Goal: Transaction & Acquisition: Complete application form

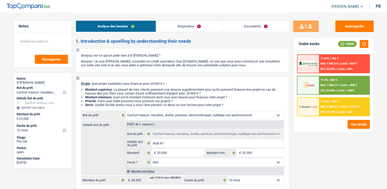
select select "household"
select select "72"
select select "household"
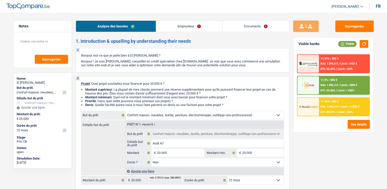
select select "false"
select select "72"
select select "worker"
select select "netSalary"
select select "rents"
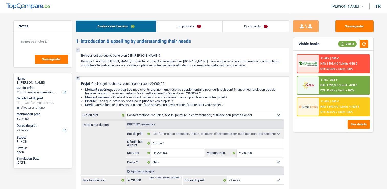
select select "personalLoan"
select select "homeFurnishingOrRelocation"
select select "60"
select select "household"
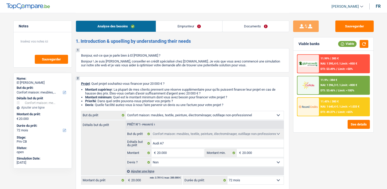
select select "false"
select select "72"
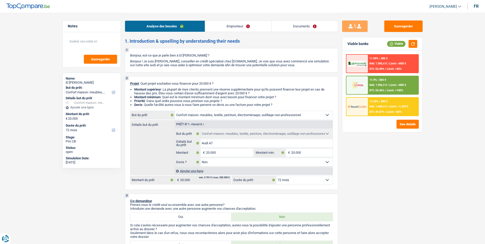
click at [292, 182] on select "12 mois 18 mois 24 mois 30 mois 36 mois 42 mois 48 mois 60 mois 72 mois 84 mois…" at bounding box center [304, 180] width 56 height 8
click at [379, 103] on div "11.45% | 380 € NAI: 1 640,4 € / Limit: >1.033 € DTI: 49.37% / Limit: <65%" at bounding box center [393, 107] width 50 height 18
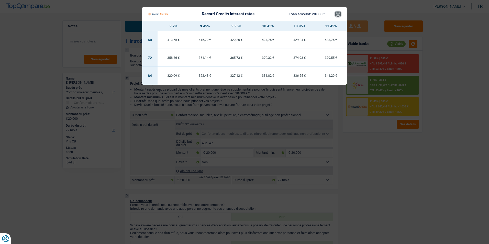
click at [338, 12] on button "×" at bounding box center [337, 14] width 5 height 5
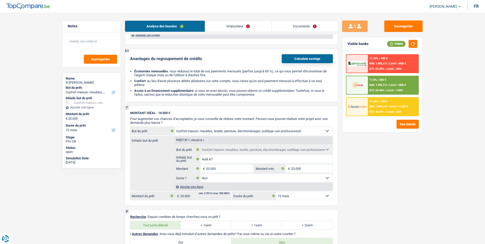
scroll to position [643, 0]
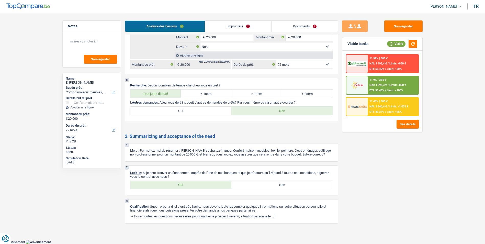
click at [237, 25] on link "Emprunteur" at bounding box center [238, 26] width 66 height 11
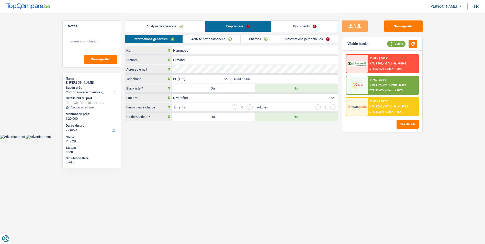
scroll to position [0, 0]
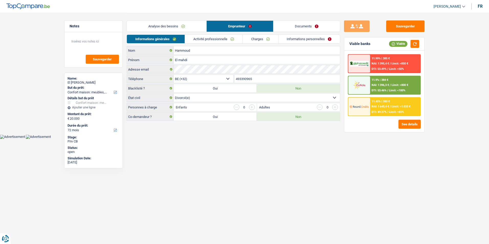
click at [299, 26] on link "Documents" at bounding box center [306, 26] width 66 height 11
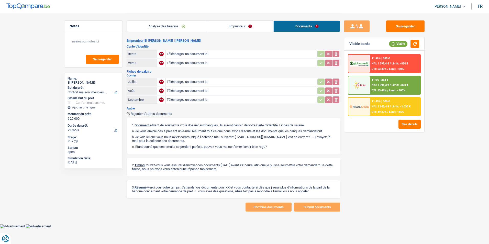
click at [249, 28] on link "Emprunteur" at bounding box center [240, 26] width 66 height 11
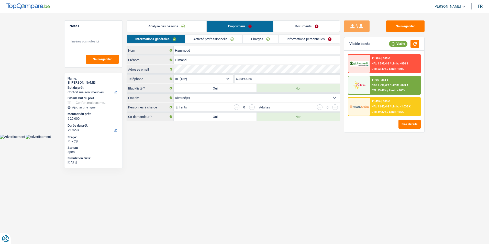
click at [184, 23] on link "Analyse des besoins" at bounding box center [167, 26] width 80 height 11
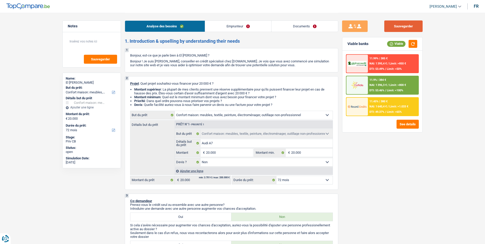
click at [387, 28] on button "Sauvegarder" at bounding box center [403, 26] width 38 height 12
click at [387, 23] on button "Sauvegarder" at bounding box center [403, 26] width 38 height 12
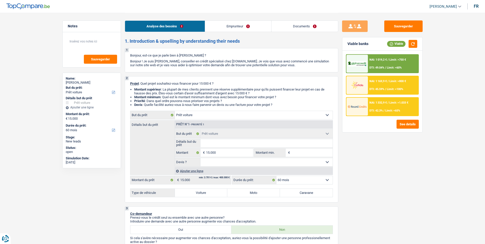
select select "car"
select select "60"
select select "car"
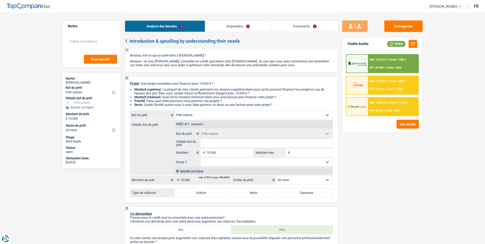
select select "60"
select select "publicEmployee"
select select "netSalary"
select select "mealVouchers"
select select "ownerWithMortgage"
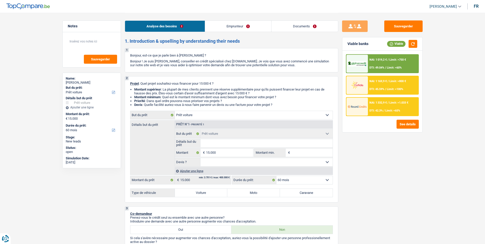
select select "mortgage"
select select "240"
select select "renovationLoan"
select select "30"
select select "car"
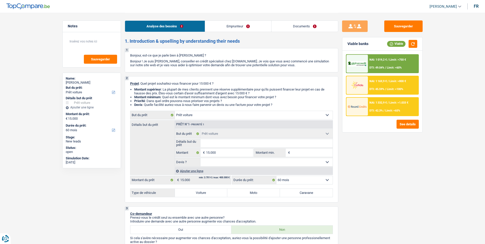
select select "car"
select select "60"
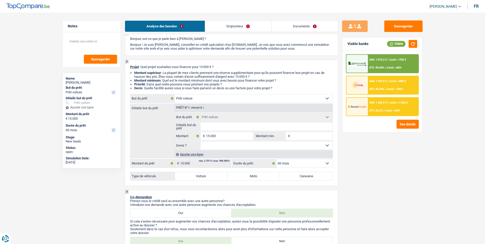
scroll to position [26, 0]
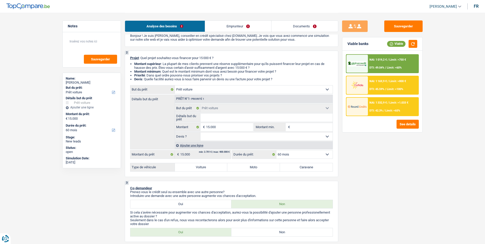
click at [240, 27] on link "Emprunteur" at bounding box center [238, 26] width 66 height 11
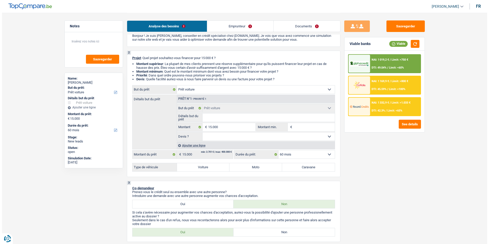
scroll to position [0, 0]
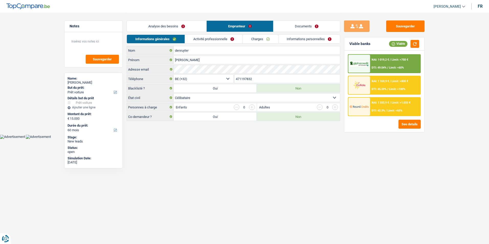
click at [185, 29] on link "Analyse des besoins" at bounding box center [167, 26] width 80 height 11
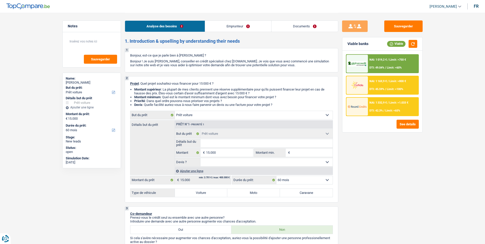
click at [293, 28] on link "Documents" at bounding box center [305, 26] width 66 height 11
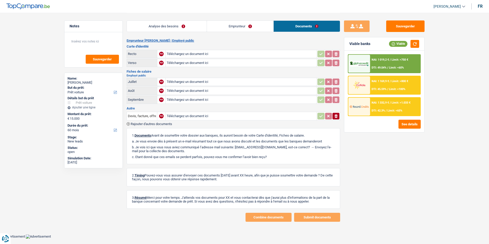
click at [263, 25] on link "Emprunteur" at bounding box center [240, 26] width 66 height 11
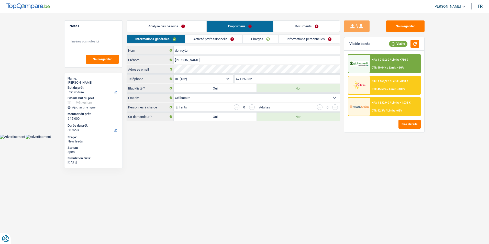
click at [180, 22] on link "Analyse des besoins" at bounding box center [167, 26] width 80 height 11
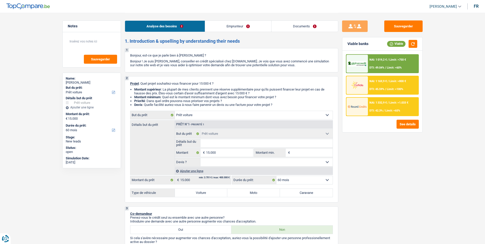
click at [246, 27] on link "Emprunteur" at bounding box center [238, 26] width 66 height 11
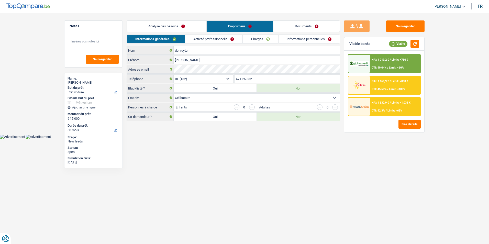
click at [279, 29] on link "Documents" at bounding box center [306, 26] width 66 height 11
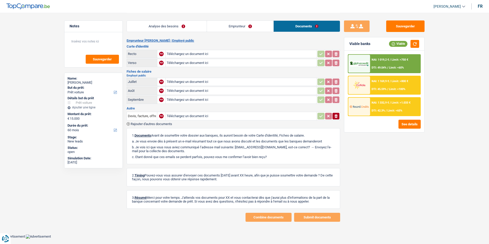
click at [185, 25] on link "Analyse des besoins" at bounding box center [167, 26] width 80 height 11
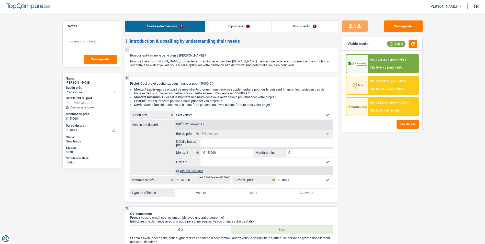
click at [235, 26] on link "Emprunteur" at bounding box center [238, 26] width 66 height 11
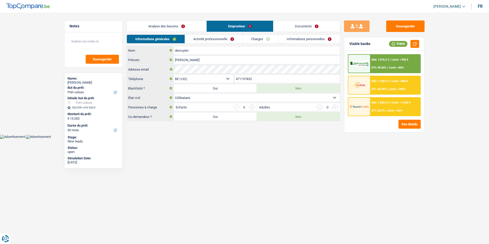
click at [284, 26] on link "Documents" at bounding box center [306, 26] width 66 height 11
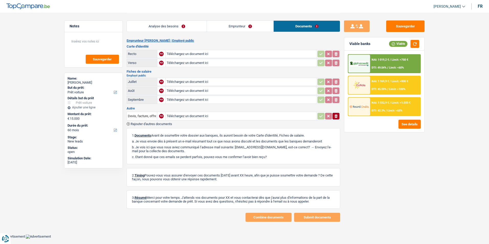
click at [239, 23] on link "Emprunteur" at bounding box center [240, 26] width 66 height 11
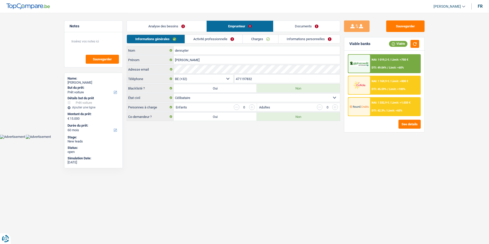
click at [196, 22] on link "Analyse des besoins" at bounding box center [167, 26] width 80 height 11
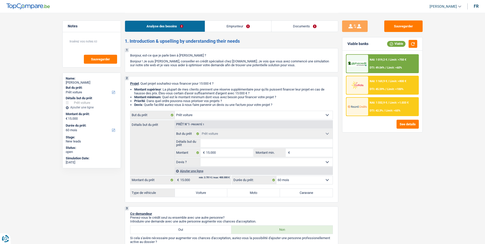
click at [221, 24] on link "Emprunteur" at bounding box center [238, 26] width 66 height 11
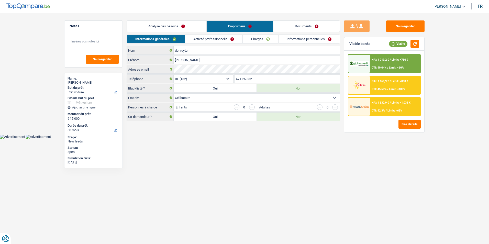
click at [275, 25] on link "Documents" at bounding box center [306, 26] width 66 height 11
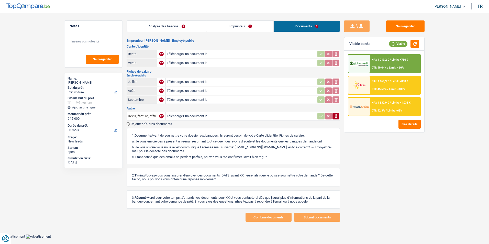
click at [256, 26] on link "Emprunteur" at bounding box center [240, 26] width 66 height 11
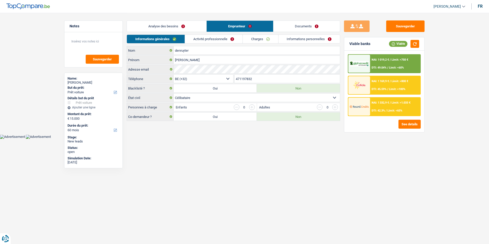
click at [191, 24] on link "Analyse des besoins" at bounding box center [167, 26] width 80 height 11
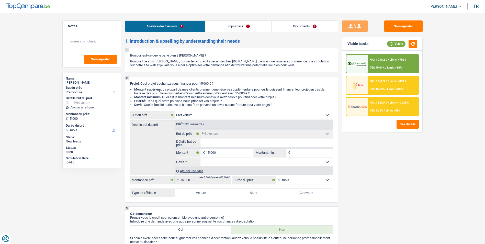
click at [234, 26] on link "Emprunteur" at bounding box center [238, 26] width 66 height 11
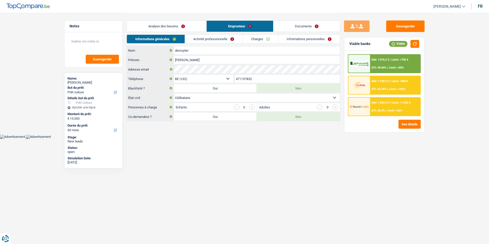
click at [281, 29] on link "Documents" at bounding box center [306, 26] width 66 height 11
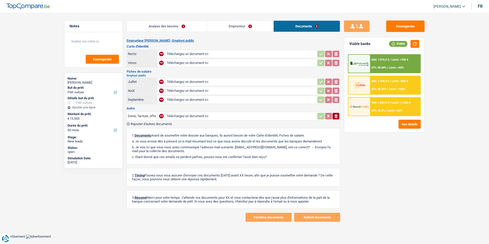
click at [242, 26] on link "Emprunteur" at bounding box center [240, 26] width 66 height 11
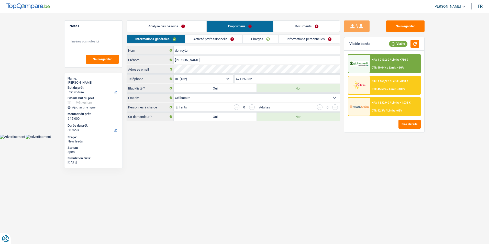
click at [190, 24] on link "Analyse des besoins" at bounding box center [167, 26] width 80 height 11
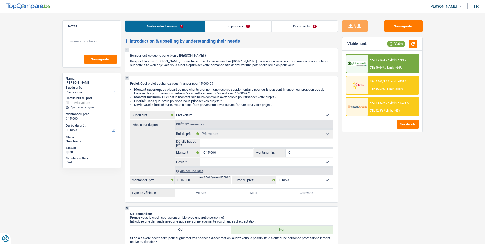
click at [276, 27] on link "Documents" at bounding box center [305, 26] width 66 height 11
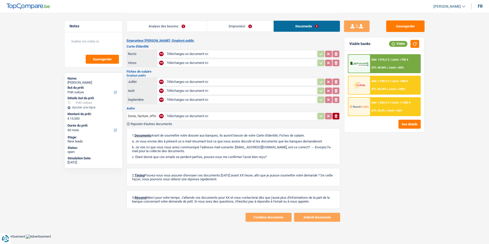
click at [254, 26] on link "Emprunteur" at bounding box center [240, 26] width 66 height 11
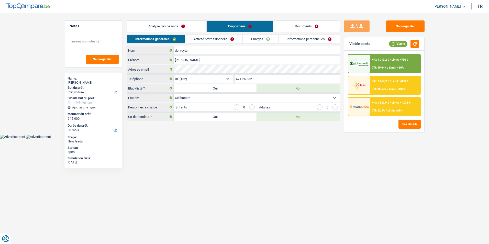
click at [187, 23] on link "Analyse des besoins" at bounding box center [167, 26] width 80 height 11
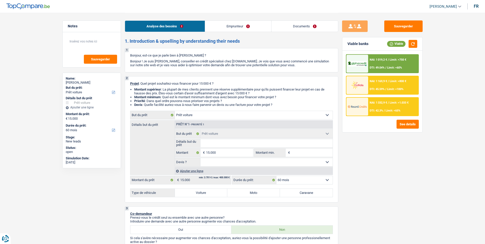
click at [226, 25] on link "Emprunteur" at bounding box center [238, 26] width 66 height 11
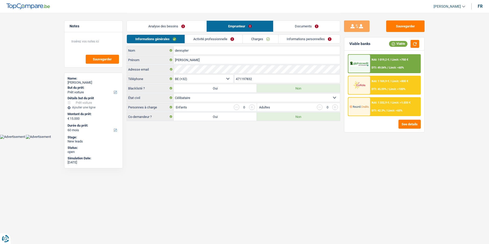
click at [190, 22] on link "Analyse des besoins" at bounding box center [167, 26] width 80 height 11
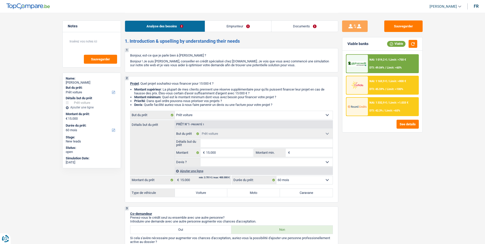
click at [328, 26] on link "Documents" at bounding box center [305, 26] width 66 height 11
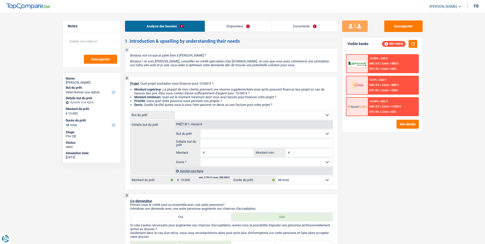
select select "48"
select select "worker"
select select "netSalary"
select select "48"
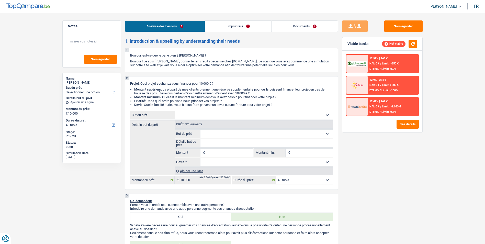
click at [229, 24] on link "Emprunteur" at bounding box center [238, 26] width 66 height 11
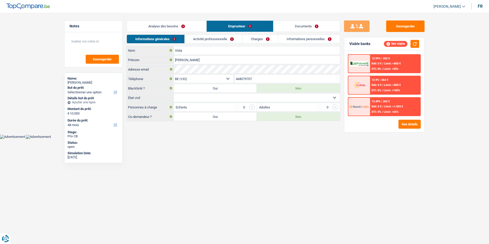
click at [206, 41] on link "Activité professionnelle" at bounding box center [214, 39] width 58 height 8
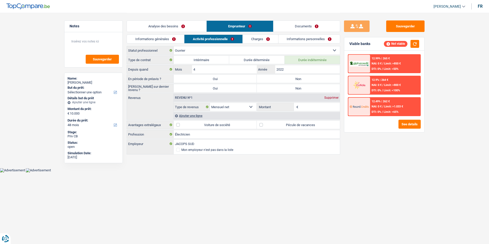
click at [261, 37] on link "Charges" at bounding box center [261, 39] width 36 height 8
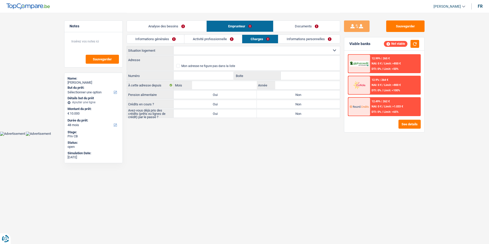
click at [303, 38] on link "Informations personnelles" at bounding box center [309, 39] width 62 height 8
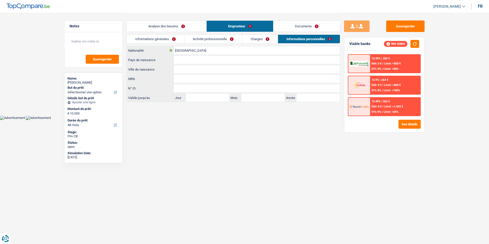
click at [284, 25] on link "Documents" at bounding box center [306, 26] width 66 height 11
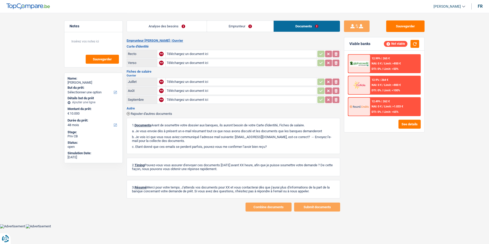
click at [180, 28] on link "Analyse des besoins" at bounding box center [167, 26] width 80 height 11
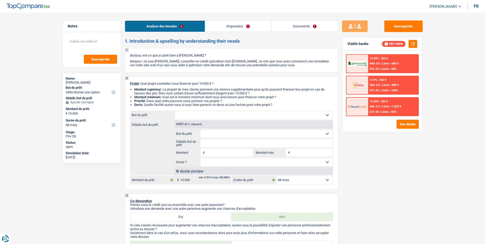
click at [253, 23] on link "Emprunteur" at bounding box center [238, 26] width 66 height 11
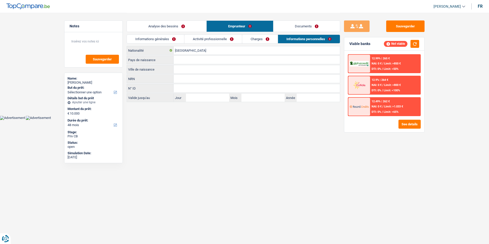
click at [301, 23] on link "Documents" at bounding box center [306, 26] width 66 height 11
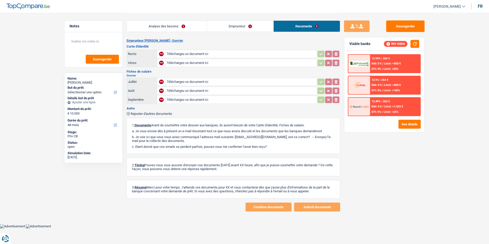
click at [194, 28] on link "Analyse des besoins" at bounding box center [167, 26] width 80 height 11
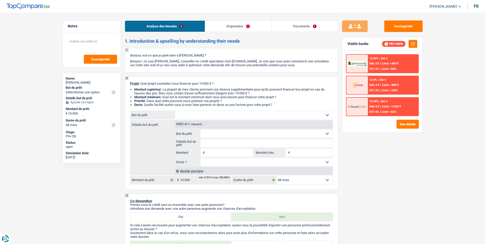
click at [253, 113] on select "Confort maison: meubles, textile, peinture, électroménager, outillage non-profe…" at bounding box center [254, 115] width 158 height 8
select select "household"
click at [175, 111] on select "Confort maison: meubles, textile, peinture, électroménager, outillage non-profe…" at bounding box center [254, 115] width 158 height 8
select select "household"
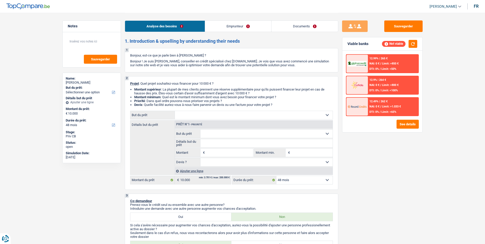
type input "10.000"
select select "household"
type input "10.000"
select select "household"
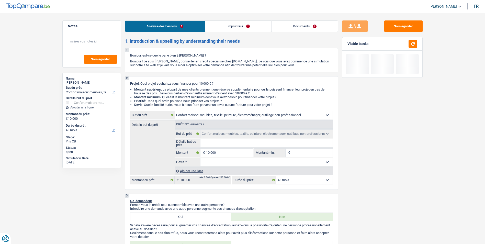
click at [222, 162] on select "Oui Non Non répondu Sélectionner une option" at bounding box center [266, 162] width 132 height 8
select select "false"
click at [200, 158] on select "Oui Non Non répondu Sélectionner une option" at bounding box center [266, 162] width 132 height 8
select select "false"
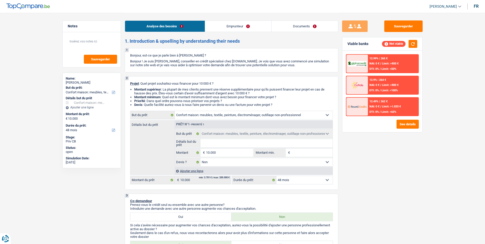
click at [226, 161] on select "Oui Non Non répondu Sélectionner une option" at bounding box center [266, 162] width 132 height 8
select select "yes"
click at [200, 158] on select "Oui Non Non répondu Sélectionner une option" at bounding box center [266, 162] width 132 height 8
select select "yes"
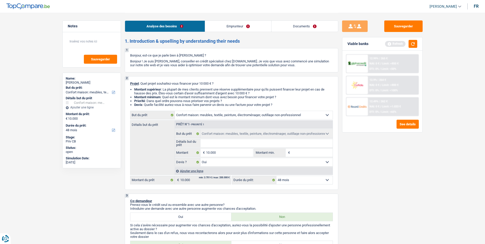
click at [221, 161] on select "Oui Non Non répondu Sélectionner une option" at bounding box center [266, 162] width 132 height 8
click at [200, 158] on select "Oui Non Non répondu Sélectionner une option" at bounding box center [266, 162] width 132 height 8
click at [221, 143] on input "Détails but du prêt" at bounding box center [266, 143] width 132 height 8
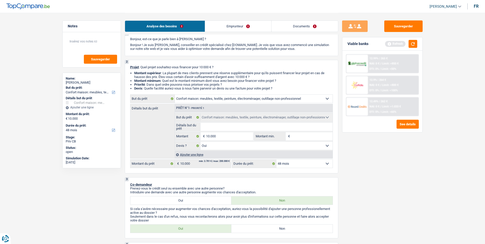
scroll to position [26, 0]
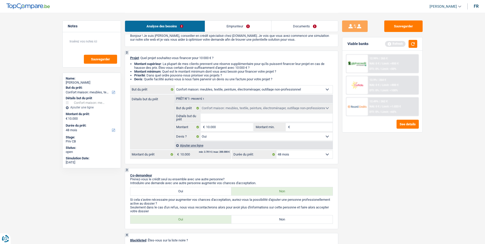
click at [408, 44] on div "Refresh" at bounding box center [401, 44] width 32 height 8
click at [409, 44] on button "button" at bounding box center [413, 44] width 9 height 8
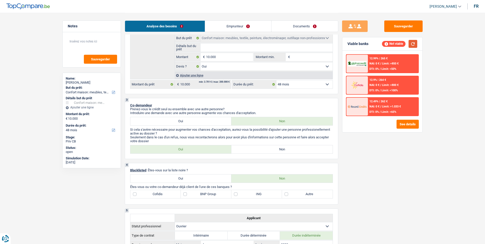
scroll to position [128, 0]
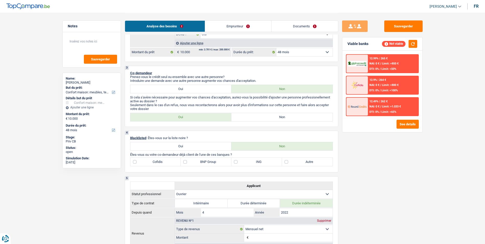
click at [264, 120] on label "Non" at bounding box center [281, 117] width 101 height 8
click at [264, 120] on input "Non" at bounding box center [281, 117] width 101 height 8
radio input "true"
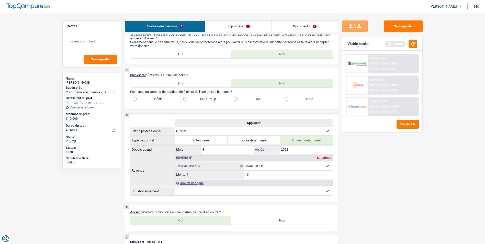
scroll to position [179, 0]
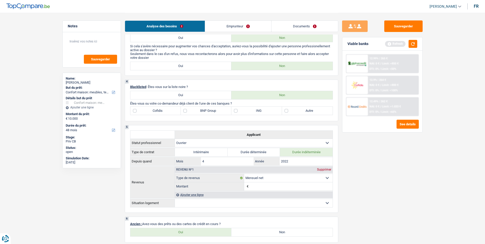
click at [286, 110] on label "Autre" at bounding box center [307, 111] width 51 height 8
click at [286, 110] on input "Autre" at bounding box center [307, 111] width 51 height 8
checkbox input "true"
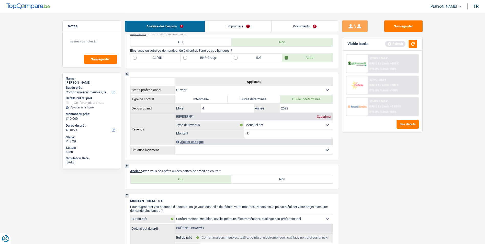
scroll to position [281, 0]
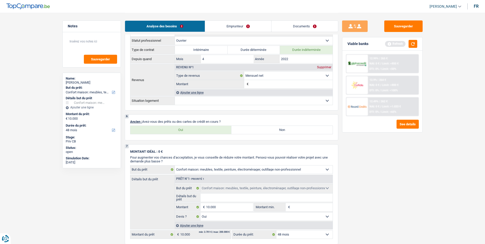
click at [205, 133] on label "Oui" at bounding box center [180, 130] width 101 height 8
click at [205, 133] on input "Oui" at bounding box center [180, 130] width 101 height 8
radio input "true"
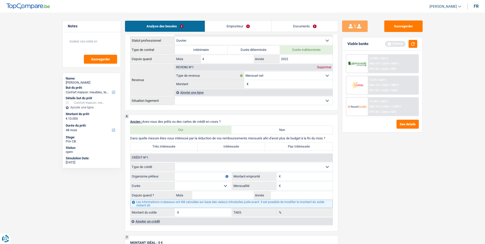
click at [214, 165] on select "Carte ou ouverture de crédit Prêt hypothécaire Vente à tempérament Prêt à tempé…" at bounding box center [254, 167] width 158 height 8
select select "personalLoan"
type input "0"
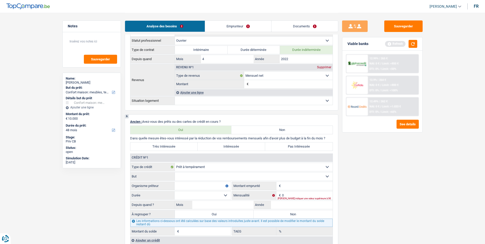
click at [221, 186] on input "Organisme prêteur" at bounding box center [203, 186] width 56 height 8
type input "Beobank"
click at [222, 177] on select "Confort maison: meubles, textile, peinture, électroménager, outillage non-profe…" at bounding box center [254, 176] width 158 height 8
select select "homeFurnishingOrRelocation"
click at [175, 172] on select "Confort maison: meubles, textile, peinture, électroménager, outillage non-profe…" at bounding box center [254, 176] width 158 height 8
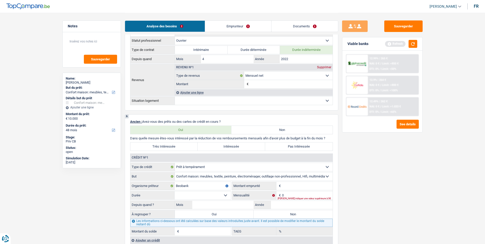
click at [293, 186] on input "Montant" at bounding box center [307, 186] width 51 height 8
type input "5.000"
click at [294, 192] on input "0" at bounding box center [307, 195] width 51 height 8
type input "173"
click at [227, 195] on select "12 mois 18 mois 24 mois 30 mois 36 mois Sélectionner une option" at bounding box center [203, 195] width 56 height 8
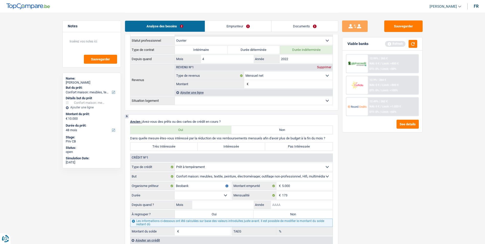
click at [320, 201] on input "Année" at bounding box center [302, 205] width 62 height 8
click at [226, 194] on select "12 mois 18 mois 24 mois 30 mois 36 mois Sélectionner une option" at bounding box center [203, 195] width 56 height 8
select select "30"
click at [175, 191] on select "12 mois 18 mois 24 mois 30 mois 36 mois Sélectionner une option" at bounding box center [203, 195] width 56 height 8
click at [230, 205] on input "Mois" at bounding box center [223, 205] width 62 height 8
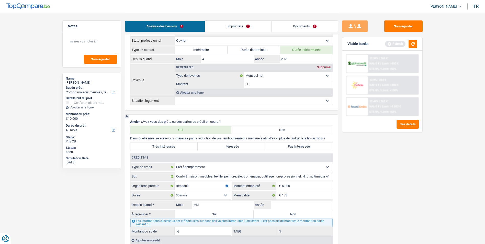
click at [220, 205] on input "Mois" at bounding box center [223, 205] width 62 height 8
type input "06"
type input "2023"
type input "345"
type input "2,95"
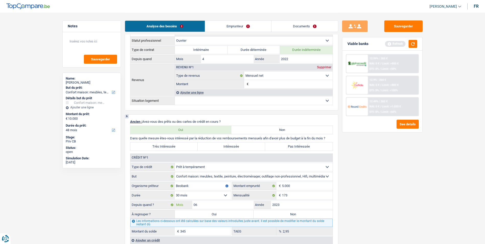
click at [228, 206] on input "06" at bounding box center [223, 205] width 62 height 8
type input "03"
type input "1"
click at [399, 216] on div "Sauvegarder Viable banks Refresh 12.99% | 265 € NAI: 0 € / Limit: >850 € DTI: 0…" at bounding box center [382, 127] width 88 height 215
click at [229, 205] on input "03" at bounding box center [223, 205] width 62 height 8
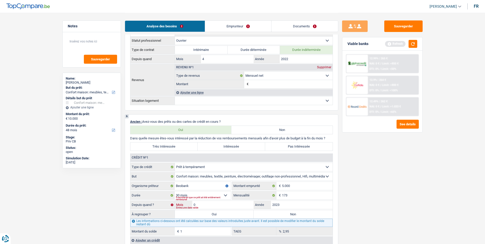
type input "05"
type input "173"
click at [229, 205] on input "05" at bounding box center [223, 205] width 62 height 8
type input "0"
type input "10"
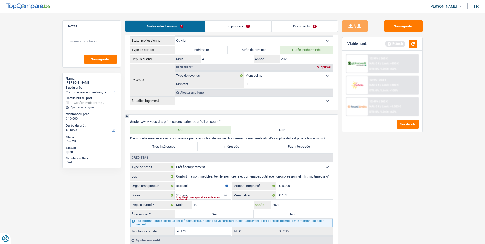
type input "1.030"
click at [221, 206] on input "10" at bounding box center [223, 205] width 62 height 8
type input "1"
type input "08"
type input "688"
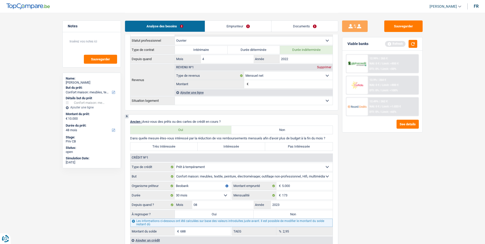
click at [230, 213] on label "Oui" at bounding box center [214, 214] width 79 height 8
click at [230, 213] on input "Oui" at bounding box center [214, 214] width 79 height 8
radio input "true"
type input "10.688"
type input "688"
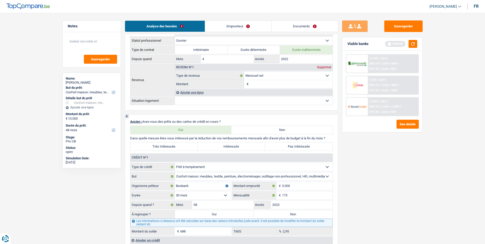
select select
type input "688"
select select
select select "refinancing"
select select "60"
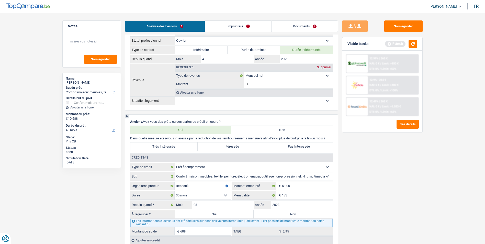
select select "refinancing"
select select "60"
select select "refinancing"
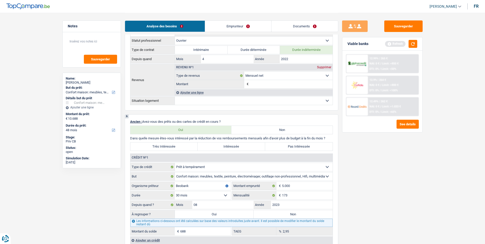
select select "60"
select select "refinancing"
select select "household"
select select "yes"
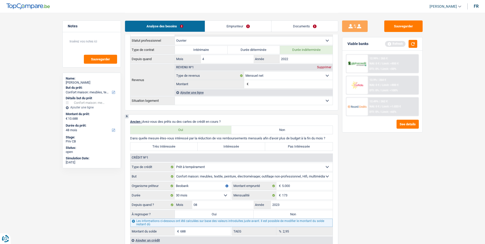
select select "household"
select select "yes"
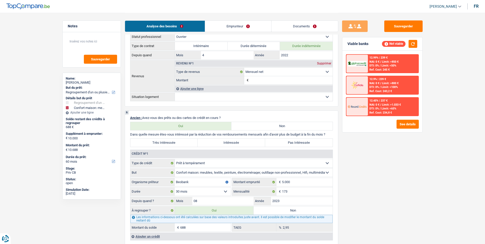
scroll to position [409, 0]
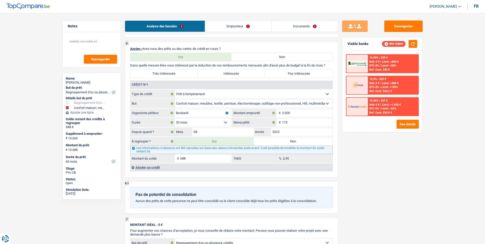
click at [151, 169] on div "Ajouter un crédit" at bounding box center [231, 167] width 203 height 8
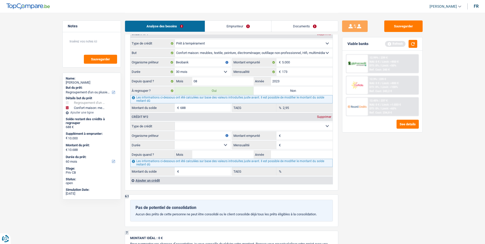
scroll to position [460, 0]
click at [255, 125] on select "Carte ou ouverture de crédit Prêt hypothécaire Vente à tempérament Prêt à tempé…" at bounding box center [254, 125] width 158 height 8
select select "carLoan"
type input "0"
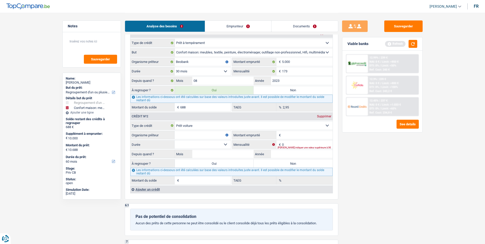
click at [220, 135] on input "Organisme prêteur" at bounding box center [203, 135] width 56 height 8
type input "A"
type input "P"
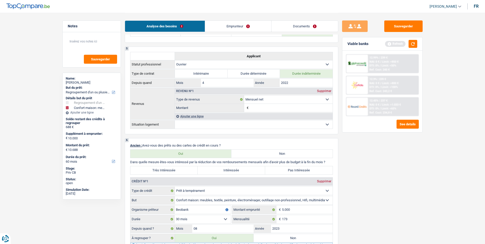
scroll to position [307, 0]
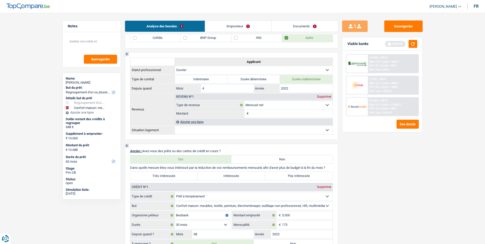
type input "Alpha crédit"
click at [185, 174] on label "Très Intéressée" at bounding box center [164, 176] width 68 height 8
click at [185, 174] on input "Très Intéressée" at bounding box center [164, 176] width 68 height 8
radio input "true"
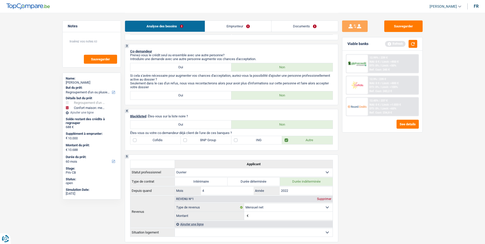
click at [199, 142] on label "BNP Group" at bounding box center [206, 140] width 51 height 8
click at [199, 142] on input "BNP Group" at bounding box center [206, 140] width 51 height 8
checkbox input "true"
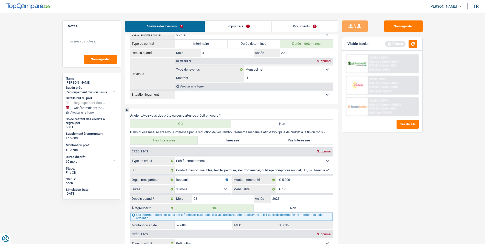
scroll to position [281, 0]
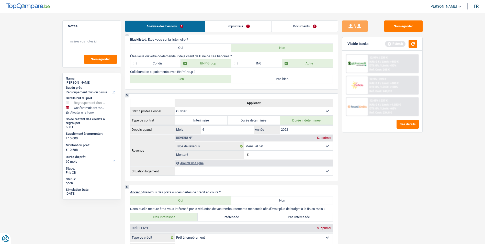
click at [195, 79] on label "Bien" at bounding box center [180, 79] width 101 height 8
click at [195, 79] on input "Bien" at bounding box center [180, 79] width 101 height 8
radio input "true"
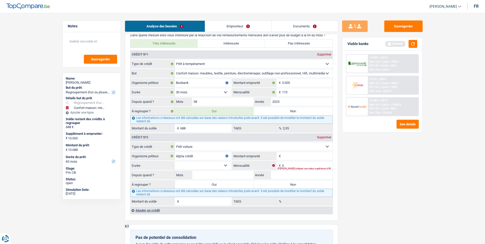
scroll to position [537, 0]
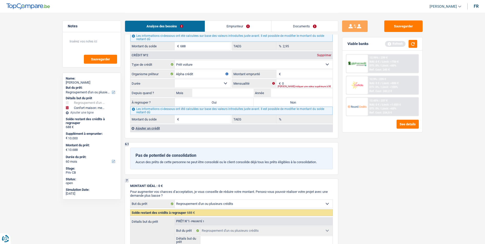
click at [292, 73] on input "Montant" at bounding box center [307, 74] width 51 height 8
click at [306, 70] on input "Montant" at bounding box center [307, 74] width 51 height 8
type input "25.000"
click at [307, 83] on input "0" at bounding box center [307, 83] width 51 height 8
type input "379"
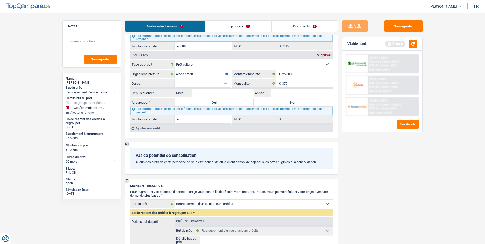
click at [209, 85] on select "12 mois 18 mois 24 mois 30 mois 36 mois 42 mois 48 mois 60 mois 72 mois 84 mois…" at bounding box center [203, 83] width 56 height 8
select select "60"
click at [175, 79] on select "12 mois 18 mois 24 mois 30 mois 36 mois 42 mois 48 mois 60 mois 72 mois 84 mois…" at bounding box center [203, 83] width 56 height 8
click at [204, 96] on input "Mois" at bounding box center [223, 93] width 62 height 8
type input "01"
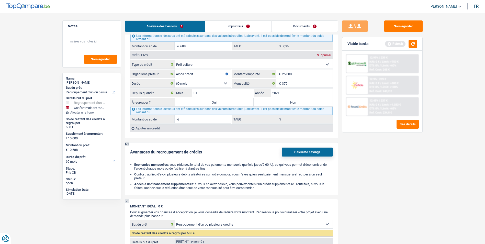
type input "2021"
type input "1.144"
type input "0,00"
click at [204, 122] on input "1.144" at bounding box center [205, 119] width 51 height 8
type input "1"
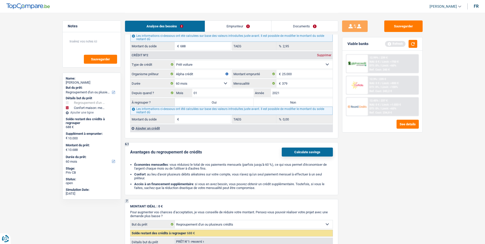
click at [373, 157] on div "Sauvegarder Viable banks Refresh 12.99% | 239 € NAI: 0 € / Limit: >750 € DTI: 0…" at bounding box center [382, 127] width 88 height 215
click at [204, 118] on input "Montant du solde" at bounding box center [205, 119] width 51 height 8
click at [234, 100] on label "Oui" at bounding box center [214, 102] width 79 height 8
click at [234, 100] on input "Oui" at bounding box center [214, 102] width 79 height 8
radio input "true"
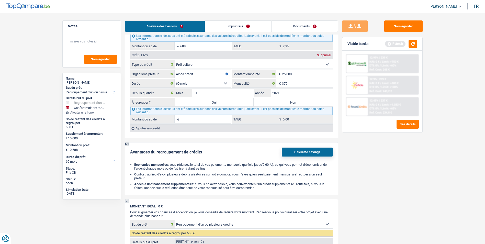
type input "0"
type input "10.000"
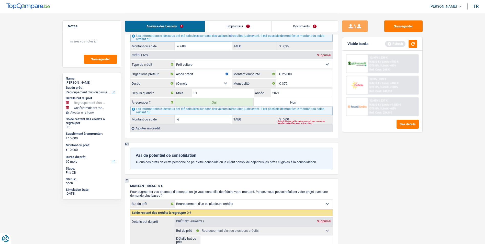
click at [201, 119] on input "Montant du solde" at bounding box center [205, 119] width 51 height 8
click at [268, 100] on label "Non" at bounding box center [293, 102] width 79 height 8
click at [268, 100] on input "Non" at bounding box center [293, 102] width 79 height 8
radio input "true"
type input "688"
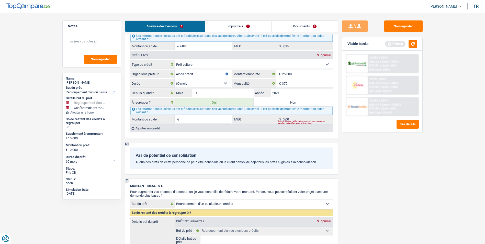
type input "688"
type input "10.688"
radio input "false"
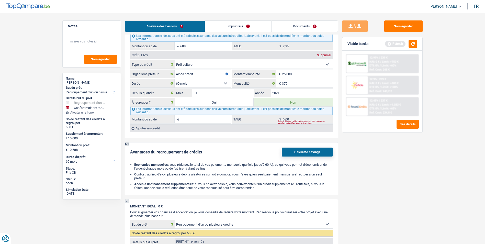
click at [211, 116] on input "Montant du solde" at bounding box center [205, 119] width 51 height 8
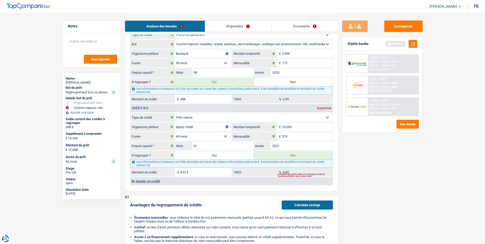
scroll to position [460, 0]
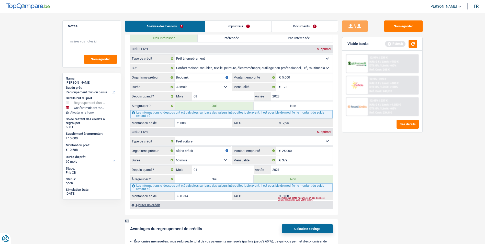
type input "8.914"
click at [273, 109] on label "Non" at bounding box center [293, 106] width 79 height 8
click at [273, 109] on input "Non" at bounding box center [293, 106] width 79 height 8
radio input "true"
select select "household"
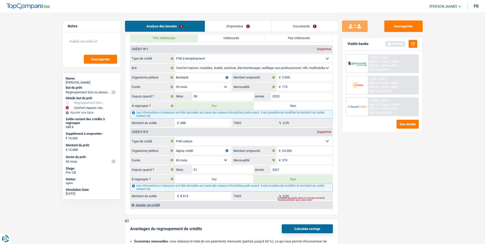
select select "48"
select select "household"
type input "10.000"
select select "yes"
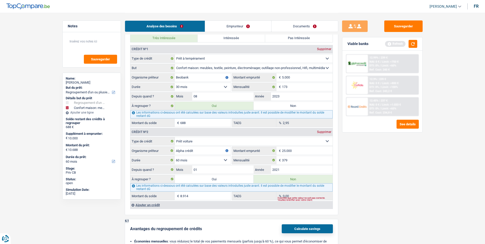
select select "48"
select select "household"
type input "10.000"
select select "yes"
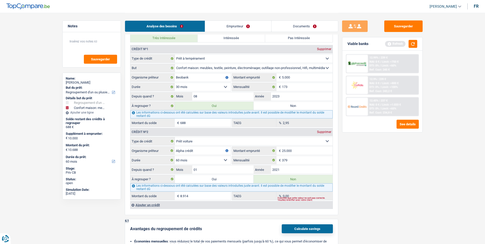
select select "48"
select select "household"
radio input "false"
type input "10.000"
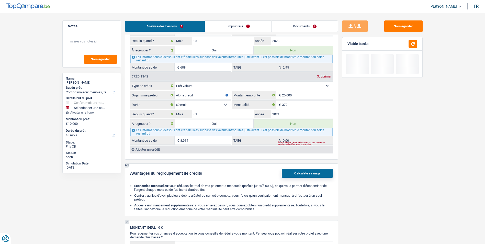
scroll to position [511, 0]
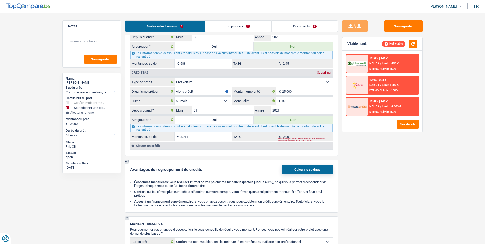
click at [152, 142] on div "Ajouter un crédit" at bounding box center [231, 146] width 203 height 8
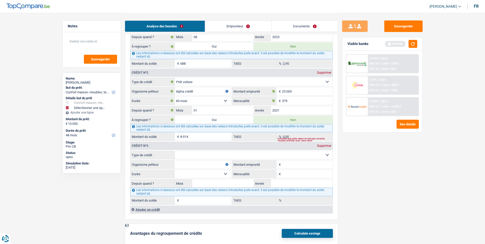
click at [216, 153] on select "Carte ou ouverture de crédit Prêt hypothécaire Vente à tempérament Prêt à tempé…" at bounding box center [254, 155] width 158 height 8
select select "cardOrCredit"
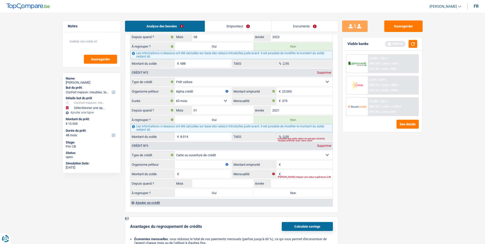
type input "0"
click at [222, 164] on input "Organisme prêteur" at bounding box center [203, 164] width 56 height 8
type input "C"
type input "e"
type input "Cetelem"
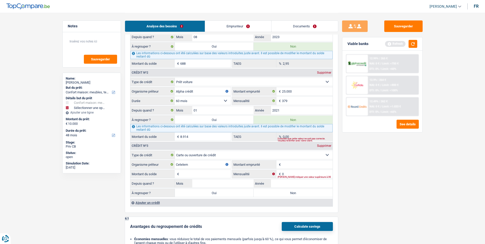
click at [302, 165] on input "Montant emprunté" at bounding box center [307, 164] width 51 height 8
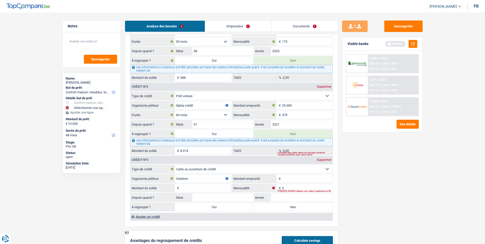
scroll to position [486, 0]
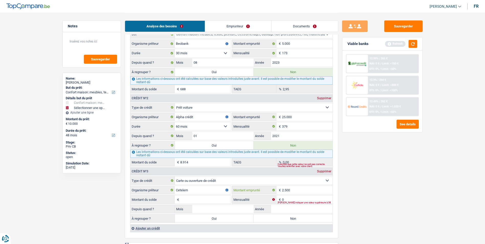
type input "2.500"
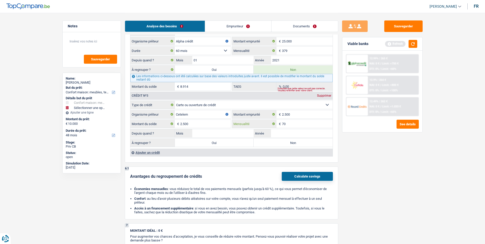
scroll to position [563, 0]
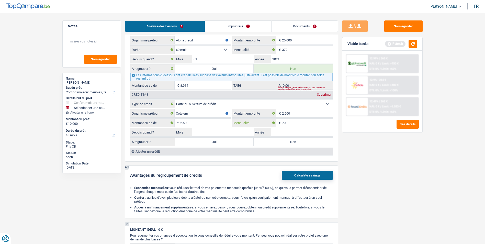
type input "70"
click at [216, 135] on input "Mois" at bounding box center [223, 132] width 62 height 8
type input "01"
type input "0"
type input "2022"
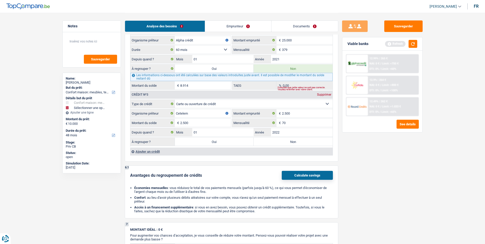
click at [274, 141] on label "Non" at bounding box center [293, 142] width 79 height 8
click at [274, 141] on input "Non" at bounding box center [293, 142] width 79 height 8
radio input "true"
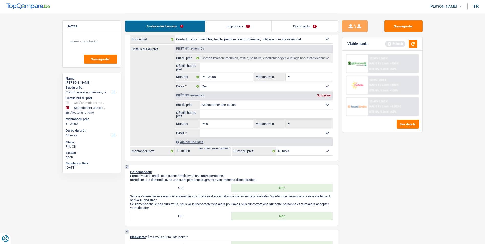
scroll to position [0, 0]
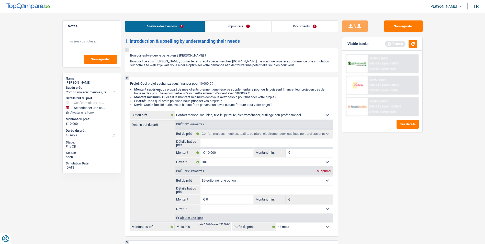
click at [232, 25] on link "Emprunteur" at bounding box center [238, 26] width 66 height 11
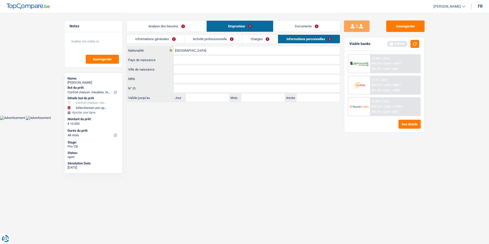
click at [171, 43] on link "Informations générales" at bounding box center [155, 39] width 57 height 8
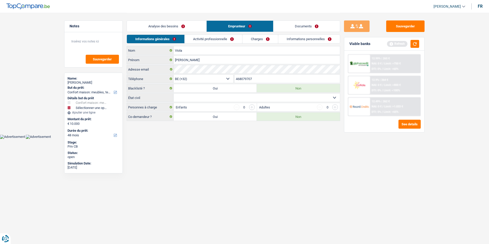
click at [234, 97] on select "Célibataire Marié(e) Cohabitant(e) légal(e) Divorcé(e) Veuf(ve) Séparé (de fait…" at bounding box center [257, 98] width 166 height 8
select select "single"
click at [174, 94] on select "Célibataire Marié(e) Cohabitant(e) légal(e) Divorcé(e) Veuf(ve) Séparé (de fait…" at bounding box center [257, 98] width 166 height 8
click at [210, 39] on link "Activité professionnelle" at bounding box center [214, 39] width 58 height 8
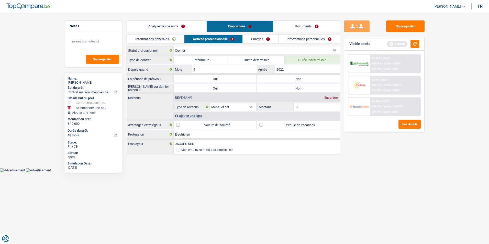
click at [165, 24] on link "Analyse des besoins" at bounding box center [167, 26] width 80 height 11
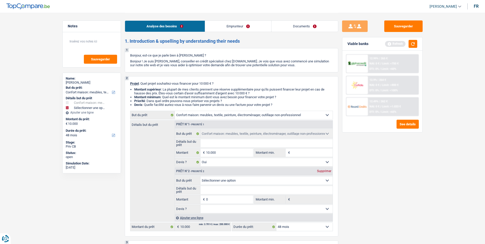
click at [224, 27] on link "Emprunteur" at bounding box center [238, 26] width 66 height 11
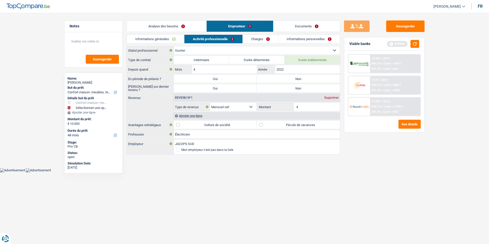
click at [172, 24] on link "Analyse des besoins" at bounding box center [167, 26] width 80 height 11
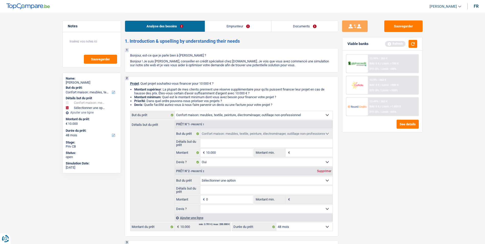
click at [221, 28] on link "Emprunteur" at bounding box center [238, 26] width 66 height 11
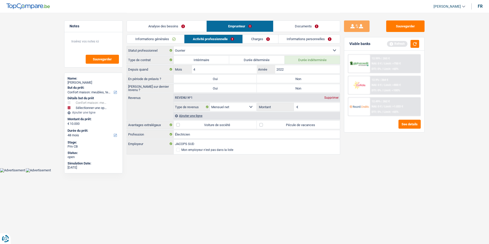
click at [174, 39] on link "Informations générales" at bounding box center [155, 39] width 57 height 8
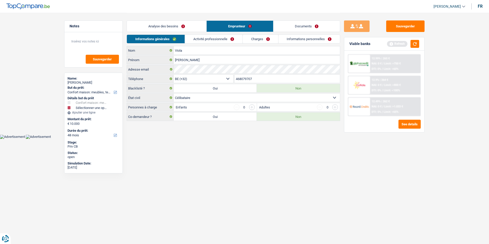
click at [219, 37] on link "Activité professionnelle" at bounding box center [214, 39] width 58 height 8
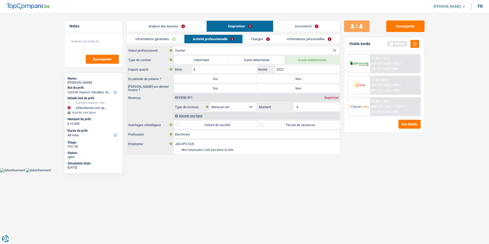
click at [282, 77] on label "Non" at bounding box center [298, 79] width 83 height 8
click at [282, 77] on input "Non" at bounding box center [298, 79] width 83 height 8
radio input "true"
click at [284, 89] on label "Non" at bounding box center [298, 88] width 83 height 8
click at [284, 89] on input "Non" at bounding box center [298, 88] width 83 height 8
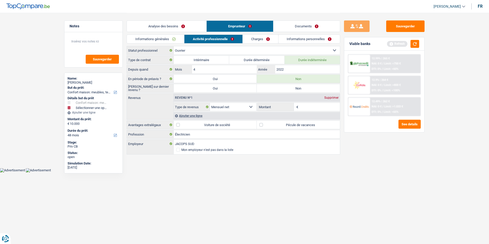
radio input "true"
click at [306, 107] on input "Montant" at bounding box center [319, 107] width 41 height 8
type input "2.600"
click at [268, 38] on link "Charges" at bounding box center [261, 39] width 36 height 8
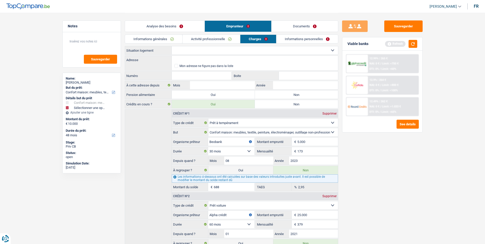
click at [228, 53] on select "Locataire Propriétaire avec prêt hypothécaire Propriétaire sans prêt hypothécai…" at bounding box center [255, 50] width 166 height 8
select select "rents"
click at [172, 46] on select "Locataire Propriétaire avec prêt hypothécaire Propriétaire sans prêt hypothécai…" at bounding box center [255, 50] width 166 height 8
select select
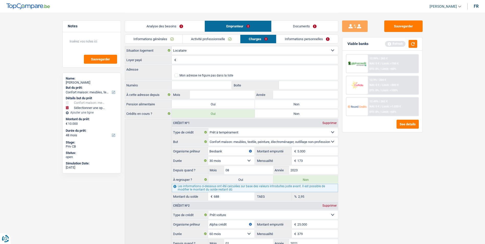
click at [200, 63] on input "Loyer payé" at bounding box center [257, 60] width 161 height 8
type input "676"
click at [199, 67] on input "Adresse" at bounding box center [255, 69] width 166 height 8
type input "Allée des Châtaigniers, 6200, Châtelet, BE"
type input "44"
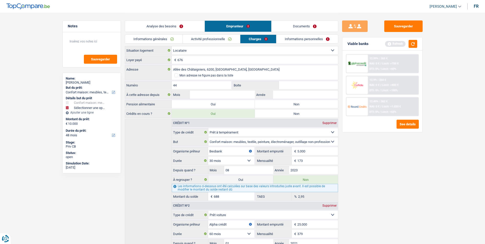
click at [280, 104] on label "Non" at bounding box center [296, 104] width 83 height 8
click at [280, 104] on input "Non" at bounding box center [296, 104] width 83 height 8
radio input "true"
click at [234, 96] on input "Mois" at bounding box center [222, 95] width 65 height 8
click at [299, 97] on input "Année" at bounding box center [305, 95] width 65 height 8
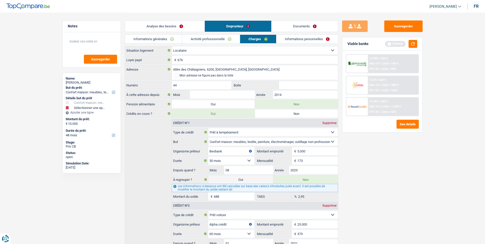
type input "2014"
click at [228, 93] on input "Mois" at bounding box center [222, 95] width 65 height 8
type input "04"
type input "2015"
click at [305, 37] on link "Informations personnelles" at bounding box center [307, 39] width 62 height 8
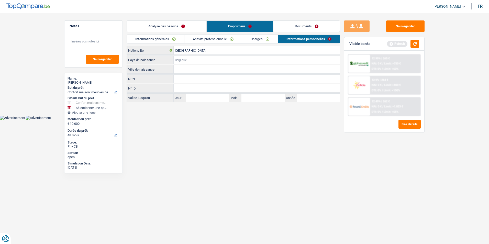
click at [197, 57] on input "Pays de naissance" at bounding box center [257, 60] width 166 height 8
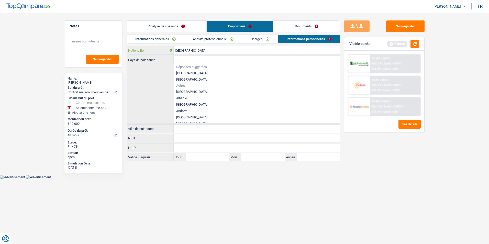
click at [199, 50] on input "[GEOGRAPHIC_DATA]" at bounding box center [257, 50] width 166 height 8
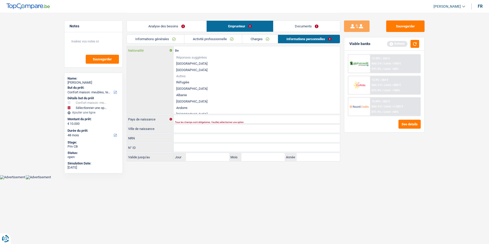
type input "B"
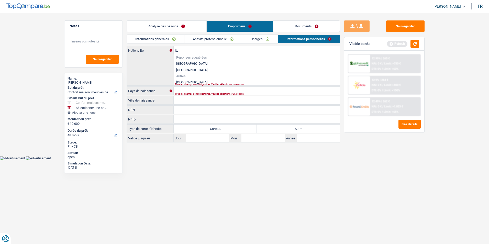
click at [186, 81] on li "[GEOGRAPHIC_DATA]" at bounding box center [257, 82] width 166 height 6
type input "[GEOGRAPHIC_DATA]"
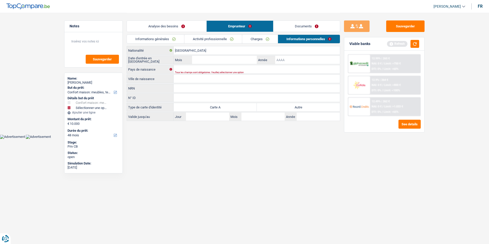
click at [282, 61] on input "Année" at bounding box center [307, 60] width 65 height 8
type input "1977"
click at [240, 69] on input "Pays de naissance" at bounding box center [257, 69] width 166 height 8
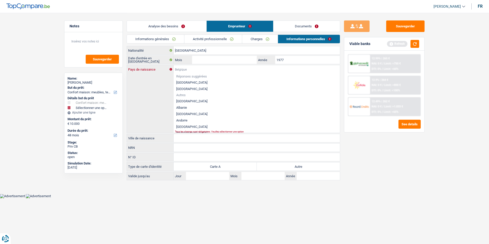
type input "I"
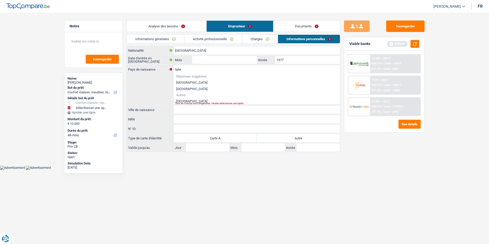
click at [188, 99] on li "[GEOGRAPHIC_DATA]" at bounding box center [257, 101] width 166 height 6
type input "[GEOGRAPHIC_DATA]"
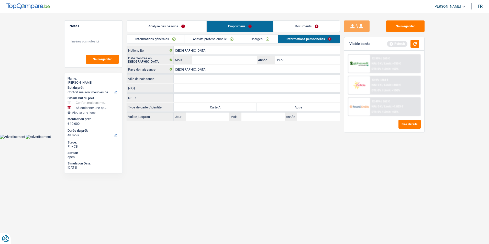
click at [185, 78] on input "Ville de naissance" at bounding box center [257, 79] width 166 height 8
type input "S"
type input "Palerme"
click at [214, 60] on input "Mois" at bounding box center [224, 60] width 65 height 8
type input "04"
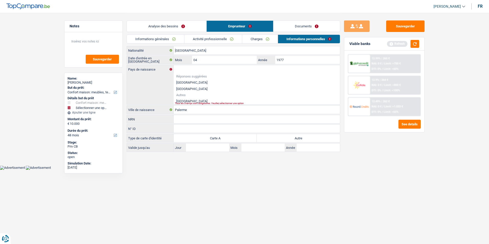
click at [355, 132] on div "Viable banks Refresh 12.99% | 265 € NAI: 0 € / Limit: >750 € DTI: 0% / Limit: <…" at bounding box center [384, 84] width 81 height 95
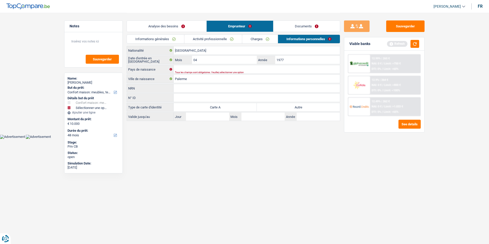
click at [283, 107] on label "Autre" at bounding box center [298, 107] width 83 height 8
click at [283, 107] on input "Autre" at bounding box center [298, 107] width 83 height 8
radio input "true"
click at [194, 72] on div "Tous les champs sont obligatoires. Veuillez sélectionner une option" at bounding box center [249, 72] width 148 height 2
click at [195, 71] on div "Tous les champs sont obligatoires. Veuillez sélectionner une option" at bounding box center [249, 72] width 148 height 2
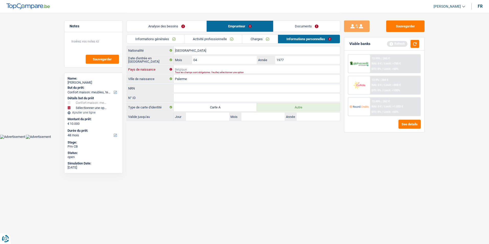
click at [196, 68] on input "Pays de naissance" at bounding box center [257, 69] width 166 height 8
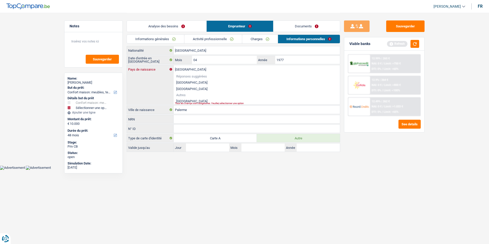
type input "[GEOGRAPHIC_DATA]"
click at [187, 100] on li "[GEOGRAPHIC_DATA]" at bounding box center [257, 101] width 166 height 6
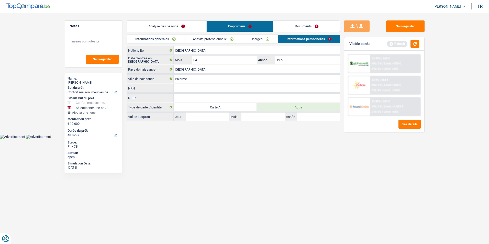
click at [175, 24] on link "Analyse des besoins" at bounding box center [167, 26] width 80 height 11
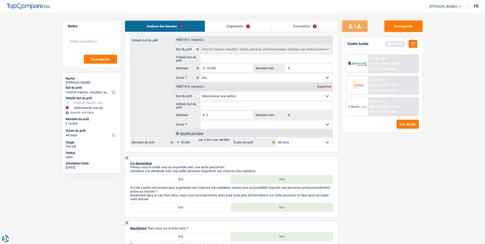
scroll to position [102, 0]
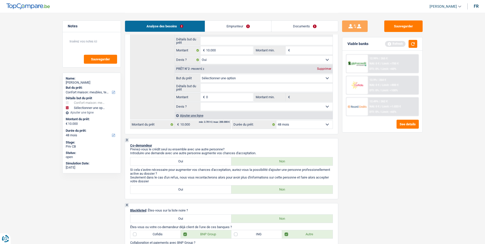
click at [324, 69] on div "Supprimer" at bounding box center [324, 68] width 17 height 3
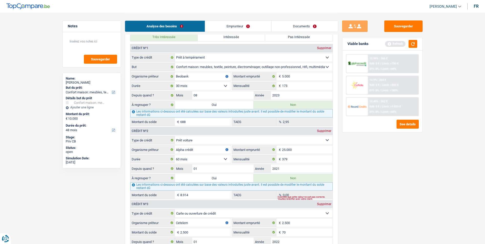
scroll to position [435, 0]
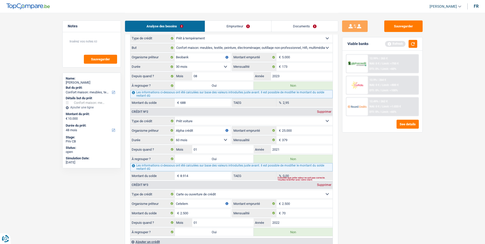
click at [217, 86] on label "Oui" at bounding box center [214, 86] width 79 height 8
click at [217, 86] on input "Oui" at bounding box center [214, 86] width 79 height 8
radio input "true"
type input "688"
select select
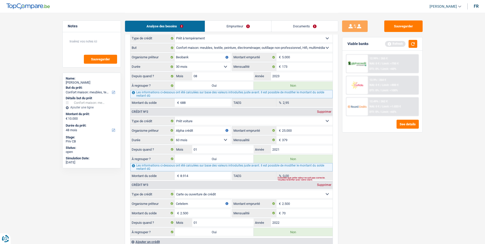
type input "688"
select select
radio input "false"
type input "10.688"
select select "refinancing"
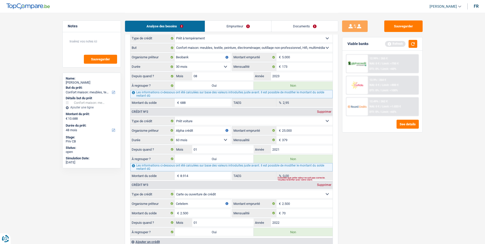
select select "60"
select select "refinancing"
select select "60"
select select "refinancing"
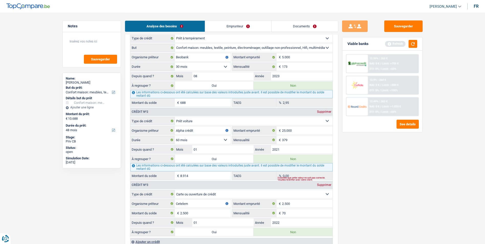
select select "refinancing"
select select "60"
select select "refinancing"
select select "household"
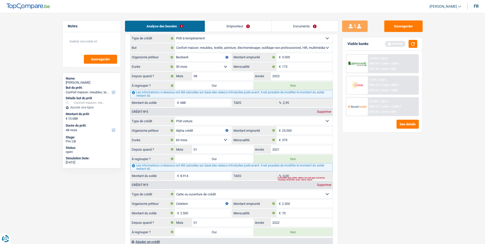
select select "yes"
select select "household"
select select "yes"
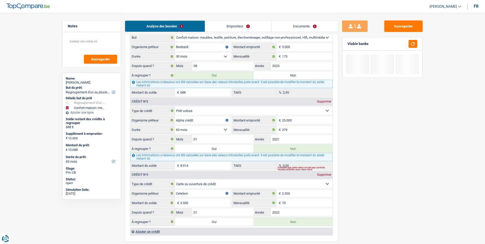
scroll to position [511, 0]
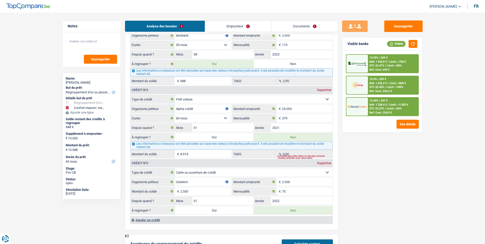
click at [212, 137] on label "Oui" at bounding box center [214, 137] width 79 height 8
click at [212, 137] on input "Oui" at bounding box center [214, 137] width 79 height 8
radio input "true"
type input "9.602"
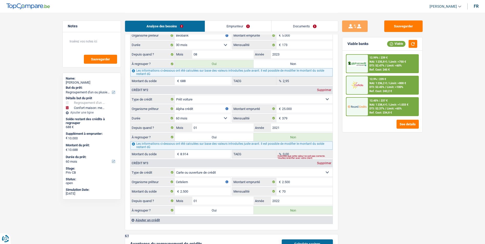
radio input "false"
type input "19.602"
select select "84"
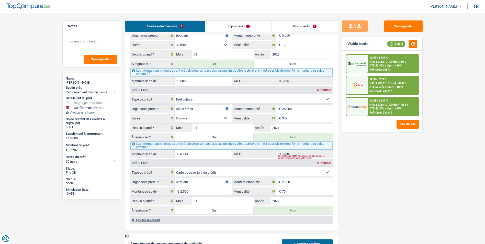
select select "84"
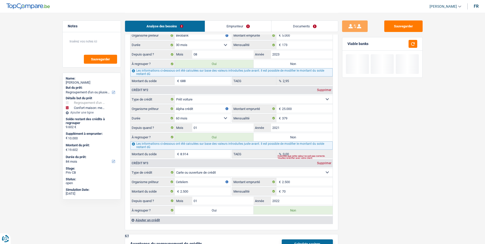
click at [205, 209] on label "Oui" at bounding box center [214, 210] width 79 height 8
click at [205, 209] on input "Oui" at bounding box center [214, 210] width 79 height 8
radio input "true"
type input "12.102"
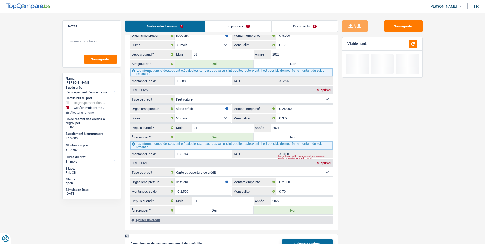
radio input "false"
type input "22.102"
select select "120"
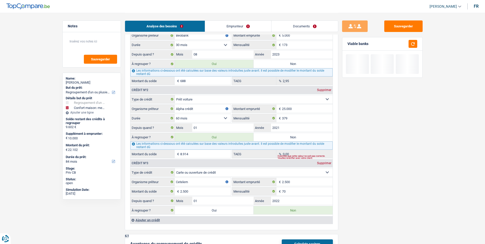
select select "120"
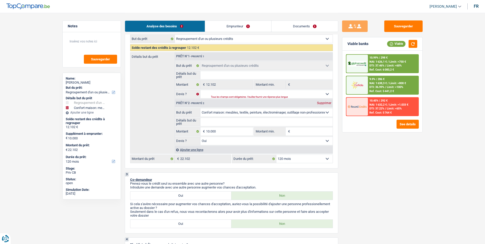
scroll to position [51, 0]
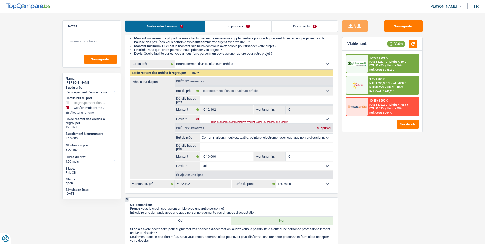
click at [320, 127] on div "Supprimer" at bounding box center [324, 128] width 17 height 3
select select "60"
type input "0"
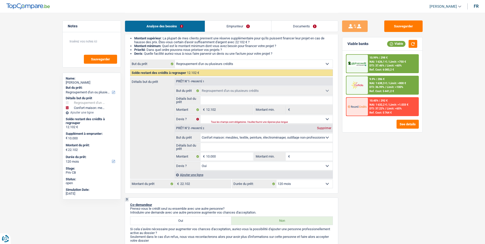
type input "12.102"
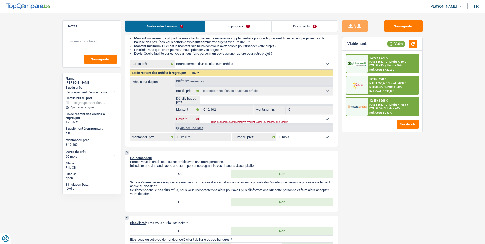
click at [279, 119] on select "Oui Non Non répondu Sélectionner une option" at bounding box center [266, 119] width 132 height 8
select select "false"
click at [200, 115] on select "Oui Non Non répondu Sélectionner une option" at bounding box center [266, 119] width 132 height 8
select select "false"
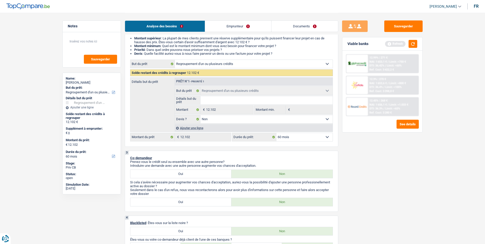
click at [237, 101] on input "Détails but du prêt" at bounding box center [266, 100] width 132 height 8
type input "R"
type input "Re"
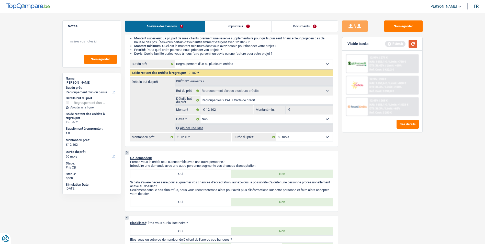
click at [413, 41] on button "button" at bounding box center [413, 44] width 9 height 8
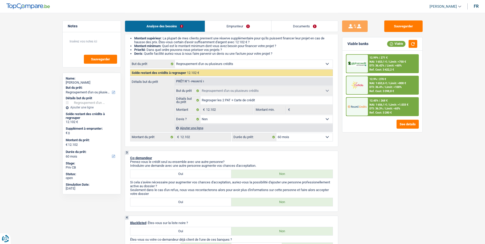
click at [296, 137] on select "12 mois 18 mois 24 mois 30 mois 36 mois 42 mois 48 mois 60 mois Sélectionner un…" at bounding box center [304, 137] width 56 height 8
click at [301, 135] on select "12 mois 18 mois 24 mois 30 mois 36 mois 42 mois 48 mois 60 mois Sélectionner un…" at bounding box center [304, 137] width 56 height 8
click at [250, 25] on link "Emprunteur" at bounding box center [238, 26] width 66 height 11
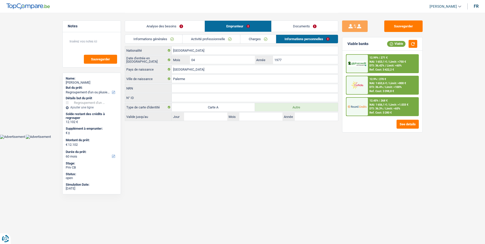
scroll to position [0, 0]
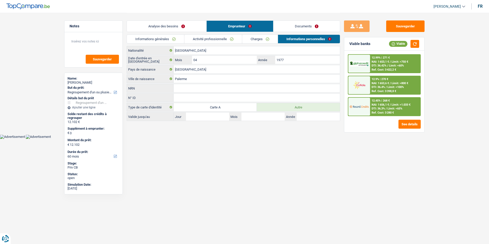
click at [309, 21] on link "Documents" at bounding box center [306, 26] width 66 height 11
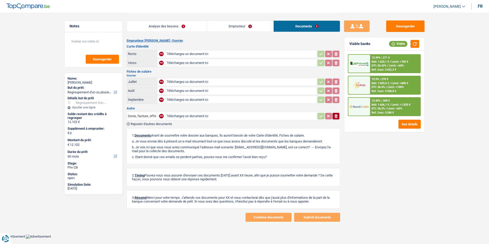
click at [255, 24] on link "Emprunteur" at bounding box center [240, 26] width 66 height 11
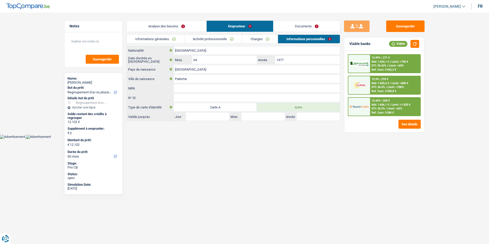
click at [194, 26] on link "Analyse des besoins" at bounding box center [167, 26] width 80 height 11
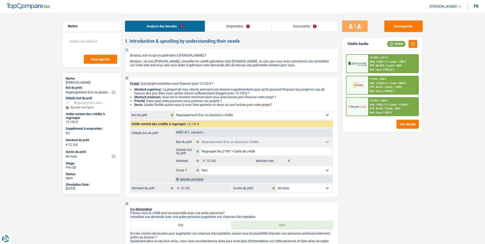
click at [251, 27] on link "Emprunteur" at bounding box center [238, 26] width 66 height 11
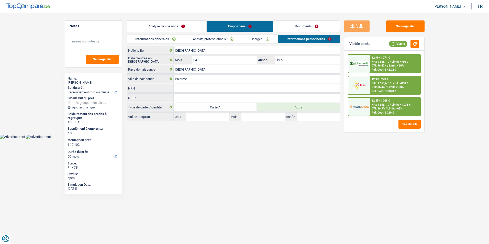
click at [175, 28] on link "Analyse des besoins" at bounding box center [167, 26] width 80 height 11
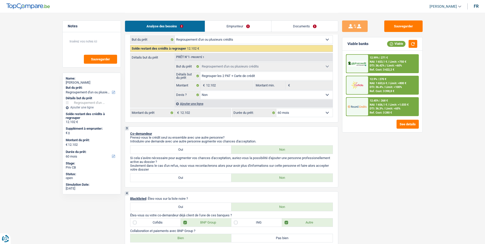
scroll to position [77, 0]
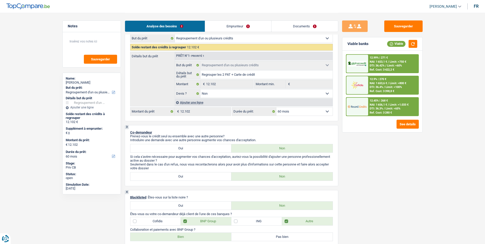
click at [305, 109] on select "12 mois 18 mois 24 mois 30 mois 36 mois 42 mois 48 mois 60 mois Sélectionner un…" at bounding box center [304, 111] width 56 height 8
click at [276, 107] on select "12 mois 18 mois 24 mois 30 mois 36 mois 42 mois 48 mois 60 mois Sélectionner un…" at bounding box center [304, 111] width 56 height 8
click at [300, 110] on select "12 mois 18 mois 24 mois 30 mois 36 mois 42 mois 48 mois 60 mois Sélectionner un…" at bounding box center [304, 111] width 56 height 8
click at [375, 160] on div "Sauvegarder Viable banks Viable 12.99% | 320 € NAI: 1 603,7 € / Limit: >750 € D…" at bounding box center [382, 127] width 88 height 215
click at [391, 108] on span "Limit: <65%" at bounding box center [394, 108] width 15 height 3
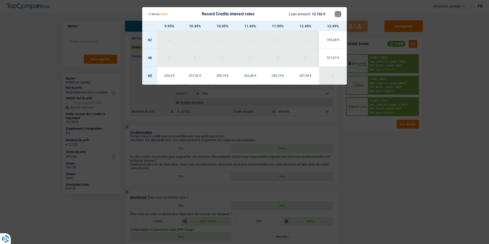
click at [336, 12] on button "×" at bounding box center [337, 14] width 5 height 5
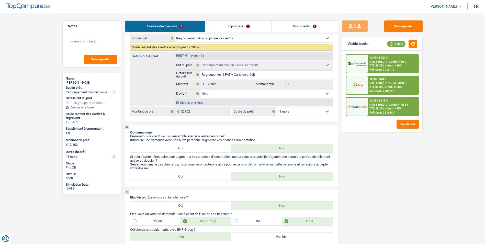
click at [387, 61] on span "NAI: 1 603,7 €" at bounding box center [377, 61] width 17 height 3
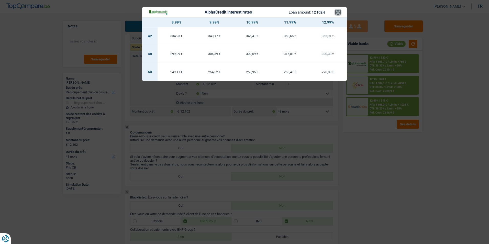
click at [335, 12] on button "×" at bounding box center [337, 12] width 5 height 5
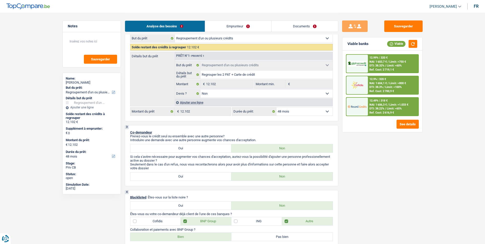
click at [394, 87] on span "Limit: <100%" at bounding box center [393, 86] width 16 height 3
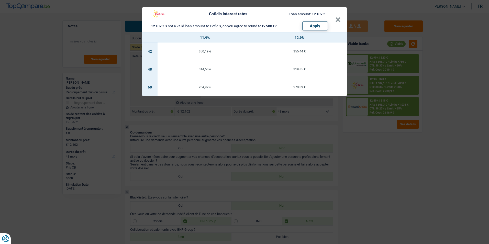
click at [341, 20] on header "Cofidis interest rates Loan amount: 12 102 € 12 102 € is not a valid loan amoun…" at bounding box center [244, 19] width 205 height 25
click at [338, 22] on button "×" at bounding box center [337, 19] width 5 height 5
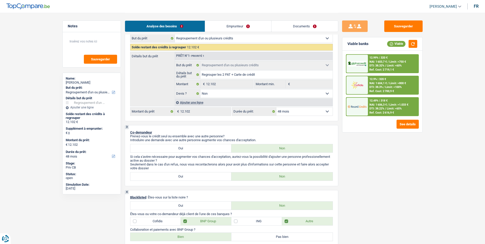
click at [307, 112] on select "12 mois 18 mois 24 mois 30 mois 36 mois 42 mois 48 mois 60 mois Sélectionner un…" at bounding box center [304, 111] width 56 height 8
click at [276, 107] on select "12 mois 18 mois 24 mois 30 mois 36 mois 42 mois 48 mois 60 mois Sélectionner un…" at bounding box center [304, 111] width 56 height 8
click at [376, 111] on div "Ref. Cost: 2 616,9 €" at bounding box center [381, 112] width 25 height 3
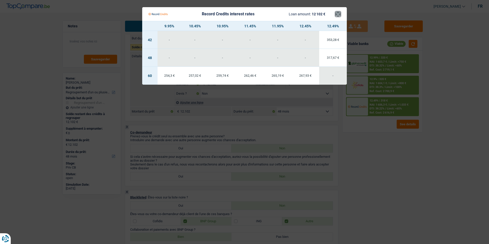
click at [337, 12] on button "×" at bounding box center [337, 14] width 5 height 5
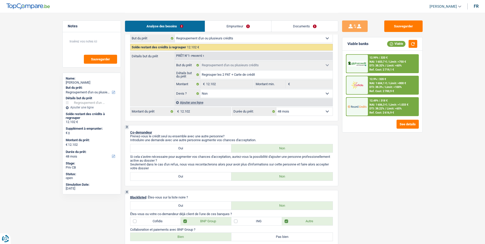
click at [388, 62] on span "/" at bounding box center [388, 61] width 1 height 3
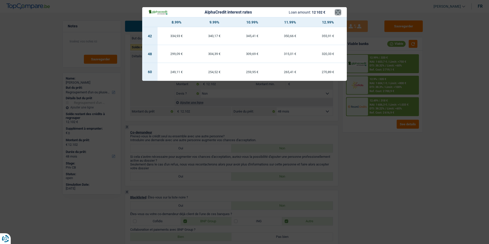
click at [337, 13] on button "×" at bounding box center [337, 12] width 5 height 5
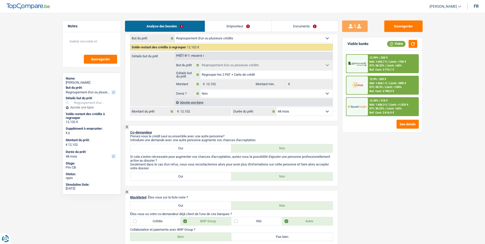
drag, startPoint x: 295, startPoint y: 24, endPoint x: 276, endPoint y: 37, distance: 23.8
click at [276, 37] on select "Confort maison: meubles, textile, peinture, électroménager, outillage non-profe…" at bounding box center [254, 38] width 158 height 8
click at [407, 145] on div "Sauvegarder Viable banks Viable 12.99% | 320 € NAI: 1 603,7 € / Limit: >750 € D…" at bounding box center [382, 127] width 88 height 215
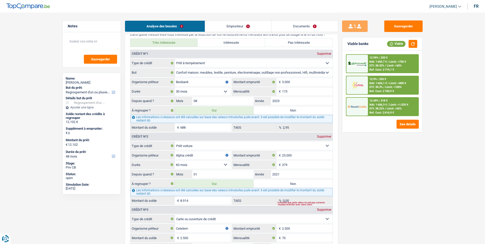
scroll to position [409, 0]
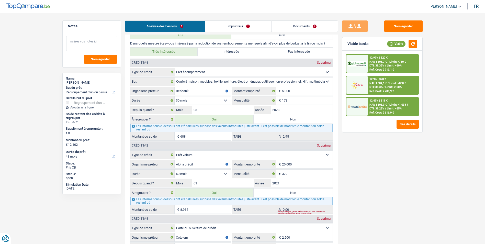
click at [71, 44] on textarea at bounding box center [91, 43] width 51 height 15
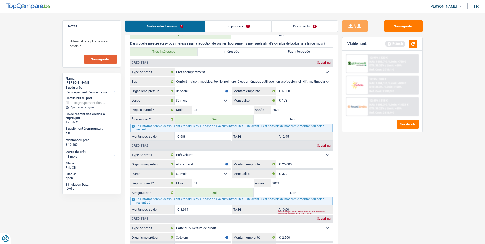
click at [107, 60] on span "Sauvegarder" at bounding box center [100, 59] width 19 height 3
drag, startPoint x: 92, startPoint y: 47, endPoint x: 68, endPoint y: 37, distance: 26.1
click at [68, 37] on textarea "- Mensualité la plus basse si possible" at bounding box center [91, 43] width 51 height 15
click at [105, 60] on span "Sauvegarder" at bounding box center [100, 59] width 19 height 3
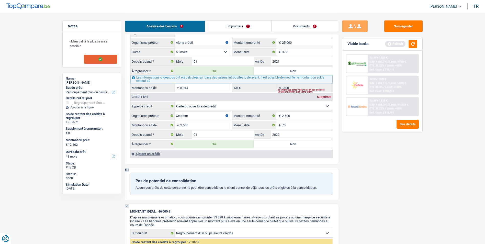
scroll to position [537, 0]
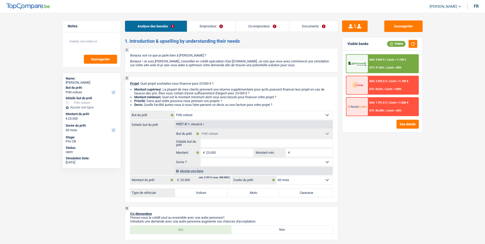
select select "car"
select select "60"
select select "car"
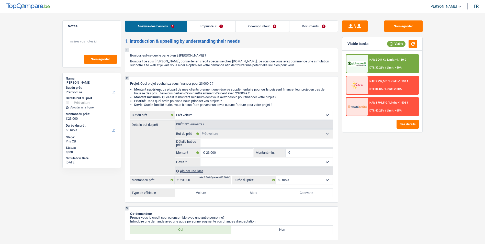
select select "60"
select select "worker"
select select "familyAllowances"
select select "netSalary"
select select "rents"
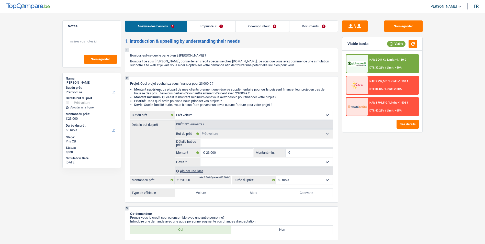
select select "car"
select select "60"
click at [236, 115] on select "Confort maison: meubles, textile, peinture, électroménager, outillage non-profe…" at bounding box center [254, 115] width 158 height 8
select select "houseOrGarden"
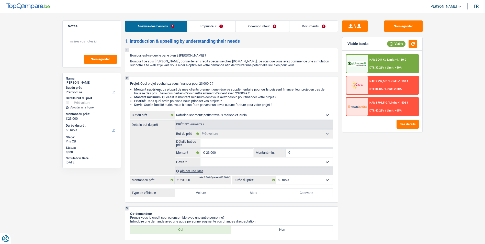
click at [175, 111] on select "Confort maison: meubles, textile, peinture, électroménager, outillage non-profe…" at bounding box center [254, 115] width 158 height 8
select select "houseOrGarden"
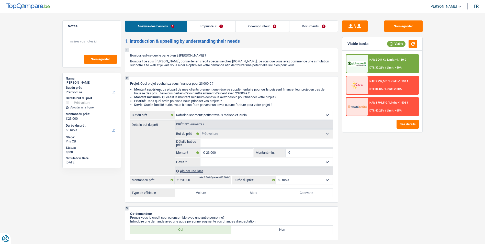
select select "houseOrGarden"
select select "car"
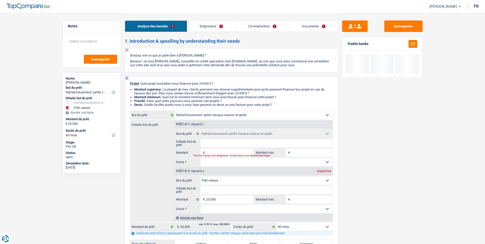
click at [324, 173] on div "Prêt n°2 - Priorité 2 Supprimer" at bounding box center [254, 171] width 158 height 8
click at [324, 170] on div "Supprimer" at bounding box center [324, 171] width 17 height 3
type input "0"
select select
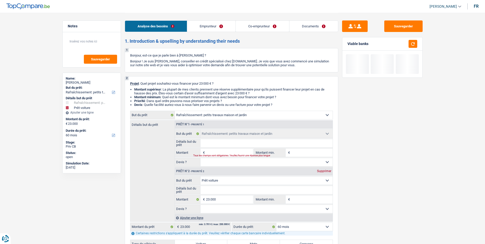
select select
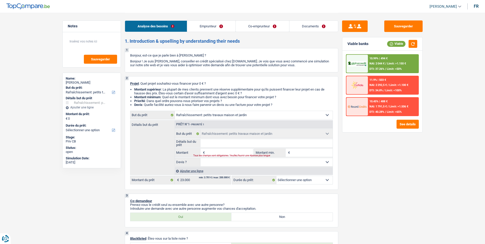
click at [205, 34] on div "Analyse des besoins Emprunteur Co-emprunteur Documents" at bounding box center [232, 24] width 214 height 22
click at [209, 29] on link "Emprunteur" at bounding box center [211, 26] width 48 height 11
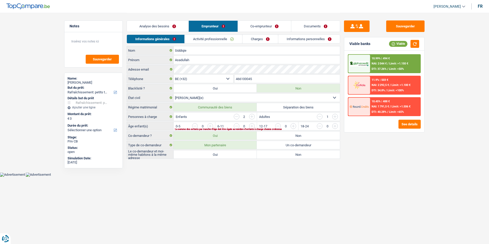
click at [257, 27] on link "Co-emprunteur" at bounding box center [264, 26] width 53 height 11
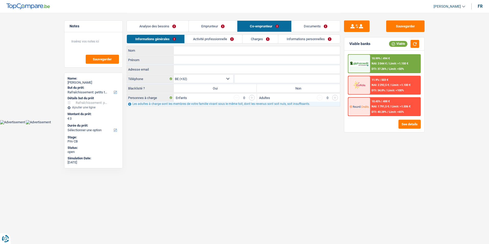
click at [310, 23] on link "Documents" at bounding box center [315, 26] width 49 height 11
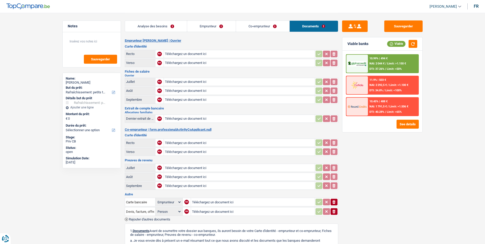
click at [219, 27] on link "Emprunteur" at bounding box center [211, 26] width 49 height 11
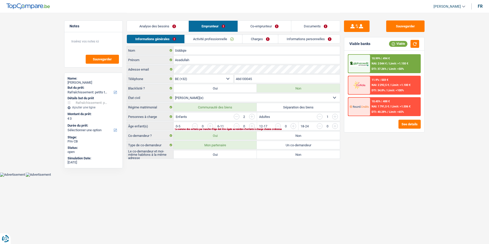
click at [251, 25] on link "Co-emprunteur" at bounding box center [264, 26] width 53 height 11
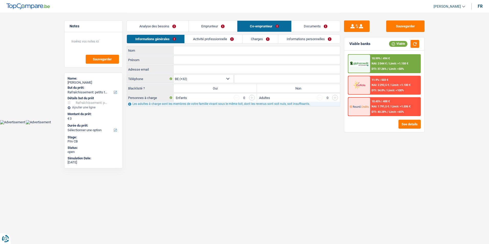
click at [209, 25] on link "Emprunteur" at bounding box center [213, 26] width 48 height 11
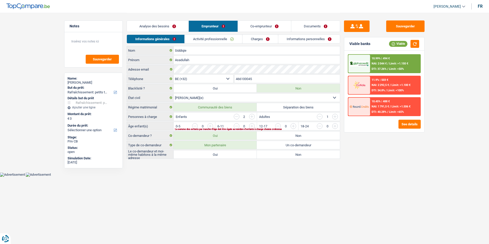
click at [158, 23] on link "Analyse des besoins" at bounding box center [158, 26] width 62 height 11
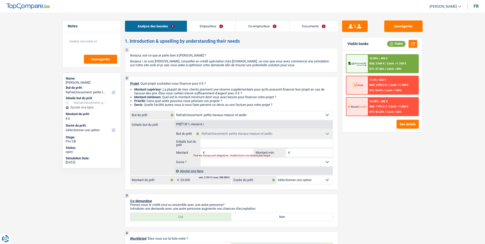
click at [242, 161] on select "Oui Non Non répondu Sélectionner une option" at bounding box center [266, 162] width 132 height 8
select select "false"
click at [200, 158] on select "Oui Non Non répondu Sélectionner une option" at bounding box center [266, 162] width 132 height 8
select select "false"
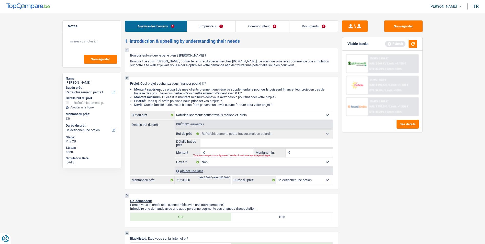
click at [232, 147] on input "Détails but du prêt" at bounding box center [266, 143] width 132 height 8
type input "pe"
type input "pet"
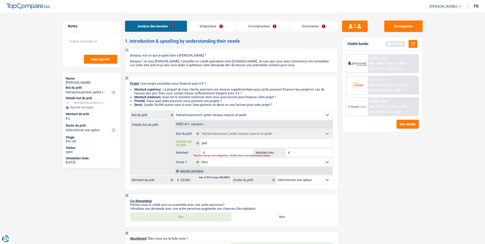
type input "petit"
type input "petit t"
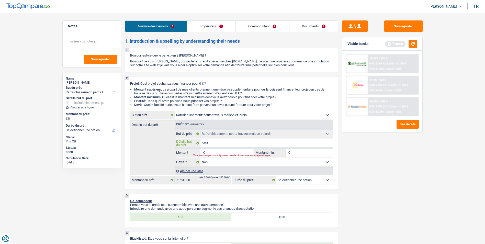
type input "petit t"
type input "petit tr"
type input "petit tra"
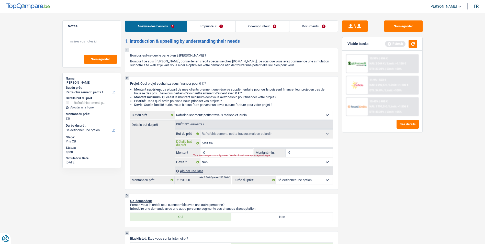
type input "petit trav"
type input "petit trava"
type input "petit travau"
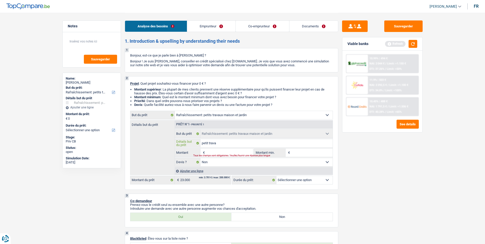
type input "petit travau"
type input "petit travaux"
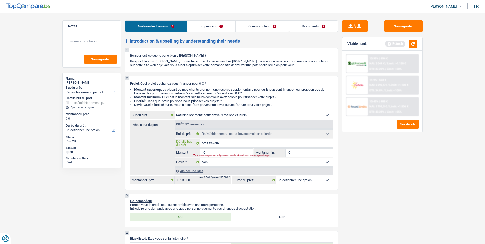
type input "petit travaux d"
type input "petit travaux de"
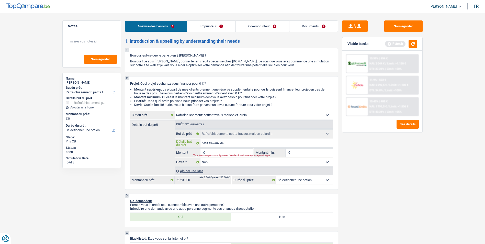
type input "petit travaux de"
type input "petit travaux de r"
type input "petit travaux de re"
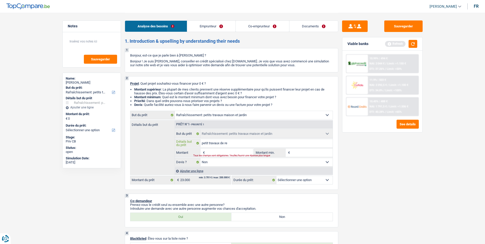
type input "petit travaux de ren"
type input "petit travaux de reno"
type input "petit travaux de renov"
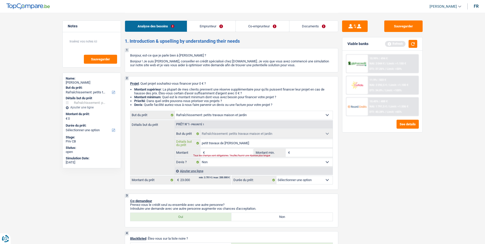
type input "petit travaux de renov"
type input "petit travaux de renova"
type input "petit travaux de renovat"
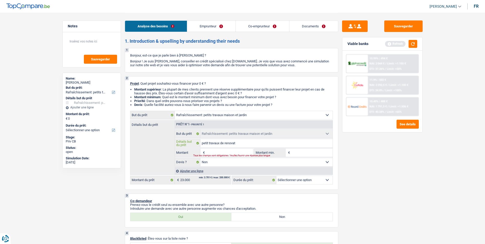
type input "petit travaux de renovati"
type input "petit travaux de renovatio"
type input "petit travaux de renovation"
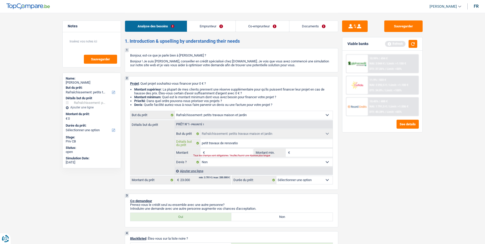
type input "petit travaux de renovation"
type input "petit travaux de renovation d"
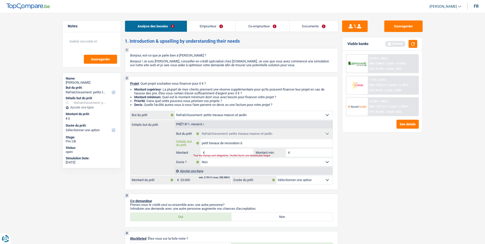
type input "petit travaux de renovation d'"
type input "petit travaux de renovation d'u"
type input "petit travaux de renovation d'un"
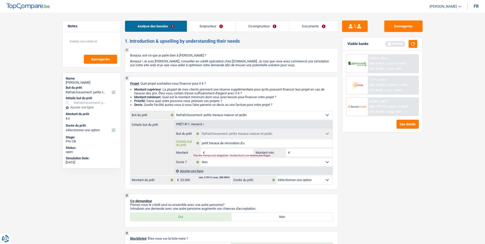
type input "petit travaux de renovation d'un"
type input "petit travaux de renovation d'un r"
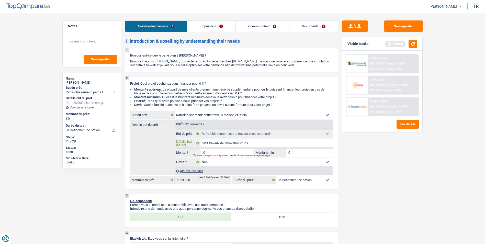
type input "petit travaux de renovation d'un rd"
type input "petit travaux de renovation d'un rdc"
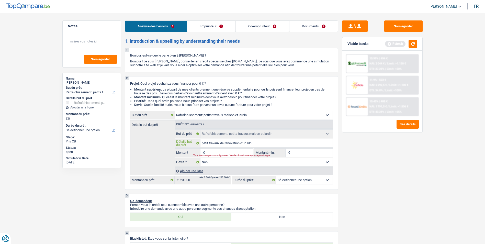
type input "petit travaux de renovation d'un rdc"
type input "petit travaux de renovation d'un rdc c"
type input "petit travaux de renovation d'un rdc co"
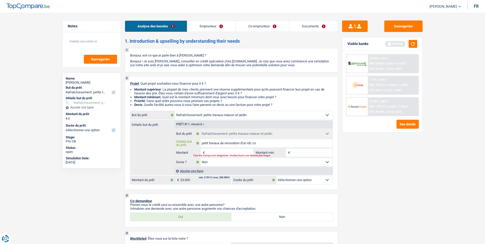
type input "petit travaux de renovation d'un rdc com"
type input "petit travaux de renovation d'un rdc comm"
type input "petit travaux de renovation d'un rdc comme"
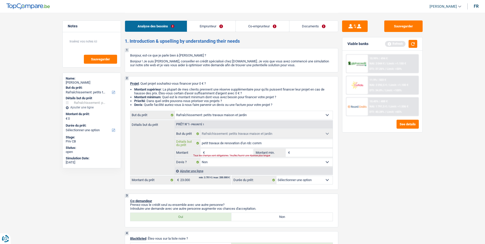
type input "petit travaux de renovation d'un rdc comme"
type input "petit travaux de renovation d'un rdc commer"
type input "petit travaux de renovation d'un rdc commerc"
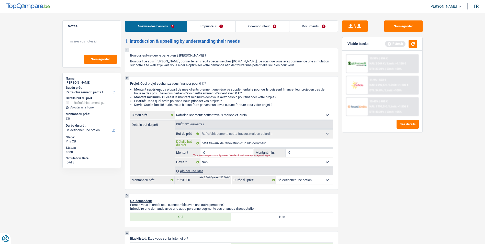
type input "petit travaux de renovation d'un rdc commerci"
type input "petit travaux de renovation d'un rdc commercia"
type input "petit travaux de renovation d'un rdc commercial"
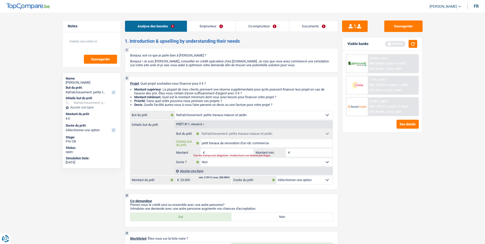
type input "petit travaux de renovation d'un rdc commercial"
click at [228, 150] on input "Montant" at bounding box center [229, 153] width 47 height 8
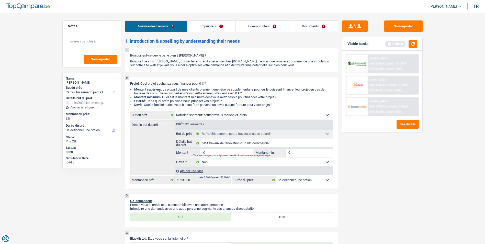
type input "2"
type input "23"
type input "230"
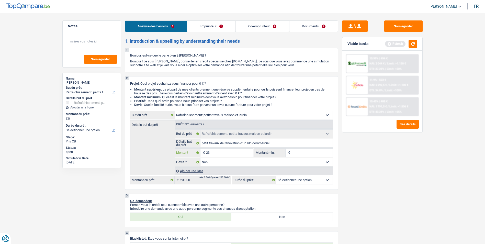
type input "230"
type input "2.300"
type input "23.000"
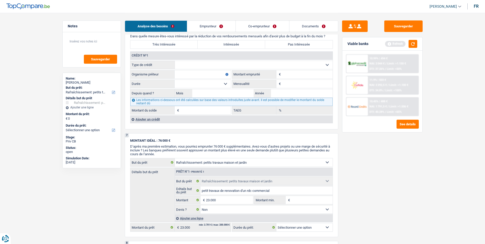
scroll to position [385, 0]
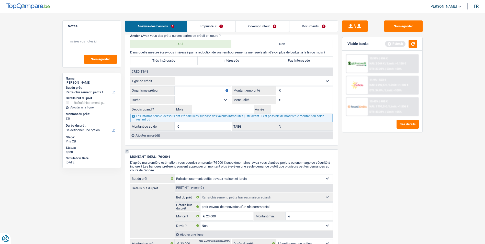
type input "23.000"
click at [207, 25] on link "Emprunteur" at bounding box center [211, 26] width 48 height 11
select select "120"
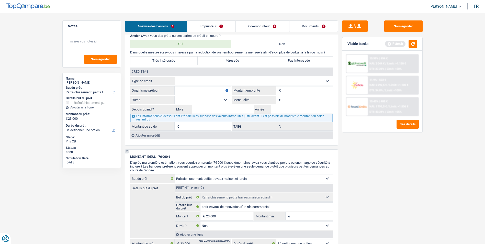
select select "120"
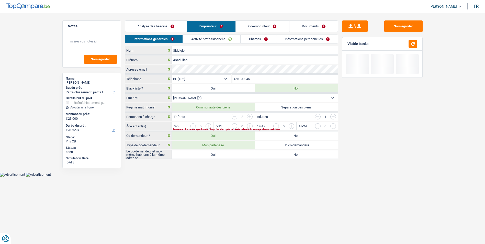
scroll to position [0, 0]
click at [255, 23] on link "Co-emprunteur" at bounding box center [264, 26] width 53 height 11
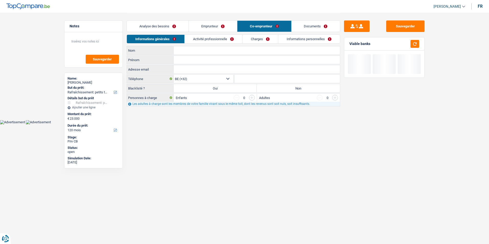
click at [306, 23] on link "Documents" at bounding box center [315, 26] width 49 height 11
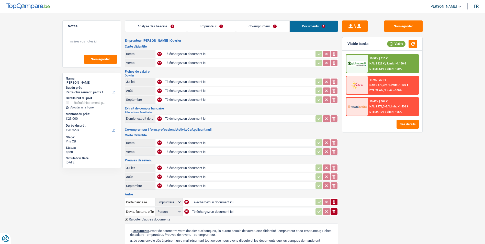
click at [278, 26] on link "Co-emprunteur" at bounding box center [262, 26] width 53 height 11
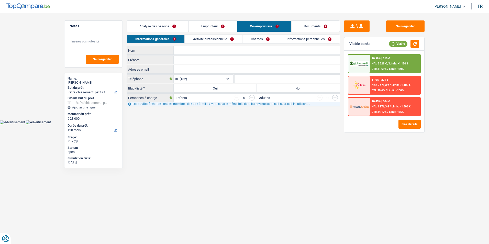
click at [228, 28] on link "Emprunteur" at bounding box center [213, 26] width 48 height 11
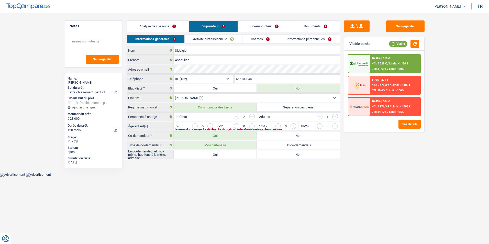
click at [181, 27] on link "Analyse des besoins" at bounding box center [158, 26] width 62 height 11
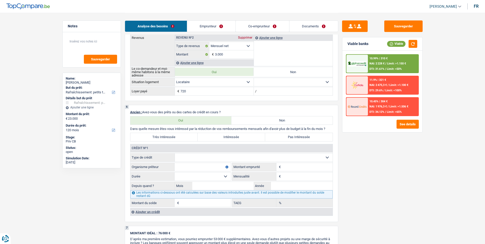
scroll to position [308, 0]
click at [230, 159] on select "Carte ou ouverture de crédit Prêt hypothécaire Vente à tempérament Prêt à tempé…" at bounding box center [254, 158] width 158 height 8
select select "carLoan"
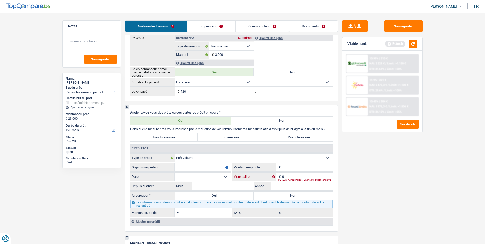
click at [304, 177] on input "0" at bounding box center [307, 177] width 51 height 8
type input "3"
type input "2"
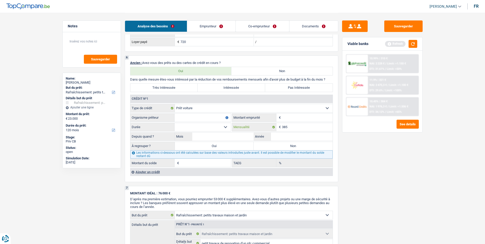
scroll to position [360, 0]
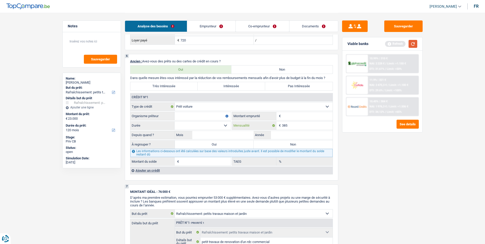
type input "385"
click at [414, 46] on button "button" at bounding box center [413, 44] width 9 height 8
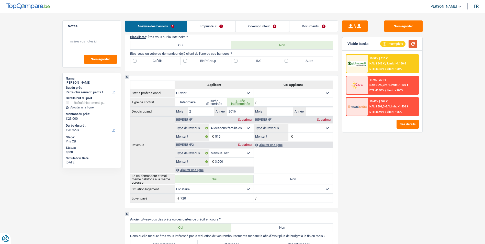
scroll to position [205, 0]
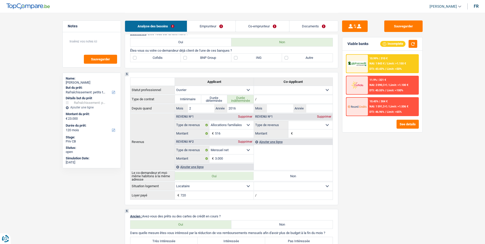
click at [312, 124] on select "Allocation d'handicap Allocations chômage Allocations familiales Chèques repas …" at bounding box center [310, 125] width 44 height 8
select select "netSalary"
click at [288, 121] on select "Allocation d'handicap Allocations chômage Allocations familiales Chèques repas …" at bounding box center [310, 125] width 44 height 8
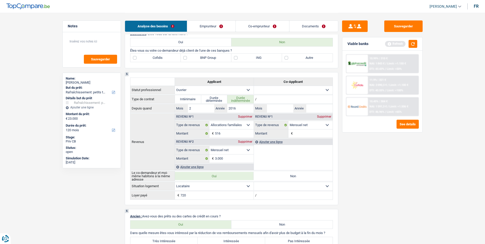
click at [309, 133] on input "Montant" at bounding box center [313, 133] width 38 height 8
click at [328, 92] on select "Ouvrier Employé privé Employé public Invalide Indépendant Pensionné Chômeur Mut…" at bounding box center [293, 90] width 79 height 8
select select "housewife"
click at [254, 86] on select "Ouvrier Employé privé Employé public Invalide Indépendant Pensionné Chômeur Mut…" at bounding box center [293, 90] width 79 height 8
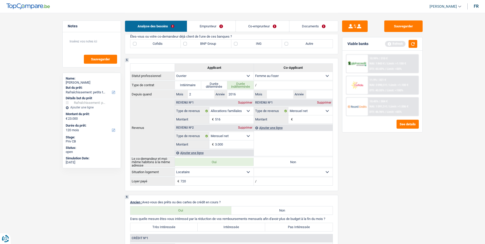
scroll to position [230, 0]
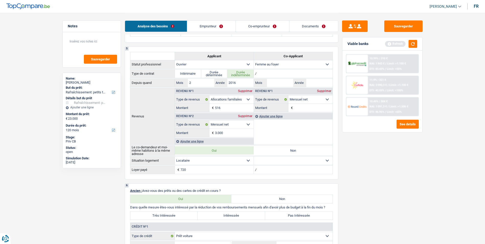
click at [327, 89] on div "Supprimer" at bounding box center [324, 90] width 17 height 3
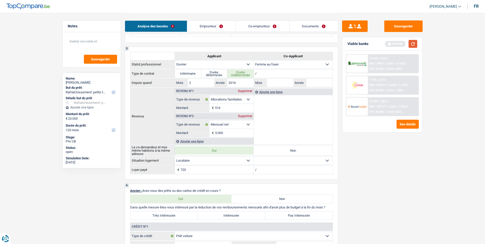
click at [416, 44] on button "button" at bounding box center [413, 44] width 9 height 8
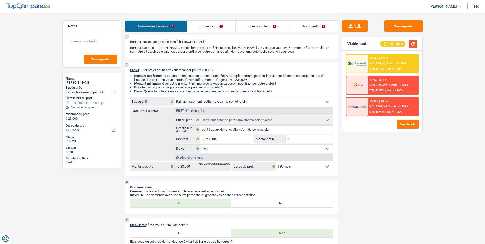
scroll to position [26, 0]
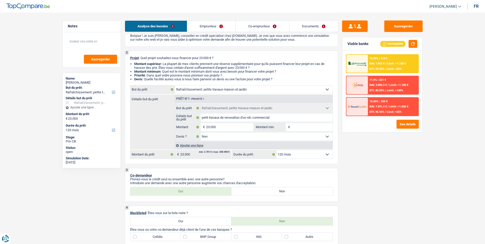
click at [303, 158] on select "12 mois 18 mois 24 mois 30 mois 36 mois 42 mois 48 mois 60 mois 72 mois 84 mois…" at bounding box center [304, 154] width 56 height 8
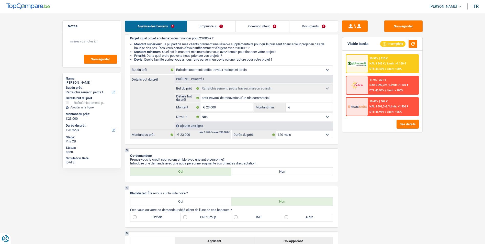
scroll to position [51, 0]
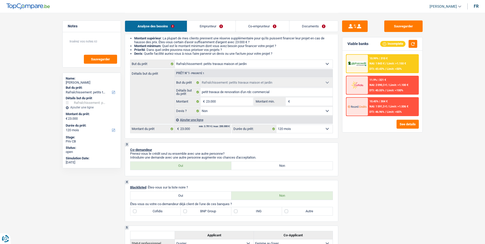
click at [397, 103] on div "10.45% | 304 € NAI: 1 591,3 € / Limit: >1.506 € DTI: 46.96% / Limit: <65%" at bounding box center [393, 107] width 50 height 18
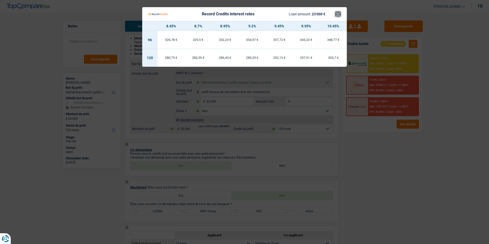
click at [335, 16] on button "×" at bounding box center [337, 14] width 5 height 5
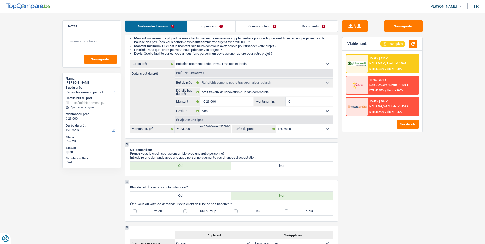
click at [385, 64] on span "NAI: 1 843 €" at bounding box center [376, 63] width 15 height 3
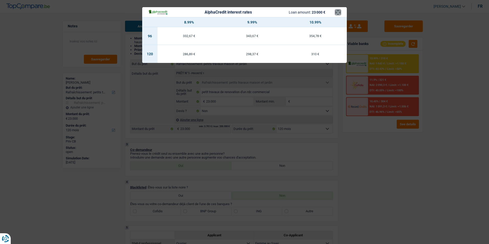
click at [337, 14] on button "×" at bounding box center [337, 12] width 5 height 5
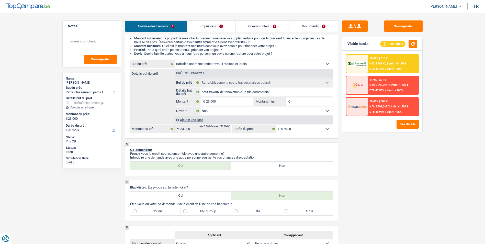
click at [383, 104] on div "10.45% | 304 € NAI: 1 591,3 € / Limit: >1.506 € DTI: 46.96% / Limit: <65%" at bounding box center [393, 107] width 50 height 18
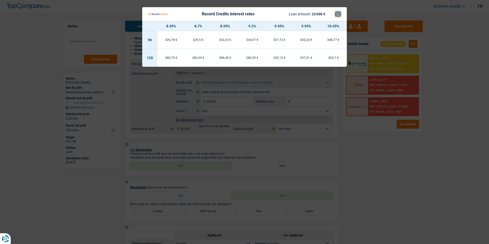
click at [339, 15] on button "×" at bounding box center [337, 14] width 5 height 5
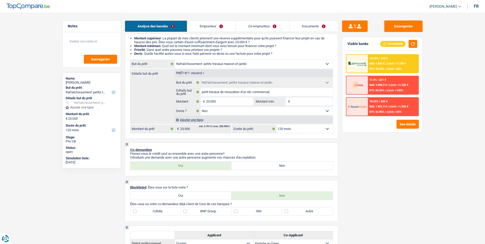
click at [387, 67] on div "10.99% | 310 € NAI: 1 843 € / Limit: >1.150 € DTI: 43.43% / Limit: <50%" at bounding box center [393, 64] width 50 height 18
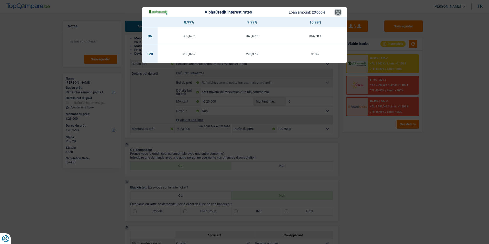
click at [337, 11] on button "×" at bounding box center [337, 12] width 5 height 5
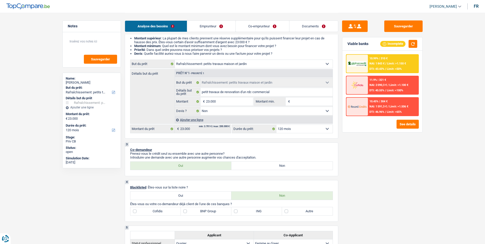
click at [374, 85] on span "NAI: 2 090,3 €" at bounding box center [377, 84] width 17 height 3
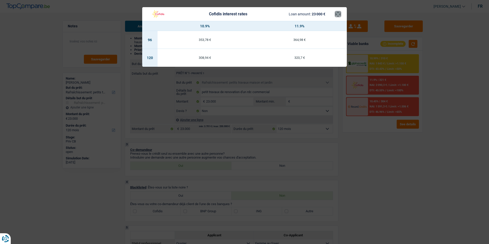
click at [338, 14] on button "×" at bounding box center [337, 14] width 5 height 5
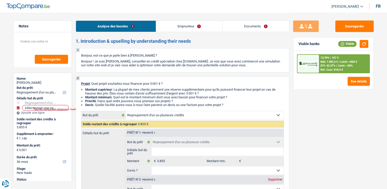
select select "refinancing"
select select "36"
select select "refinancing"
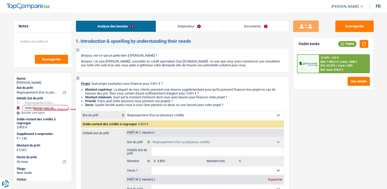
select select "36"
select select "publicEmployee"
select select "familyAllowances"
select select "netSalary"
select select "mealVouchers"
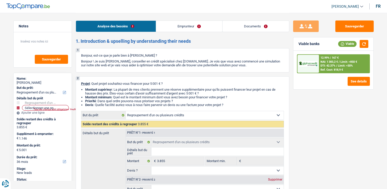
select select "rents"
select select "personalLoan"
select select "other"
select select "48"
select select "refinancing"
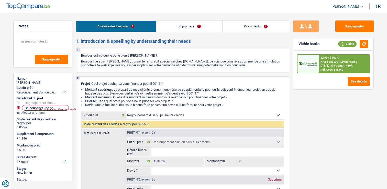
select select "refinancing"
select select "36"
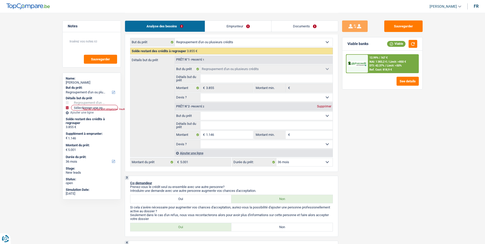
scroll to position [128, 0]
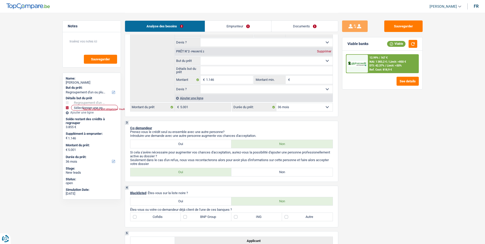
click at [259, 172] on label "Non" at bounding box center [281, 172] width 101 height 8
click at [259, 172] on input "Non" at bounding box center [281, 172] width 101 height 8
radio input "true"
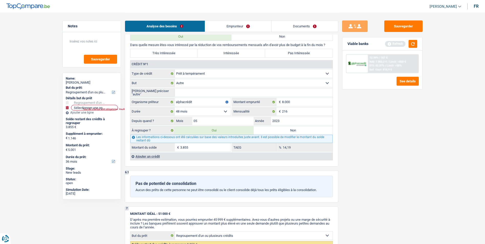
scroll to position [511, 0]
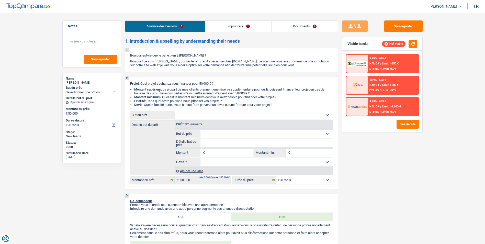
select select "120"
select select "invalid"
select select "disabilityPension"
select select "120"
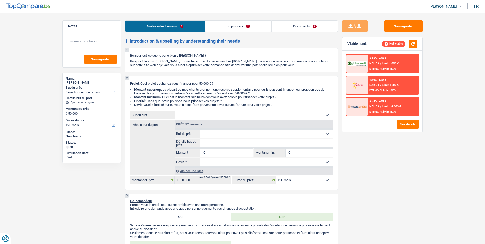
click at [289, 26] on link "Documents" at bounding box center [305, 26] width 66 height 11
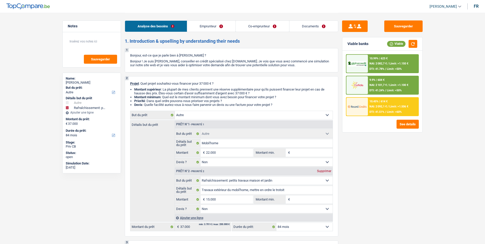
select select "other"
select select "houseOrGarden"
select select "84"
select select "other"
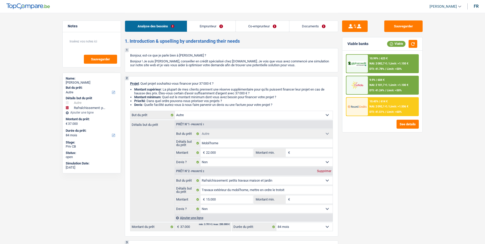
select select "other"
select select "false"
select select "houseOrGarden"
select select "false"
select select "84"
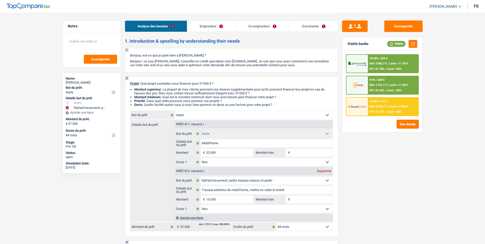
select select "invalid"
select select "retired"
select select "disabilityPension"
select select "pension"
select select "rents"
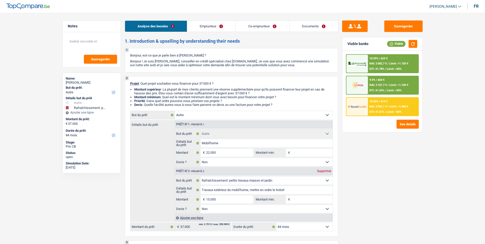
select select "personalLoan"
select select "loanRepayment"
select select "36"
select select "other"
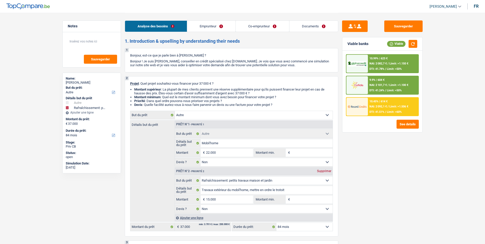
select select "false"
select select "houseOrGarden"
select select "false"
select select "84"
click at [311, 27] on link "Documents" at bounding box center [313, 26] width 49 height 11
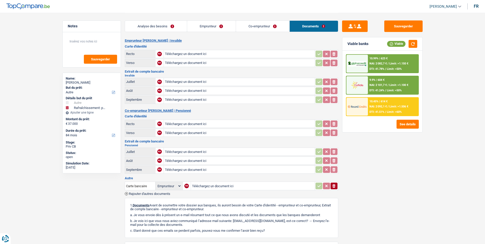
click at [272, 26] on link "Co-emprunteur" at bounding box center [262, 26] width 53 height 11
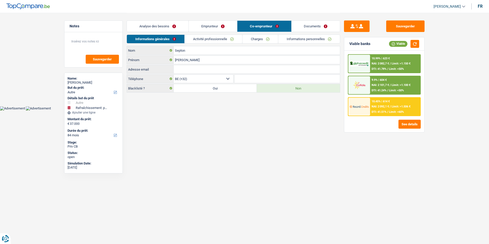
click at [222, 26] on link "Emprunteur" at bounding box center [213, 26] width 48 height 11
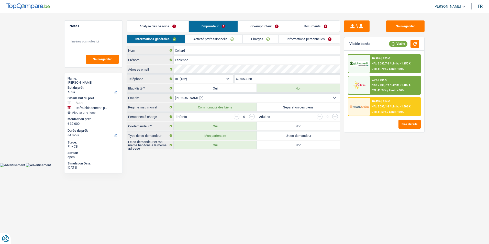
click at [165, 27] on link "Analyse des besoins" at bounding box center [158, 26] width 62 height 11
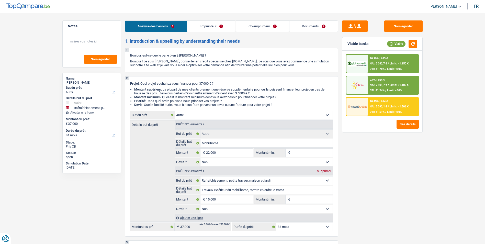
click at [218, 24] on link "Emprunteur" at bounding box center [211, 26] width 48 height 11
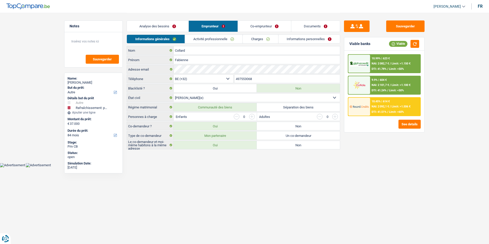
click at [265, 27] on link "Co-emprunteur" at bounding box center [264, 26] width 53 height 11
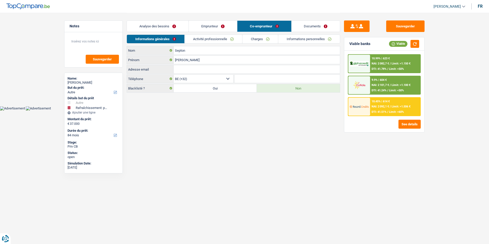
click at [318, 25] on link "Documents" at bounding box center [315, 26] width 49 height 11
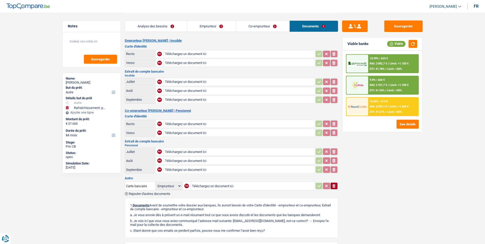
click at [271, 24] on link "Co-emprunteur" at bounding box center [262, 26] width 53 height 11
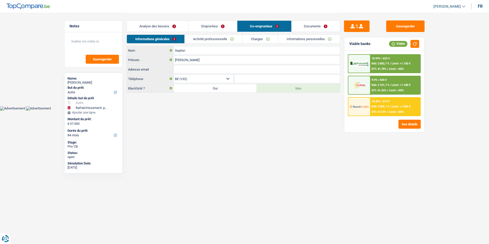
click at [210, 27] on link "Emprunteur" at bounding box center [213, 26] width 48 height 11
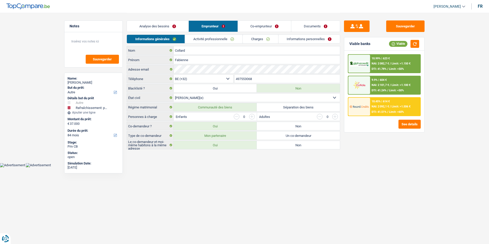
click at [168, 25] on link "Analyse des besoins" at bounding box center [158, 26] width 62 height 11
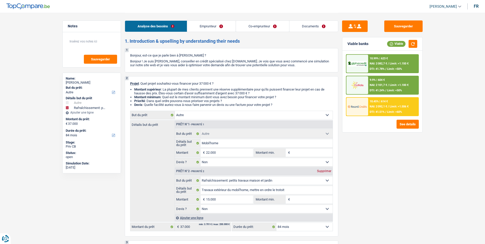
click at [215, 25] on link "Emprunteur" at bounding box center [211, 26] width 48 height 11
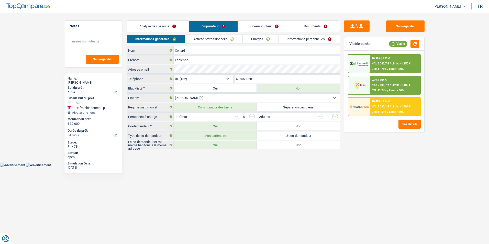
click at [262, 25] on link "Co-emprunteur" at bounding box center [264, 26] width 53 height 11
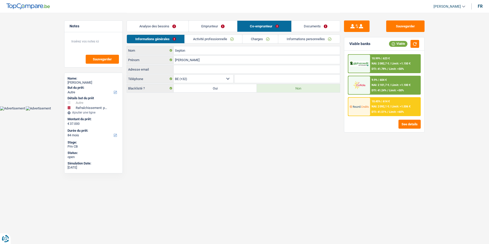
click at [316, 23] on link "Documents" at bounding box center [315, 26] width 49 height 11
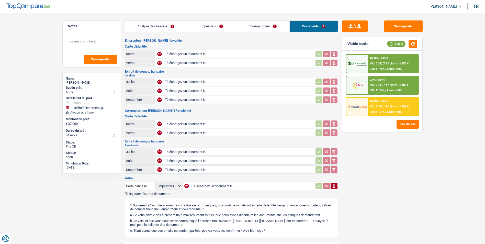
click at [277, 25] on link "Co-emprunteur" at bounding box center [262, 26] width 53 height 11
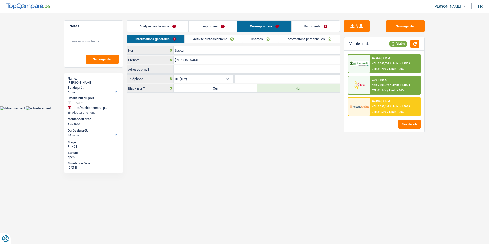
click at [209, 27] on link "Emprunteur" at bounding box center [213, 26] width 48 height 11
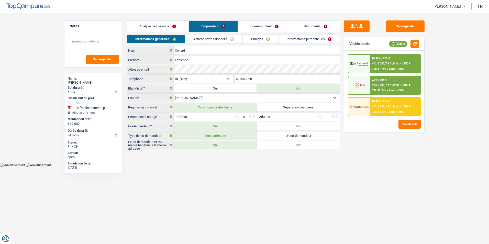
click at [162, 27] on link "Analyse des besoins" at bounding box center [158, 26] width 62 height 11
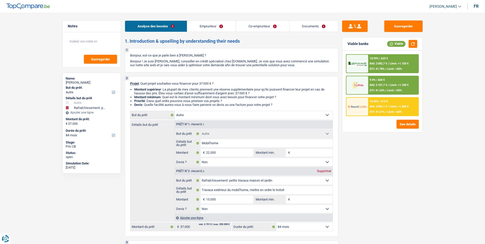
click at [217, 26] on link "Emprunteur" at bounding box center [211, 26] width 48 height 11
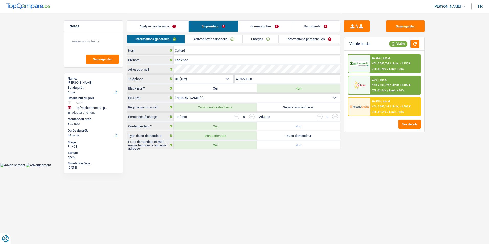
click at [265, 24] on link "Co-emprunteur" at bounding box center [264, 26] width 53 height 11
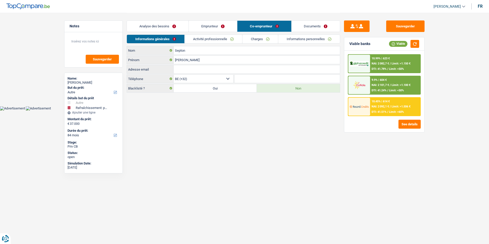
click at [312, 25] on link "Documents" at bounding box center [315, 26] width 49 height 11
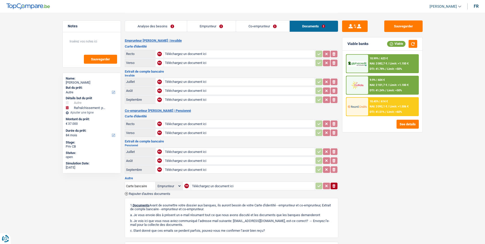
click at [277, 26] on link "Co-emprunteur" at bounding box center [262, 26] width 53 height 11
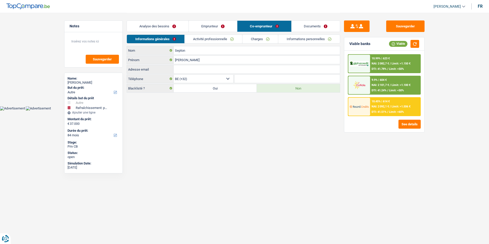
click at [223, 26] on link "Emprunteur" at bounding box center [213, 26] width 48 height 11
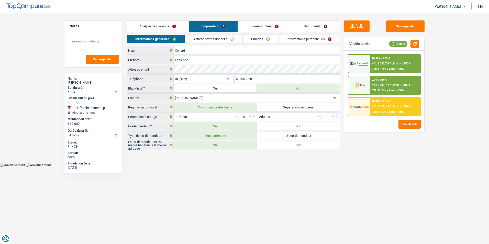
click at [276, 26] on link "Co-emprunteur" at bounding box center [264, 26] width 53 height 11
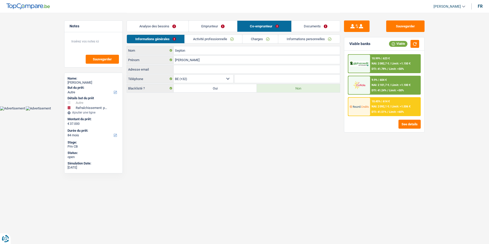
click at [302, 25] on link "Documents" at bounding box center [315, 26] width 49 height 11
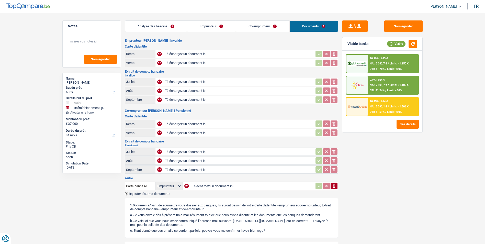
click at [270, 24] on link "Co-emprunteur" at bounding box center [262, 26] width 53 height 11
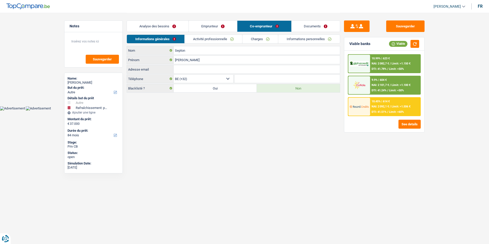
click at [215, 25] on link "Emprunteur" at bounding box center [213, 26] width 48 height 11
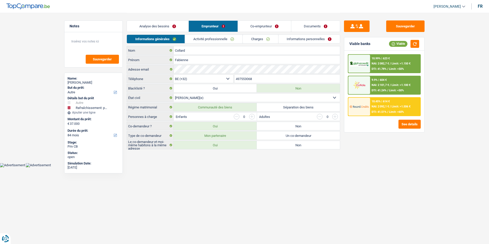
click at [208, 26] on link "Emprunteur" at bounding box center [213, 26] width 49 height 11
click at [260, 26] on link "Co-emprunteur" at bounding box center [264, 26] width 53 height 11
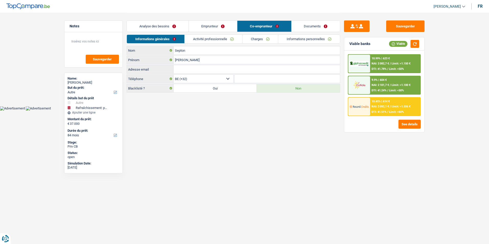
click at [305, 25] on link "Documents" at bounding box center [315, 26] width 49 height 11
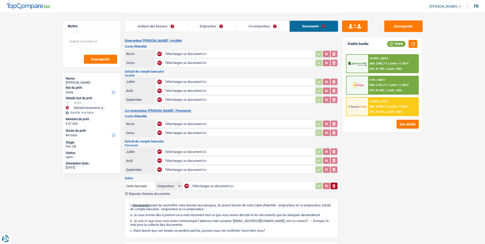
click at [223, 25] on link "Emprunteur" at bounding box center [211, 26] width 49 height 11
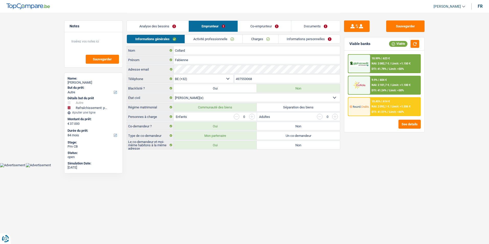
click at [172, 24] on link "Analyse des besoins" at bounding box center [158, 26] width 62 height 11
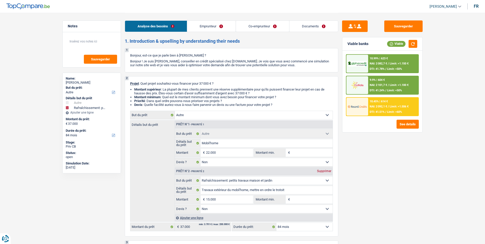
click at [222, 25] on link "Emprunteur" at bounding box center [211, 26] width 48 height 11
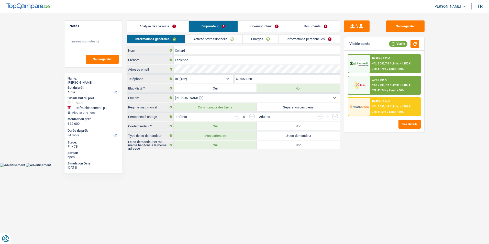
click at [255, 26] on link "Co-emprunteur" at bounding box center [264, 26] width 53 height 11
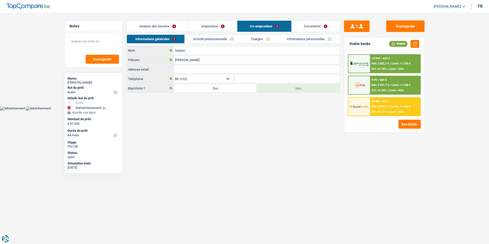
click at [309, 27] on link "Documents" at bounding box center [315, 26] width 49 height 11
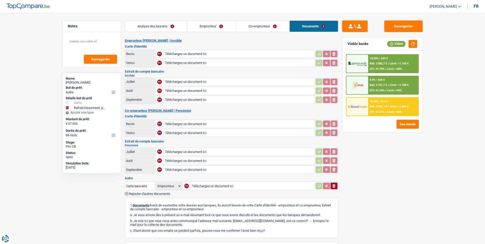
click at [271, 28] on link "Co-emprunteur" at bounding box center [262, 26] width 53 height 11
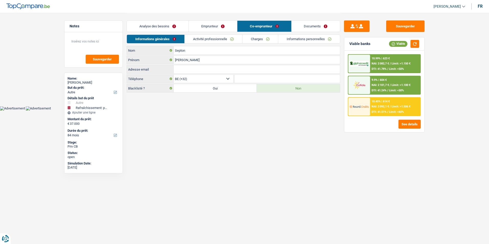
click at [224, 28] on link "Emprunteur" at bounding box center [213, 26] width 48 height 11
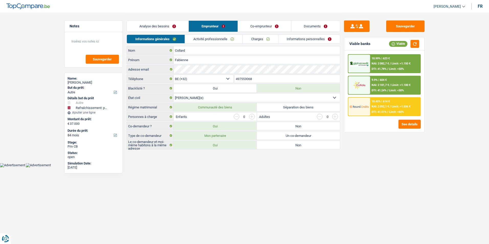
click at [169, 25] on link "Analyse des besoins" at bounding box center [158, 26] width 62 height 11
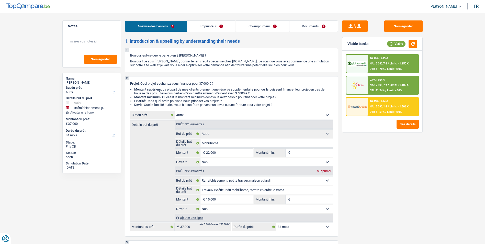
click at [211, 26] on link "Emprunteur" at bounding box center [211, 26] width 48 height 11
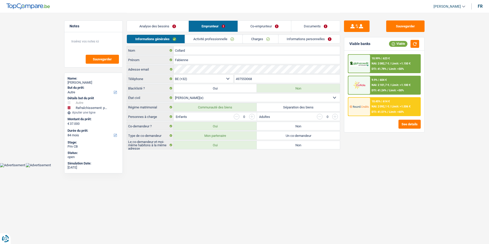
click at [261, 26] on link "Co-emprunteur" at bounding box center [264, 26] width 53 height 11
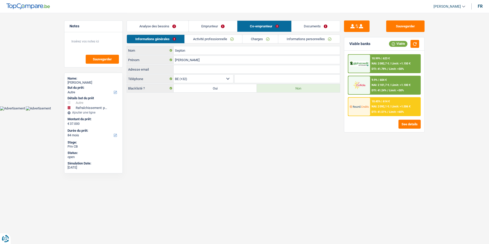
click at [305, 26] on link "Documents" at bounding box center [315, 26] width 49 height 11
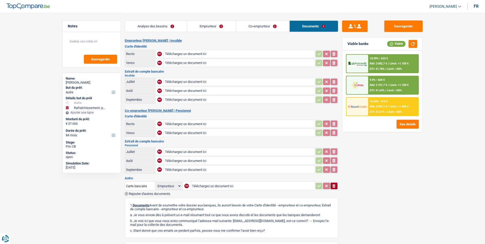
click at [275, 25] on link "Co-emprunteur" at bounding box center [262, 26] width 53 height 11
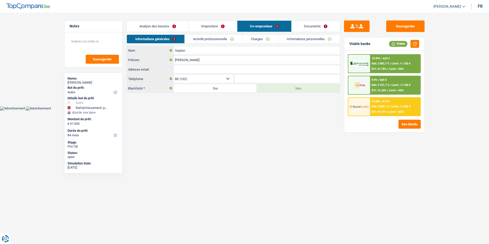
click at [202, 24] on link "Emprunteur" at bounding box center [213, 26] width 48 height 11
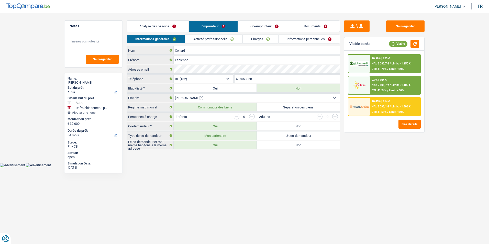
click at [171, 24] on link "Analyse des besoins" at bounding box center [158, 26] width 62 height 11
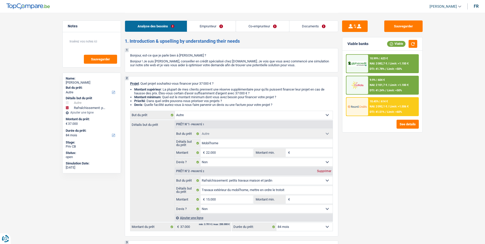
click at [216, 25] on link "Emprunteur" at bounding box center [211, 26] width 48 height 11
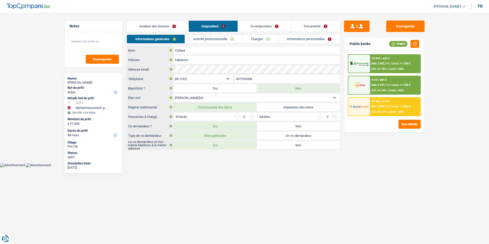
click at [257, 26] on link "Co-emprunteur" at bounding box center [264, 26] width 53 height 11
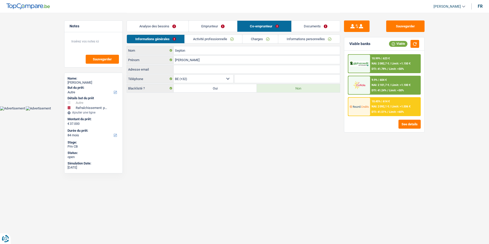
click at [307, 25] on link "Documents" at bounding box center [315, 26] width 49 height 11
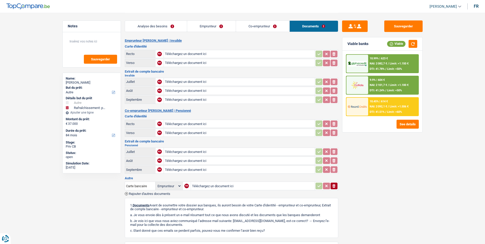
click at [278, 26] on link "Co-emprunteur" at bounding box center [262, 26] width 53 height 11
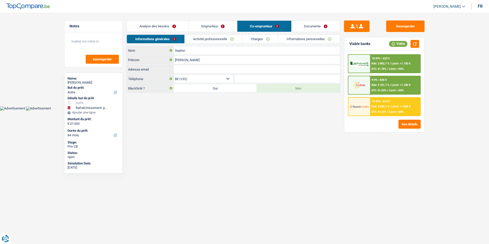
click at [218, 26] on link "Emprunteur" at bounding box center [213, 26] width 48 height 11
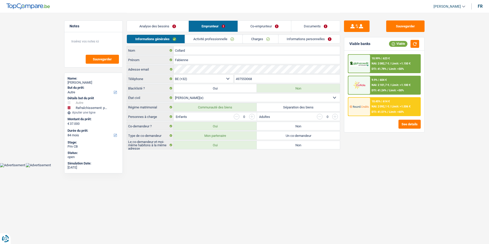
click at [167, 27] on link "Analyse des besoins" at bounding box center [158, 26] width 62 height 11
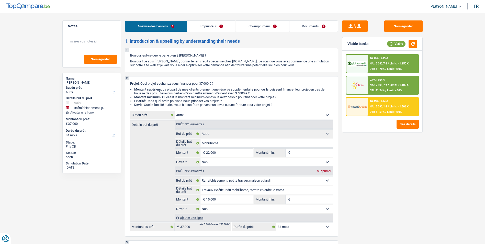
click at [214, 27] on link "Emprunteur" at bounding box center [211, 26] width 48 height 11
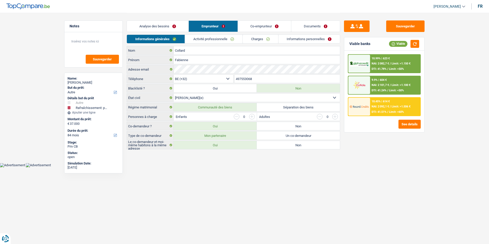
click at [253, 27] on link "Co-emprunteur" at bounding box center [264, 26] width 53 height 11
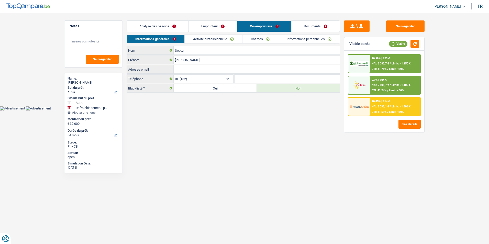
click at [305, 26] on link "Documents" at bounding box center [315, 26] width 49 height 11
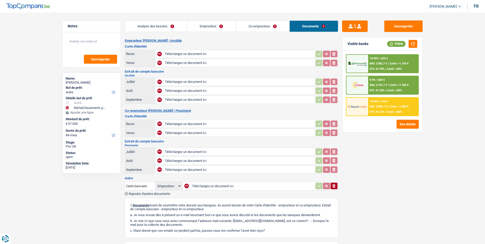
click at [270, 25] on link "Co-emprunteur" at bounding box center [262, 26] width 53 height 11
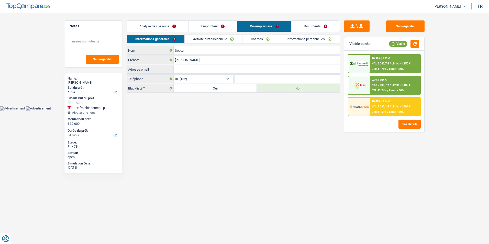
click at [230, 27] on link "Emprunteur" at bounding box center [213, 26] width 48 height 11
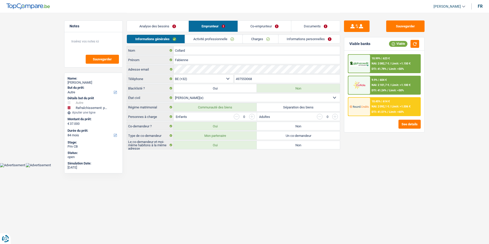
click at [176, 27] on link "Analyse des besoins" at bounding box center [158, 26] width 62 height 11
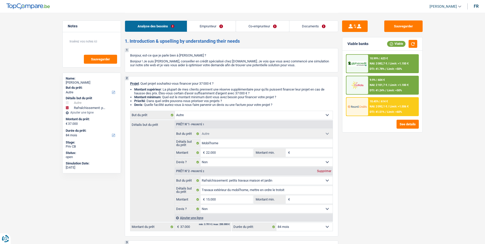
click at [211, 25] on link "Emprunteur" at bounding box center [211, 26] width 48 height 11
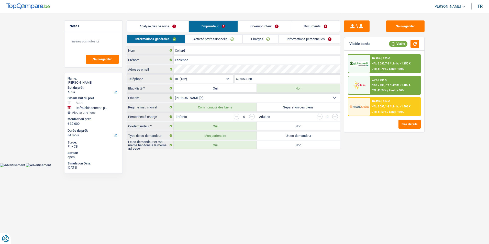
click at [262, 26] on link "Co-emprunteur" at bounding box center [264, 26] width 53 height 11
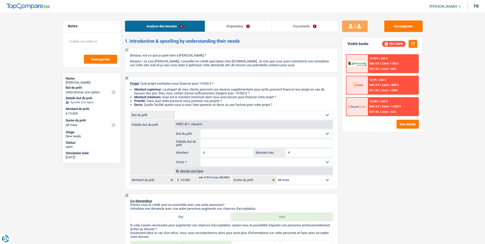
select select "48"
select select "privateEmployee"
select select "familyAllowances"
select select "netSalary"
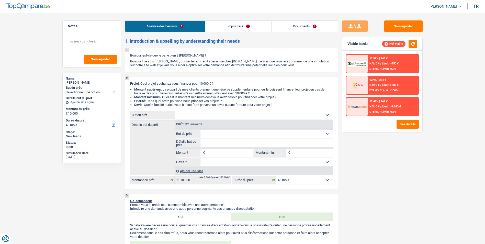
select select "mealVouchers"
select select "ownerWithMortgage"
select select "mortgage"
select select "48"
click at [245, 28] on link "Emprunteur" at bounding box center [238, 26] width 66 height 11
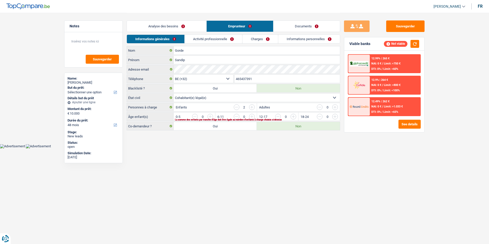
click at [297, 24] on link "Documents" at bounding box center [306, 26] width 66 height 11
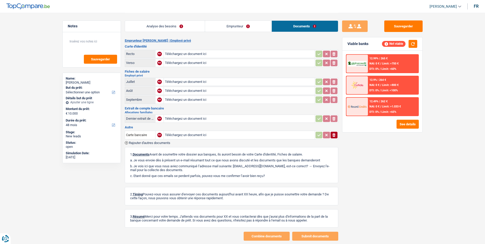
click at [256, 22] on link "Emprunteur" at bounding box center [238, 26] width 66 height 11
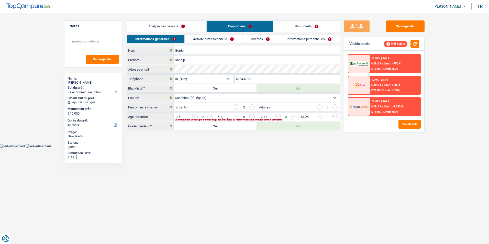
click at [187, 25] on link "Analyse des besoins" at bounding box center [167, 26] width 80 height 11
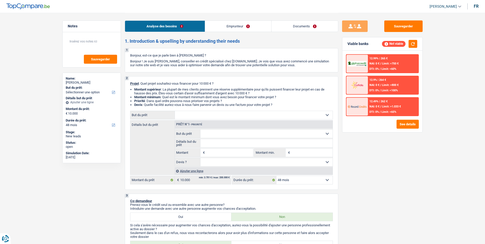
click at [229, 28] on link "Emprunteur" at bounding box center [238, 26] width 66 height 11
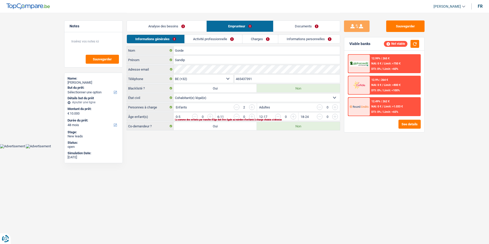
click at [308, 28] on link "Documents" at bounding box center [306, 26] width 66 height 11
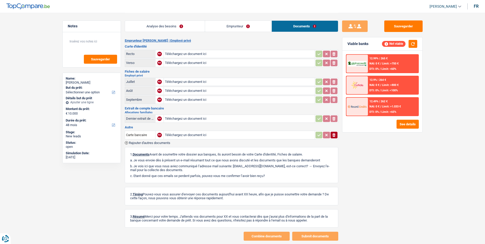
click at [179, 25] on link "Analyse des besoins" at bounding box center [165, 26] width 80 height 11
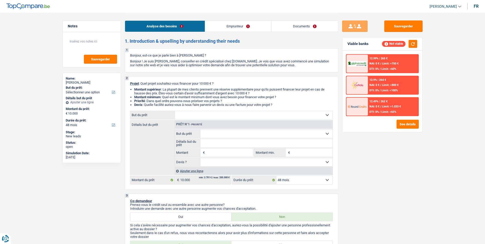
click at [205, 114] on select "Confort maison: meubles, textile, peinture, électroménager, outillage non-profe…" at bounding box center [254, 115] width 158 height 8
click at [298, 179] on select "12 mois 18 mois 24 mois 30 mois 36 mois 42 mois 48 mois Sélectionner une option" at bounding box center [304, 180] width 56 height 8
click at [203, 111] on select "Confort maison: meubles, textile, peinture, électroménager, outillage non-profe…" at bounding box center [254, 115] width 158 height 8
select select "household"
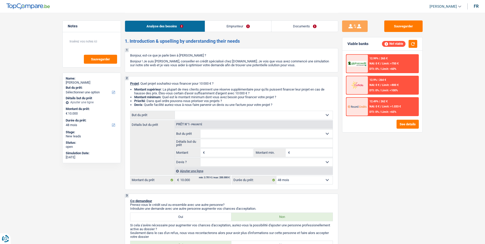
click at [175, 111] on select "Confort maison: meubles, textile, peinture, électroménager, outillage non-profe…" at bounding box center [254, 115] width 158 height 8
select select "household"
type input "10.000"
select select "household"
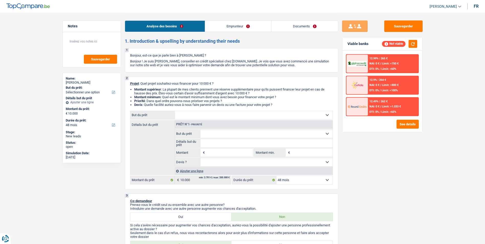
select select "household"
type input "10.000"
select select "household"
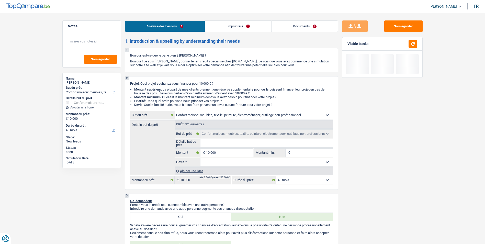
click at [229, 161] on select "Oui Non Non répondu Sélectionner une option" at bounding box center [266, 162] width 132 height 8
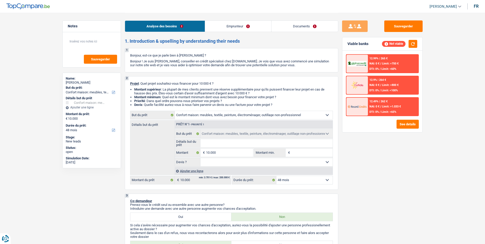
select select "yes"
click at [200, 158] on select "Oui Non Non répondu Sélectionner une option" at bounding box center [266, 162] width 132 height 8
select select "yes"
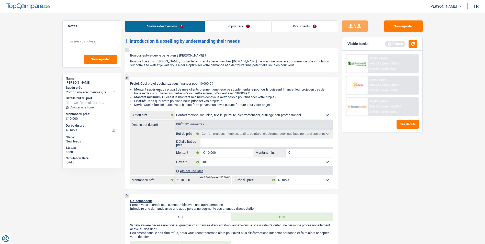
click at [226, 144] on input "Détails but du prêt" at bounding box center [266, 143] width 132 height 8
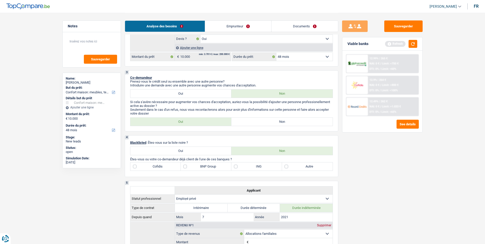
scroll to position [128, 0]
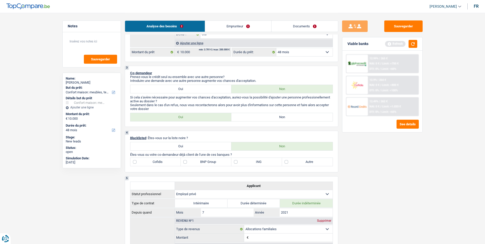
click at [188, 87] on label "Oui" at bounding box center [180, 89] width 101 height 8
click at [188, 87] on input "Oui" at bounding box center [180, 89] width 101 height 8
radio input "true"
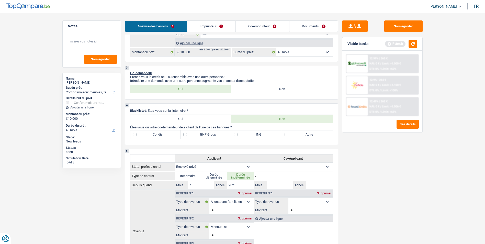
click at [285, 134] on label "Autre" at bounding box center [307, 134] width 51 height 8
click at [285, 134] on input "Autre" at bounding box center [307, 134] width 51 height 8
checkbox input "true"
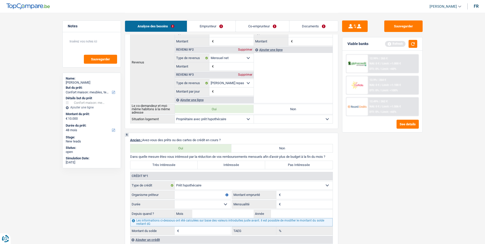
scroll to position [358, 0]
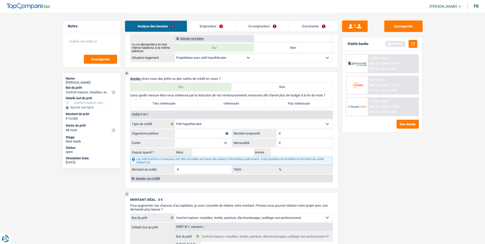
click at [221, 132] on input "Organisme prêteur" at bounding box center [203, 133] width 56 height 8
type input "Fintro"
click at [289, 131] on input "Montant" at bounding box center [307, 133] width 51 height 8
type input "4"
click at [291, 144] on input "Mensualité" at bounding box center [307, 143] width 51 height 8
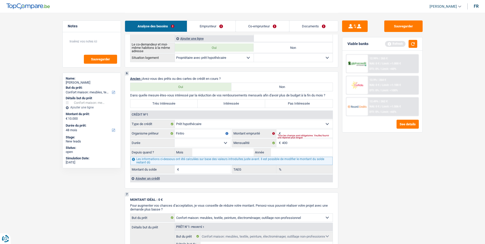
click at [224, 142] on select "120 mois 132 mois 144 mois 180 mois 240 mois 300 mois 360 mois 420 mois Sélecti…" at bounding box center [203, 143] width 56 height 8
click at [299, 129] on fieldset "Carte ou ouverture de crédit Prêt hypothécaire Vente à tempérament Prêt à tempé…" at bounding box center [231, 147] width 202 height 54
click at [299, 131] on input "Montant" at bounding box center [307, 133] width 51 height 8
click at [298, 143] on input "400" at bounding box center [307, 143] width 51 height 8
type input "4"
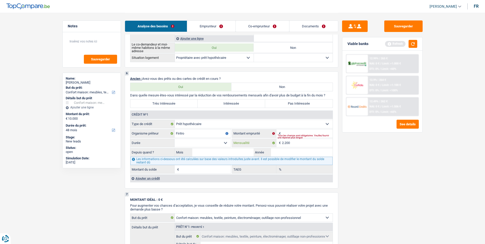
type input "2.200"
click at [298, 133] on input "Montant" at bounding box center [307, 133] width 51 height 8
type input "400.000"
click at [227, 143] on select "120 mois 132 mois 144 mois 180 mois 240 mois 300 mois 360 mois 420 mois Sélecti…" at bounding box center [203, 143] width 56 height 8
select select "300"
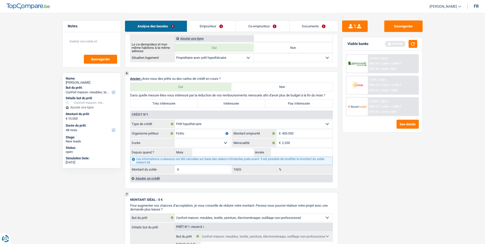
click at [175, 139] on select "120 mois 132 mois 144 mois 180 mois 240 mois 300 mois 360 mois 420 mois Sélecti…" at bounding box center [203, 143] width 56 height 8
click at [223, 148] on div "Depuis quand ? Mois / Année" at bounding box center [231, 152] width 202 height 9
click at [224, 152] on input "Mois" at bounding box center [223, 152] width 62 height 8
type input "10"
type input "2024"
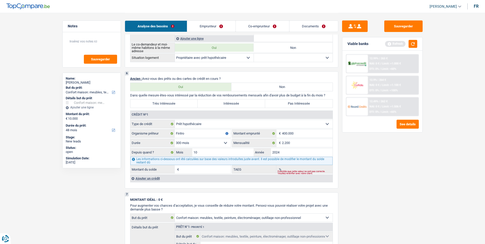
type input "391.009"
type input "4,49"
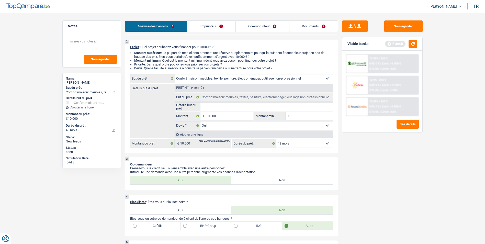
scroll to position [0, 0]
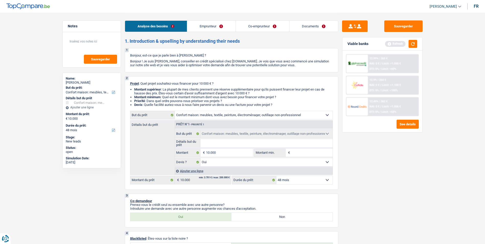
click at [215, 28] on link "Emprunteur" at bounding box center [211, 26] width 48 height 11
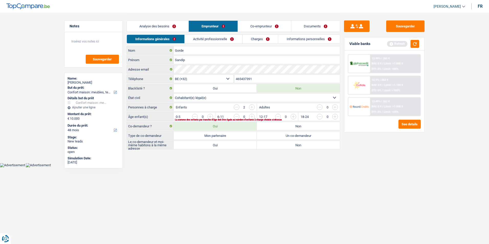
click at [223, 133] on label "Mon partenaire" at bounding box center [215, 135] width 83 height 8
click at [223, 133] on input "Mon partenaire" at bounding box center [215, 135] width 83 height 8
radio input "true"
click at [228, 145] on label "Oui" at bounding box center [215, 145] width 83 height 8
click at [228, 145] on input "Oui" at bounding box center [215, 145] width 83 height 8
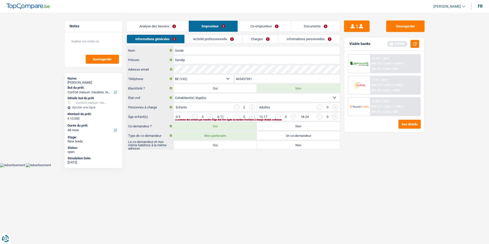
radio input "true"
click at [237, 97] on select "Célibataire Marié(e) Cohabitant(e) légal(e) Divorcé(e) Veuf(ve) Séparé (de fait…" at bounding box center [257, 98] width 166 height 8
select select "married"
click at [174, 94] on select "Célibataire Marié(e) Cohabitant(e) légal(e) Divorcé(e) Veuf(ve) Séparé (de fait…" at bounding box center [257, 98] width 166 height 8
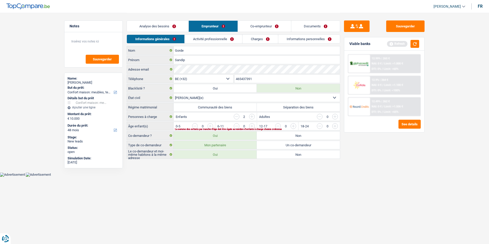
click at [204, 107] on label "Communauté des biens" at bounding box center [215, 107] width 83 height 8
click at [204, 107] on input "Communauté des biens" at bounding box center [215, 107] width 83 height 8
radio input "true"
click at [237, 117] on input "button" at bounding box center [237, 117] width 6 height 6
click at [209, 126] on input "button" at bounding box center [313, 127] width 213 height 8
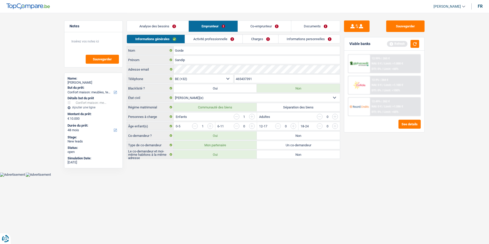
click at [227, 39] on link "Activité professionnelle" at bounding box center [214, 39] width 58 height 8
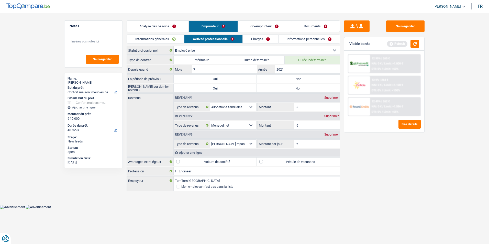
click at [281, 76] on label "Non" at bounding box center [298, 79] width 83 height 8
click at [281, 76] on input "Non" at bounding box center [298, 79] width 83 height 8
radio input "true"
click at [282, 89] on label "Non" at bounding box center [298, 88] width 83 height 8
click at [282, 89] on input "Non" at bounding box center [298, 88] width 83 height 8
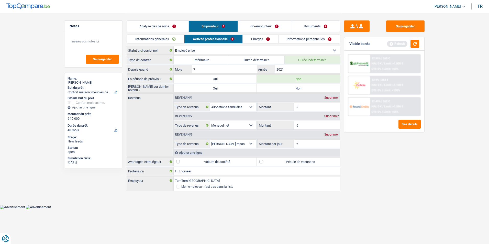
radio input "true"
click at [304, 124] on input "Montant" at bounding box center [319, 125] width 41 height 8
type input "30.008"
click at [311, 143] on input "Montant par jour" at bounding box center [319, 144] width 41 height 8
type input "8,0"
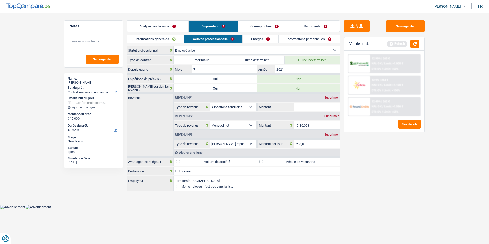
click at [304, 106] on input "Montant" at bounding box center [319, 107] width 41 height 8
type input "160"
click at [261, 161] on label "Pécule de vacances" at bounding box center [298, 162] width 83 height 8
click at [261, 161] on input "Pécule de vacances" at bounding box center [298, 162] width 83 height 8
click at [259, 161] on label "Pécule de vacances" at bounding box center [298, 162] width 83 height 8
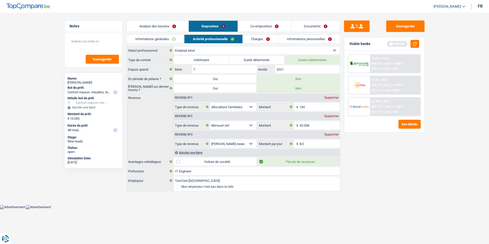
click at [259, 161] on input "Pécule de vacances" at bounding box center [298, 162] width 83 height 8
checkbox input "false"
click at [261, 37] on link "Charges" at bounding box center [261, 39] width 36 height 8
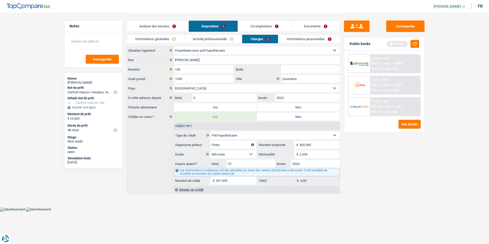
click at [279, 107] on label "Non" at bounding box center [298, 107] width 83 height 8
click at [279, 107] on input "Non" at bounding box center [298, 107] width 83 height 8
radio input "true"
click at [291, 38] on link "Informations personnelles" at bounding box center [309, 39] width 62 height 8
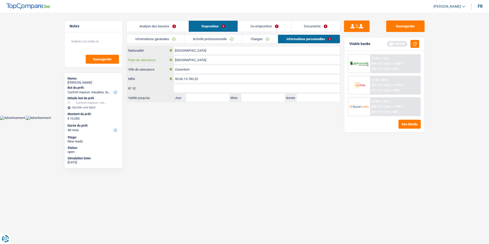
click at [196, 59] on input "[GEOGRAPHIC_DATA]" at bounding box center [257, 60] width 166 height 8
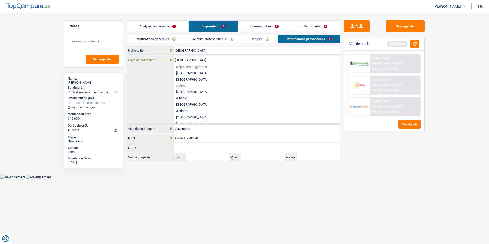
type input "Belgiqu"
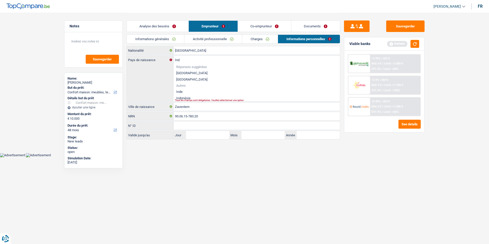
click at [187, 91] on li "Inde" at bounding box center [257, 91] width 166 height 6
type input "Inde"
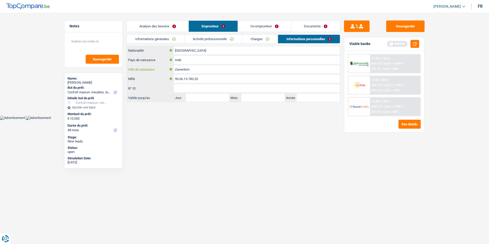
click at [201, 69] on input "Zaventem" at bounding box center [257, 69] width 166 height 8
type input "Z"
type input "Maharasha"
click at [259, 38] on link "Charges" at bounding box center [260, 39] width 36 height 8
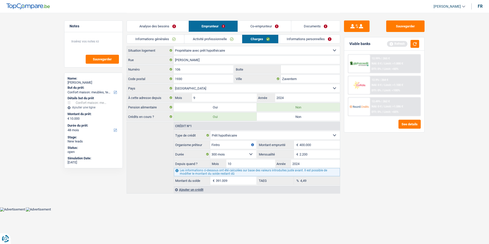
click at [181, 25] on link "Analyse des besoins" at bounding box center [158, 26] width 62 height 11
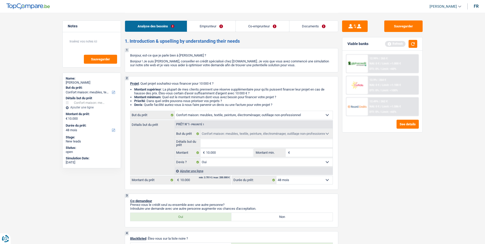
click at [218, 26] on link "Emprunteur" at bounding box center [211, 26] width 48 height 11
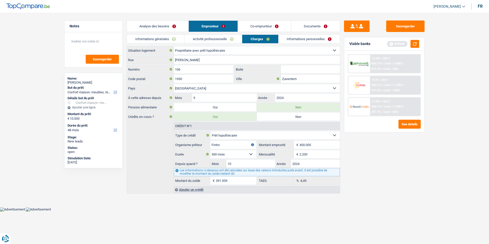
click at [270, 25] on link "Co-emprunteur" at bounding box center [264, 26] width 53 height 11
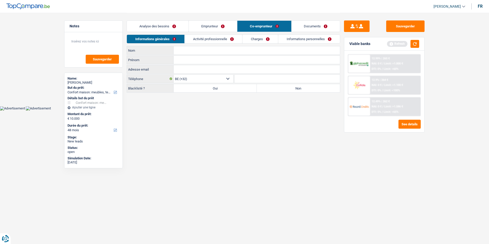
click at [226, 39] on link "Activité professionnelle" at bounding box center [214, 39] width 58 height 8
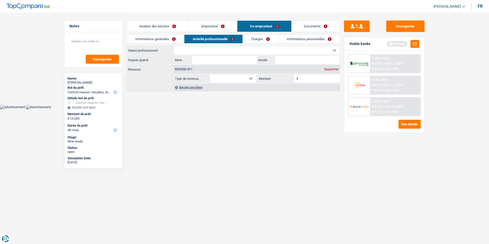
click at [262, 37] on link "Charges" at bounding box center [261, 39] width 36 height 8
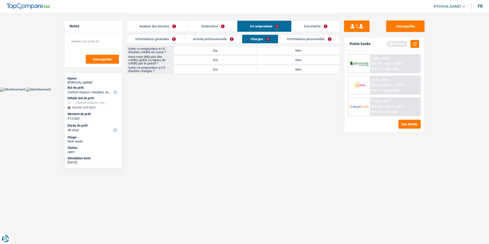
drag, startPoint x: 221, startPoint y: 38, endPoint x: 273, endPoint y: 38, distance: 51.1
click at [222, 38] on link "Activité professionnelle" at bounding box center [213, 39] width 58 height 8
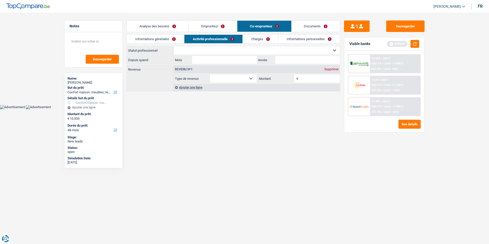
click at [274, 38] on link "Charges" at bounding box center [261, 39] width 36 height 8
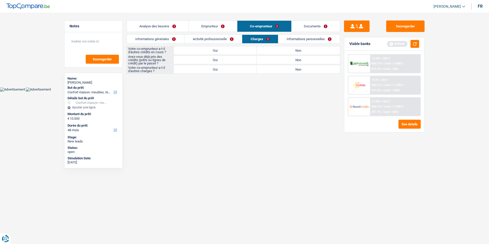
click at [307, 39] on link "Informations personnelles" at bounding box center [309, 39] width 62 height 8
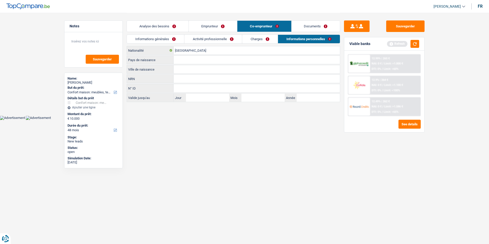
click at [230, 42] on link "Activité professionnelle" at bounding box center [213, 39] width 58 height 8
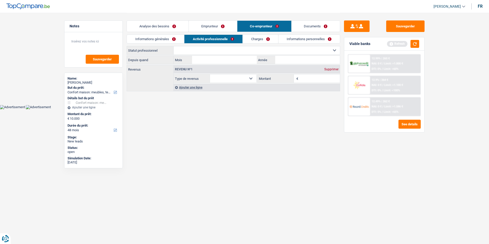
click at [169, 38] on link "Informations générales" at bounding box center [155, 39] width 57 height 8
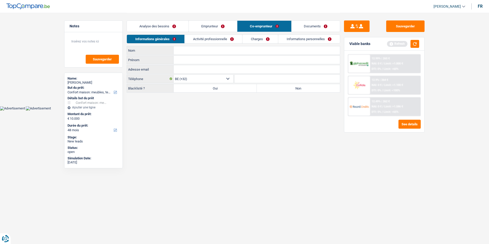
click at [218, 36] on link "Activité professionnelle" at bounding box center [214, 39] width 58 height 8
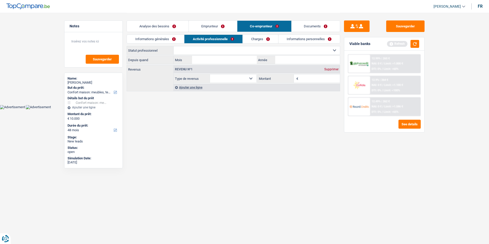
click at [264, 39] on link "Charges" at bounding box center [261, 39] width 36 height 8
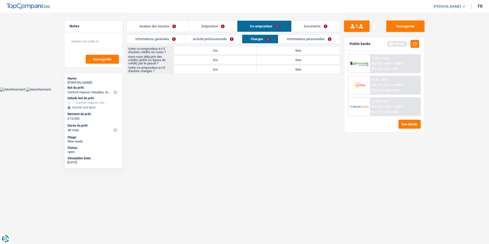
click at [300, 40] on link "Informations personnelles" at bounding box center [309, 39] width 62 height 8
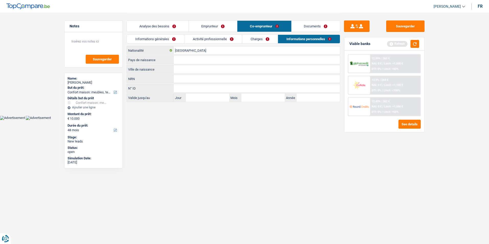
click at [234, 38] on link "Activité professionnelle" at bounding box center [213, 39] width 58 height 8
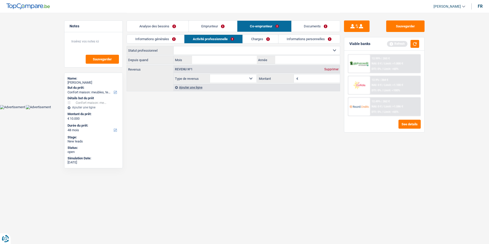
click at [259, 38] on link "Charges" at bounding box center [261, 39] width 36 height 8
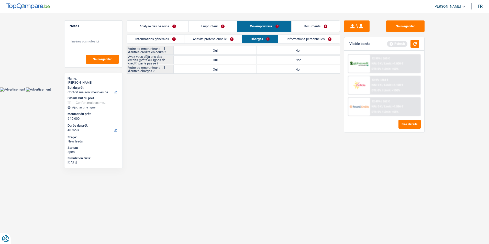
click at [294, 35] on link "Informations personnelles" at bounding box center [309, 39] width 62 height 8
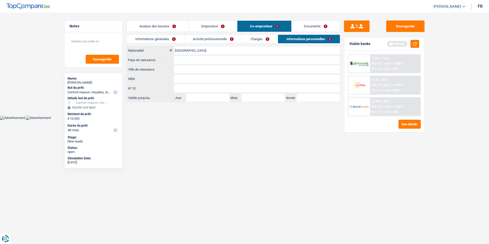
click at [159, 24] on link "Analyse des besoins" at bounding box center [158, 26] width 62 height 11
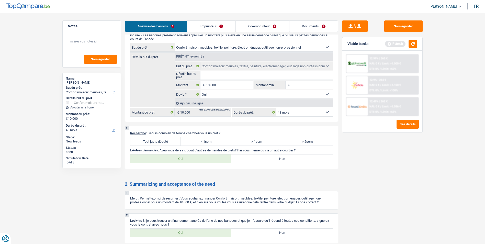
scroll to position [529, 0]
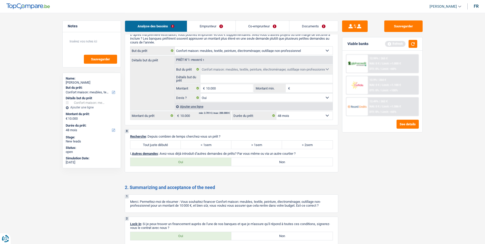
click at [166, 144] on label "Tout juste débuté" at bounding box center [155, 145] width 51 height 8
click at [166, 144] on input "Tout juste débuté" at bounding box center [155, 145] width 51 height 8
radio input "true"
click at [201, 167] on div "8 Recherche : Depuis combien de temps cherchez-vous un prêt ? Tout juste débuté…" at bounding box center [232, 150] width 214 height 43
click at [203, 162] on label "Oui" at bounding box center [180, 162] width 101 height 8
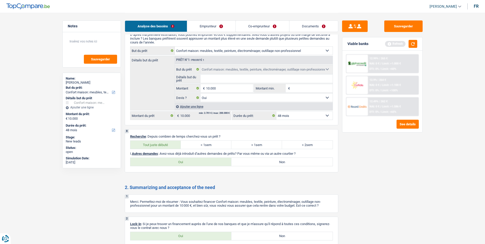
click at [203, 162] on input "Oui" at bounding box center [180, 162] width 101 height 8
radio input "true"
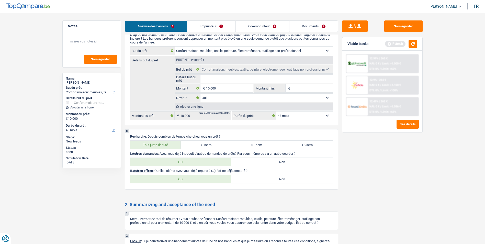
click at [257, 161] on label "Non" at bounding box center [281, 162] width 101 height 8
click at [257, 161] on input "Non" at bounding box center [281, 162] width 101 height 8
radio input "true"
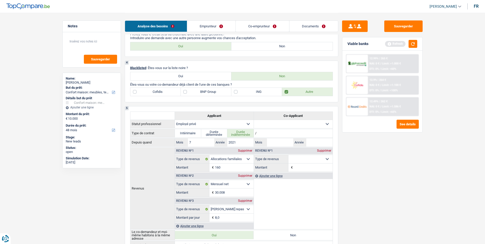
scroll to position [145, 0]
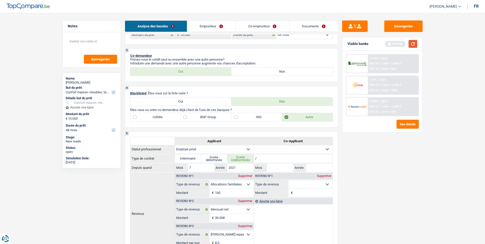
click at [413, 46] on button "button" at bounding box center [413, 44] width 9 height 8
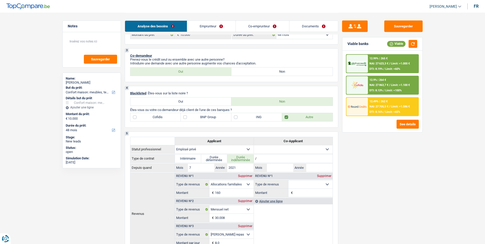
click at [392, 107] on span "Limit: >1.586 €" at bounding box center [400, 106] width 19 height 3
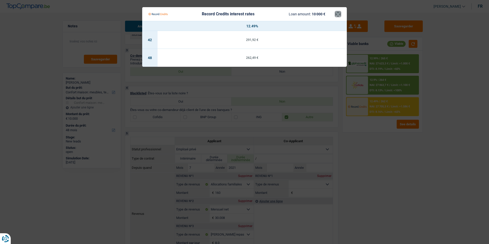
click at [338, 16] on button "×" at bounding box center [337, 14] width 5 height 5
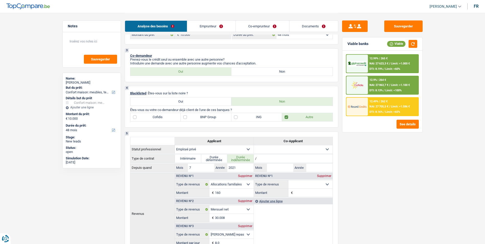
click at [385, 78] on div "12.9% | 264 € NAI: 27 863,7 € / Limit: >1.100 € DTI: 8.13% / Limit: <100%" at bounding box center [393, 85] width 50 height 18
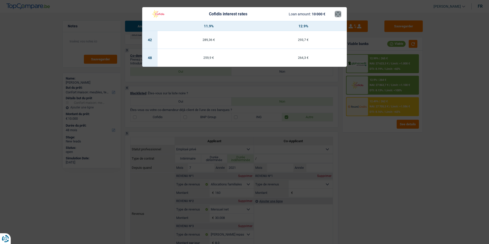
click at [340, 12] on button "×" at bounding box center [337, 14] width 5 height 5
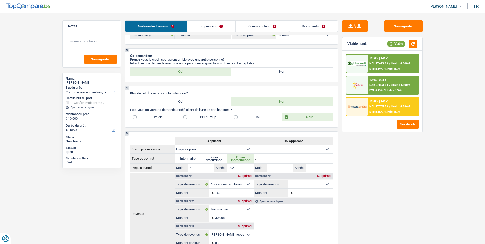
click at [385, 55] on div "12.99% | 265 € NAI: 27 623,3 € / Limit: >1.000 € DTI: 8.19% / Limit: <60%" at bounding box center [393, 64] width 50 height 18
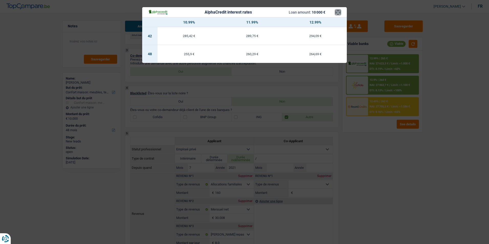
click at [336, 13] on button "×" at bounding box center [337, 12] width 5 height 5
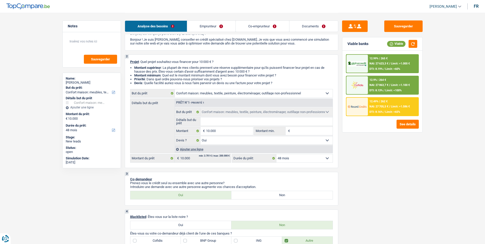
scroll to position [0, 0]
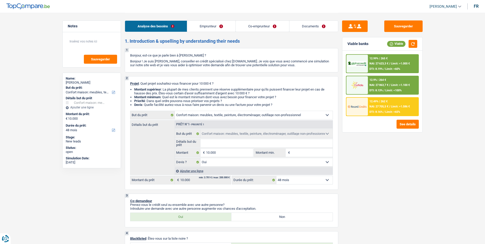
click at [310, 178] on select "12 mois 18 mois 24 mois 30 mois 36 mois 42 mois 48 mois Sélectionner une option" at bounding box center [304, 180] width 56 height 8
select select "12"
click at [276, 176] on select "12 mois 18 mois 24 mois 30 mois 36 mois 42 mois 48 mois Sélectionner une option" at bounding box center [304, 180] width 56 height 8
select select "12"
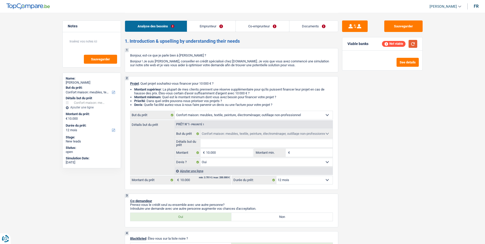
click at [410, 45] on button "button" at bounding box center [413, 44] width 9 height 8
click at [299, 180] on select "12 mois 18 mois 24 mois 30 mois 36 mois 42 mois 48 mois Sélectionner une option" at bounding box center [304, 180] width 56 height 8
select select "48"
click at [276, 176] on select "12 mois 18 mois 24 mois 30 mois 36 mois 42 mois 48 mois Sélectionner une option" at bounding box center [304, 180] width 56 height 8
select select "48"
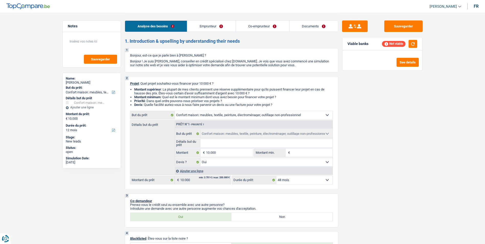
select select "48"
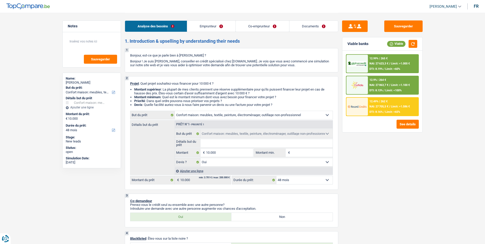
drag, startPoint x: 238, startPoint y: 150, endPoint x: 213, endPoint y: 126, distance: 34.9
click at [213, 126] on div "Prêt n°1 - Priorité 1" at bounding box center [254, 124] width 158 height 8
click at [287, 179] on select "12 mois 18 mois 24 mois 30 mois 36 mois 42 mois 48 mois Sélectionner une option" at bounding box center [304, 180] width 56 height 8
click at [394, 23] on button "Sauvegarder" at bounding box center [403, 26] width 38 height 12
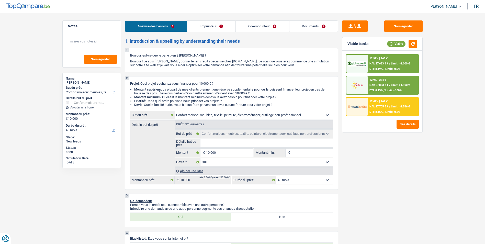
click at [216, 23] on link "Emprunteur" at bounding box center [211, 26] width 48 height 11
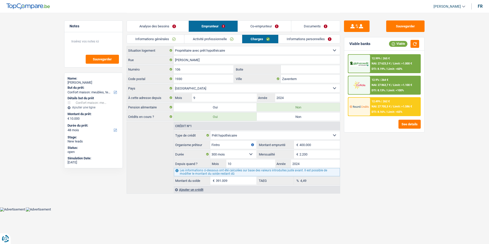
click at [254, 25] on link "Co-emprunteur" at bounding box center [264, 26] width 53 height 11
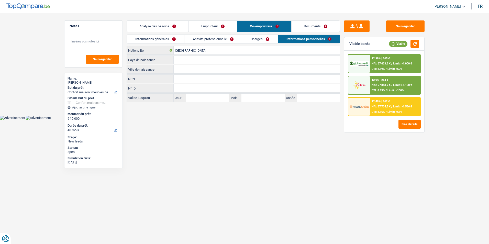
click at [295, 23] on link "Documents" at bounding box center [315, 26] width 49 height 11
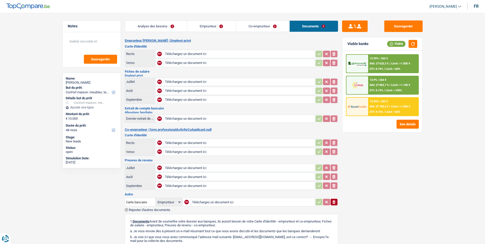
click at [257, 27] on link "Co-emprunteur" at bounding box center [262, 26] width 53 height 11
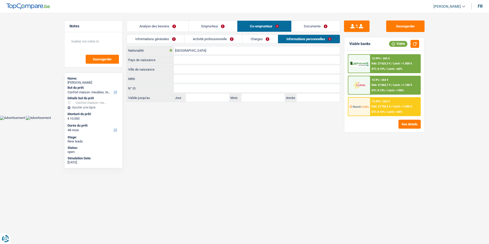
click at [220, 27] on link "Emprunteur" at bounding box center [213, 26] width 48 height 11
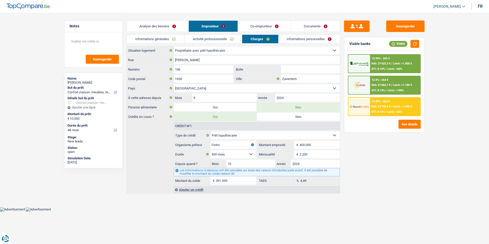
drag, startPoint x: 180, startPoint y: 27, endPoint x: 279, endPoint y: 28, distance: 98.4
click at [181, 27] on link "Analyse des besoins" at bounding box center [158, 26] width 62 height 11
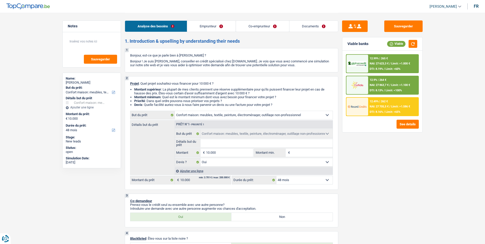
click at [301, 26] on link "Documents" at bounding box center [313, 26] width 49 height 11
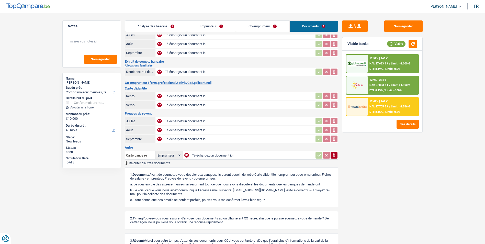
scroll to position [84, 0]
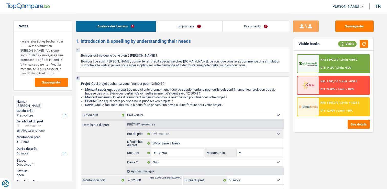
select select "car"
select select "60"
select select "car"
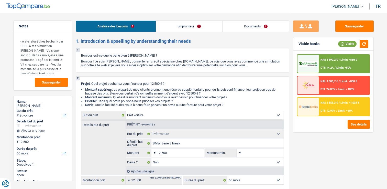
select select "false"
select select "60"
select select "privateEmployee"
select select "netSalary"
select select "mealVouchers"
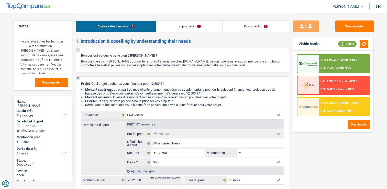
select select "liveWithParents"
select select "car"
select select "false"
select select "60"
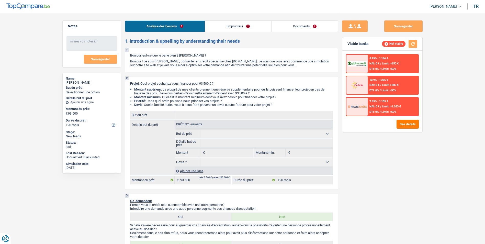
select select "120"
select select "housewife"
select select "120"
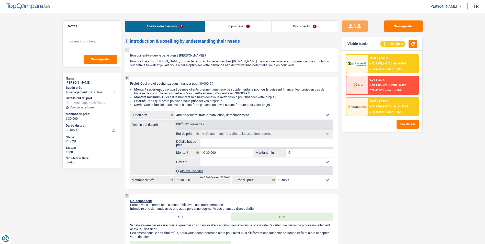
select select "movingOrInstallation"
select select "60"
select select "movingOrInstallation"
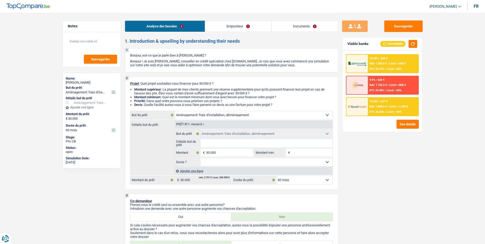
select select "60"
select select "privateEmployee"
select select "netSalary"
select select "mealVouchers"
select select "liveWithParents"
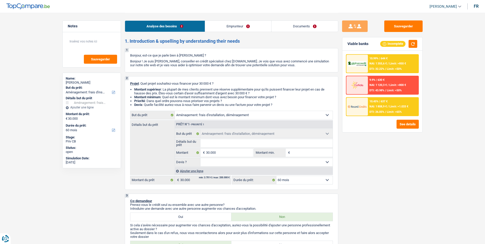
select select "movingOrInstallation"
select select "60"
click at [301, 27] on link "Documents" at bounding box center [305, 26] width 66 height 11
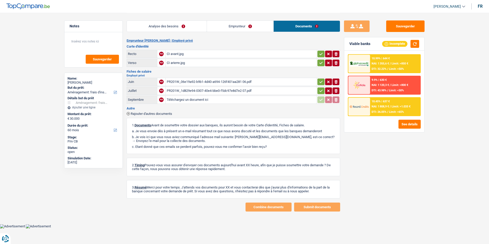
click at [203, 83] on div "PR201W_06e19a92-b9b1-4d40-a694-126f401aa281 06.pdf" at bounding box center [241, 82] width 149 height 8
click at [167, 27] on link "Analyse des besoins" at bounding box center [167, 26] width 80 height 11
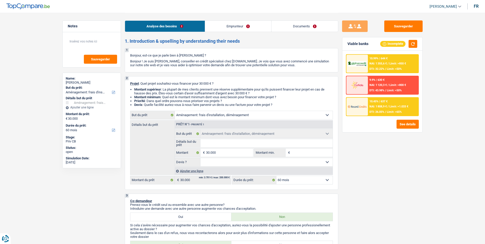
click at [238, 161] on select "Oui Non Non répondu Sélectionner une option" at bounding box center [266, 162] width 132 height 8
select select "false"
click at [200, 158] on select "Oui Non Non répondu Sélectionner une option" at bounding box center [266, 162] width 132 height 8
select select "false"
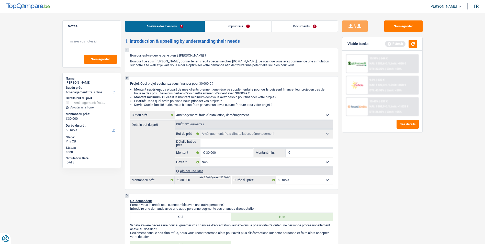
click at [249, 118] on select "Confort maison: meubles, textile, peinture, électroménager, outillage non-profe…" at bounding box center [254, 115] width 158 height 8
select select "houseOrGarden"
click at [175, 111] on select "Confort maison: meubles, textile, peinture, électroménager, outillage non-profe…" at bounding box center [254, 115] width 158 height 8
select select "houseOrGarden"
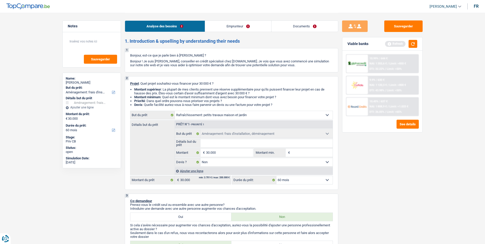
select select "houseOrGarden"
select select
select select "houseOrGarden"
select select
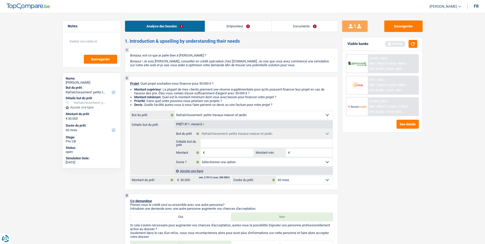
select select "movingOrInstallation"
select select "false"
select select "movingOrInstallation"
select select "false"
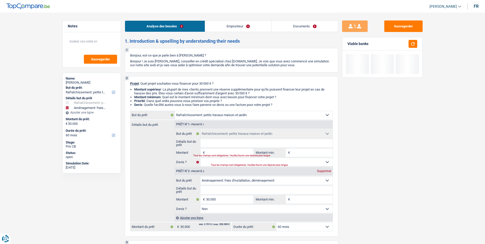
click at [318, 171] on div "Supprimer" at bounding box center [324, 171] width 17 height 3
type input "0"
select select
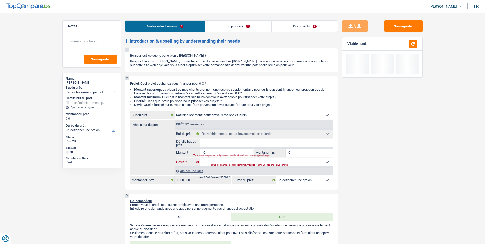
click at [215, 160] on select "Oui Non Non répondu Sélectionner une option" at bounding box center [266, 162] width 132 height 8
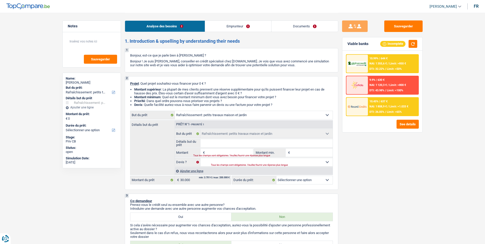
click at [217, 145] on input "Détails but du prêt" at bounding box center [266, 143] width 132 height 8
type input "R"
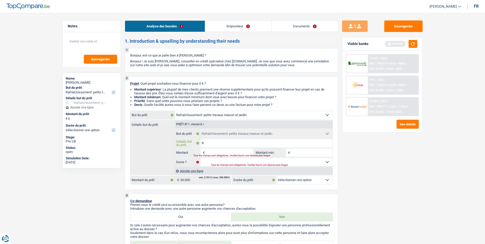
type input "Re"
type input "Rev"
type input "Reva"
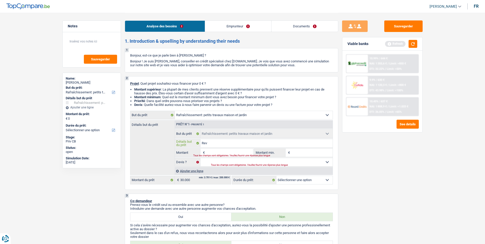
type input "Reva"
type input "Rev"
type input "Re"
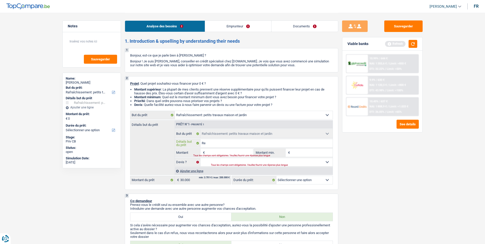
type input "Ren"
type input "Reno"
type input "Renov"
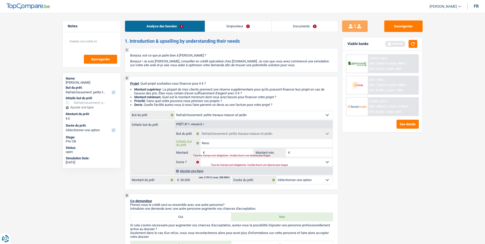
type input "Renov"
type input "[MEDICAL_DATA]"
type input "Renovat"
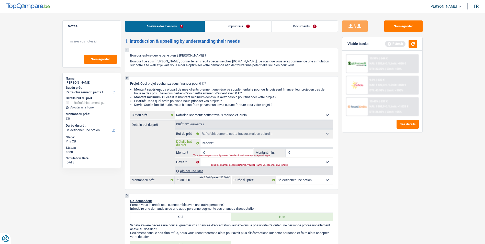
type input "Renovati"
type input "Renovatio"
type input "Renovation"
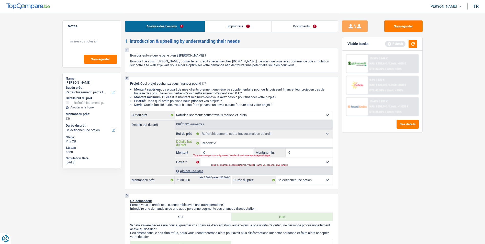
type input "Renovation"
type input "Renovation a"
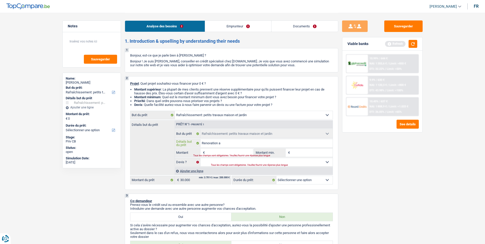
type input "Renovation ap"
type input "Renovation app"
type input "Renovation appa"
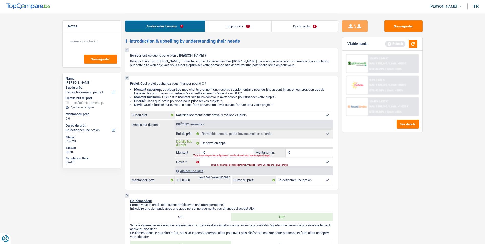
type input "Renovation appa"
type input "Renovation appar"
type input "Renovation appart"
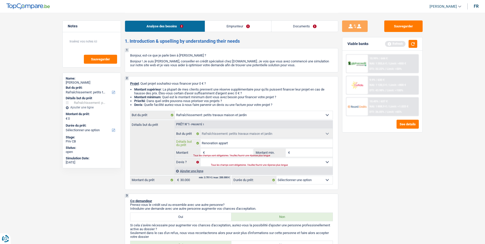
type input "Renovation apparte"
type input "Renovation appartem"
type input "Renovation apparteme"
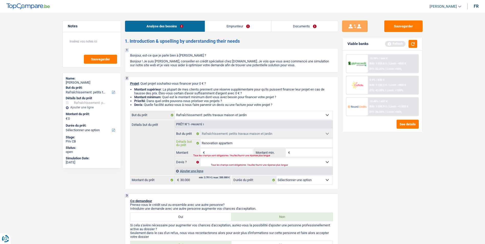
type input "Renovation apparteme"
type input "Renovation appartemen"
type input "Renovation appartement"
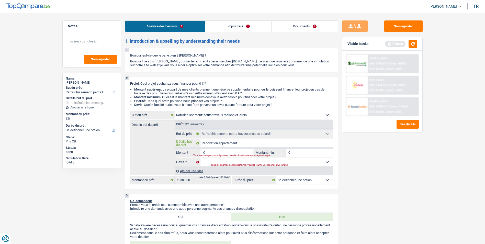
type input "Renovation appartement"
click at [247, 143] on input "Renovation appartement" at bounding box center [266, 143] width 132 height 8
type input "Renovation appartement +"
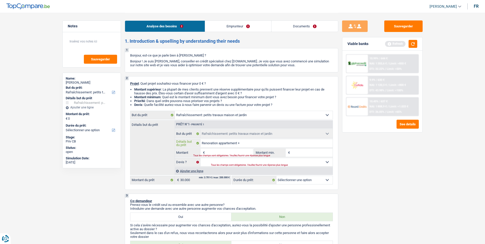
type input "Renovation appartement +"
type input "Renovation appartement + a"
type input "Renovation appartement + ac"
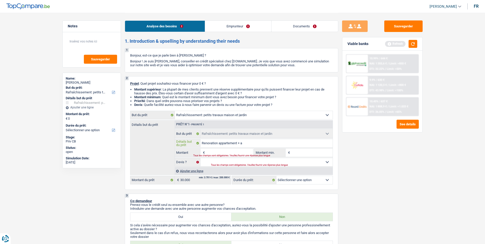
type input "Renovation appartement + ac"
type input "Renovation appartement + ach"
type input "Renovation appartement + acha"
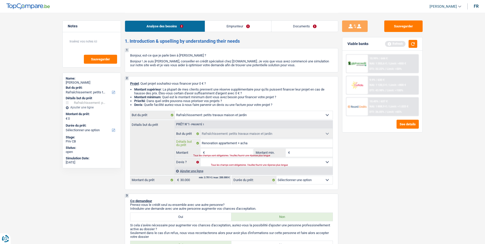
type input "Renovation appartement + achat"
type input "Renovation appartement + achat d"
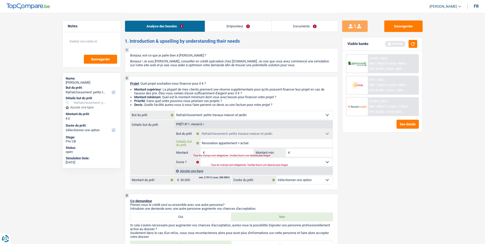
type input "Renovation appartement + achat d"
type input "Renovation appartement + achat de"
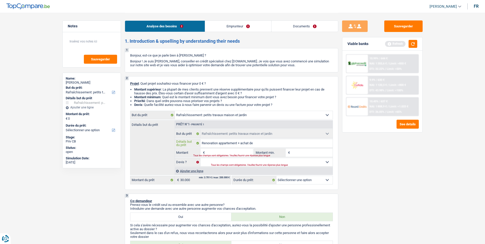
type input "Renovation appartement + achat de m"
type input "Renovation appartement + achat de me"
type input "Renovation appartement + achat de meu"
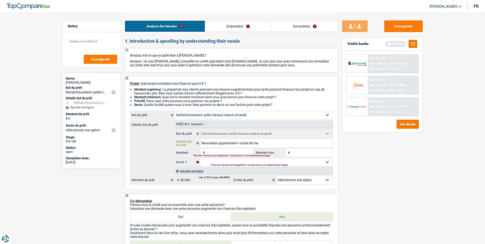
type input "Renovation appartement + achat de meu"
type input "Renovation appartement + achat de meub"
type input "Renovation appartement + achat de meubl"
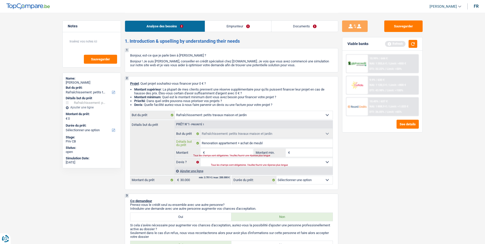
type input "Renovation appartement + achat de meuble"
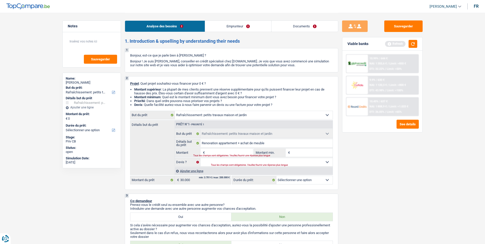
click at [245, 150] on input "Montant" at bounding box center [229, 153] width 47 height 8
type input "3"
type input "30"
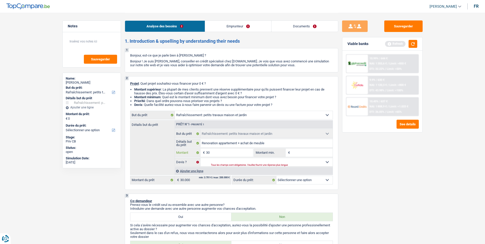
type input "300"
type input "3.000"
type input "30.000"
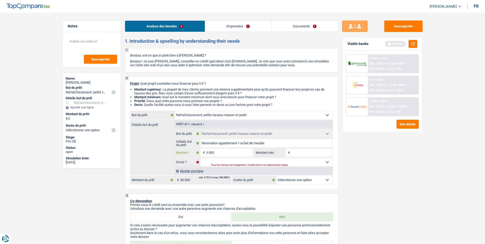
type input "30.000"
select select "120"
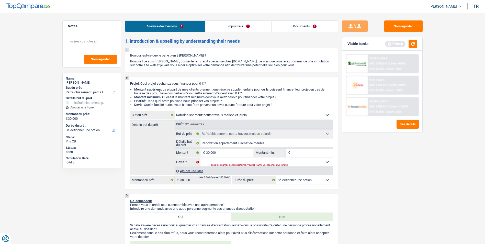
select select "120"
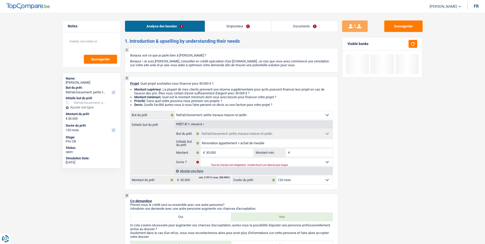
type input "2"
type input "25"
type input "250"
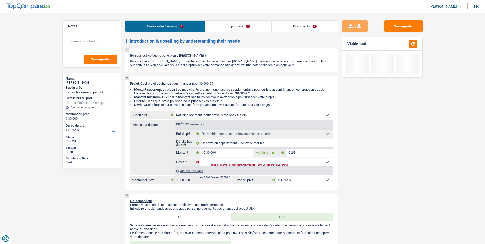
type input "250"
type input "2.500"
type input "25.000"
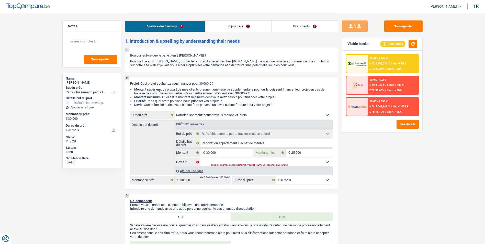
type input "25.000"
click at [245, 161] on select "Oui Non Non répondu Sélectionner une option" at bounding box center [266, 162] width 132 height 8
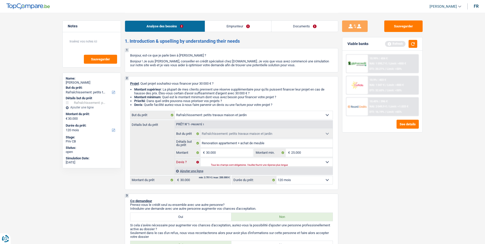
select select "false"
click at [200, 158] on select "Oui Non Non répondu Sélectionner une option" at bounding box center [266, 162] width 132 height 8
select select "false"
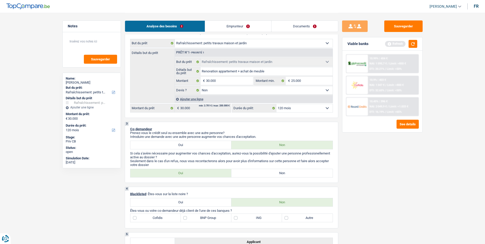
scroll to position [102, 0]
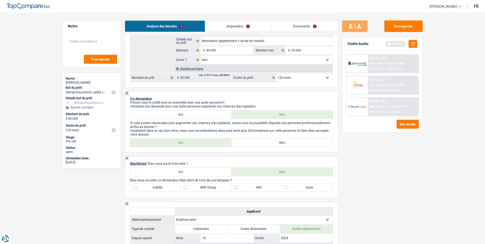
click at [241, 143] on label "Non" at bounding box center [281, 143] width 101 height 8
click at [241, 143] on input "Non" at bounding box center [281, 143] width 101 height 8
radio input "true"
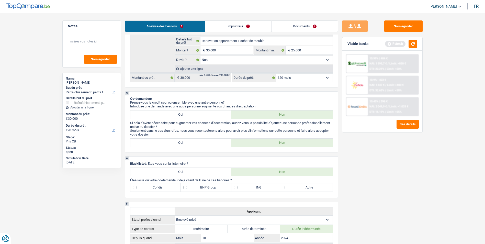
click at [287, 187] on label "Autre" at bounding box center [307, 187] width 51 height 8
click at [287, 187] on input "Autre" at bounding box center [307, 187] width 51 height 8
checkbox input "true"
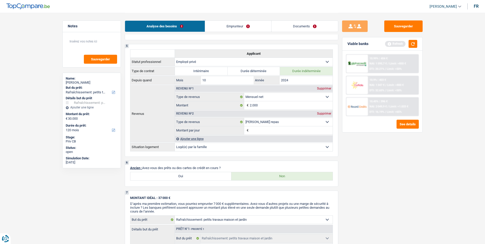
scroll to position [205, 0]
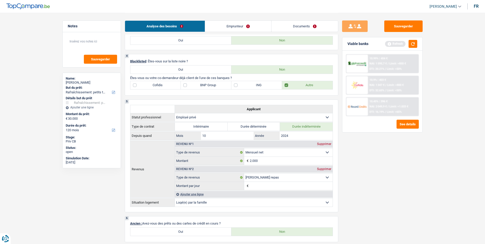
click at [236, 25] on link "Emprunteur" at bounding box center [238, 26] width 66 height 11
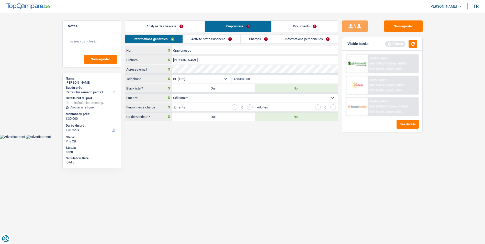
scroll to position [0, 0]
click at [226, 40] on link "Activité professionnelle" at bounding box center [214, 39] width 58 height 8
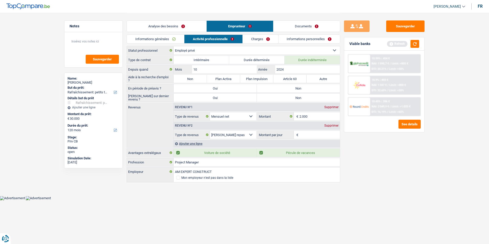
click at [199, 77] on label "Non" at bounding box center [190, 79] width 33 height 8
click at [199, 77] on input "Non" at bounding box center [190, 79] width 33 height 8
radio input "true"
click at [286, 88] on label "Non" at bounding box center [298, 88] width 83 height 8
click at [286, 88] on input "Non" at bounding box center [298, 88] width 83 height 8
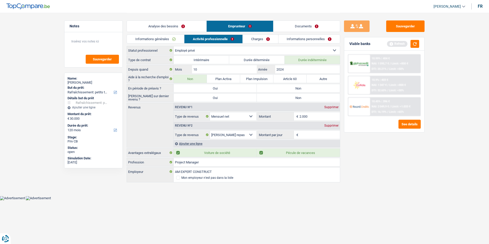
radio input "true"
click at [283, 97] on label "Non" at bounding box center [298, 98] width 83 height 8
click at [283, 97] on input "Non" at bounding box center [298, 98] width 83 height 8
radio input "true"
click at [329, 126] on div "Supprimer" at bounding box center [331, 125] width 17 height 3
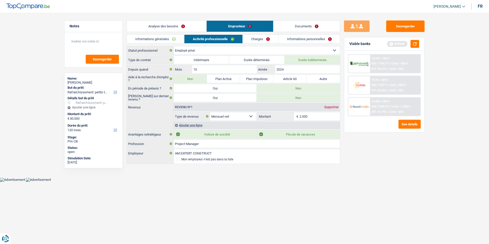
click at [263, 36] on link "Charges" at bounding box center [261, 39] width 36 height 8
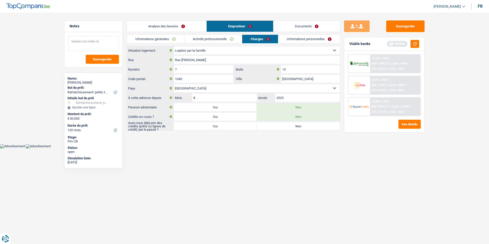
click at [83, 38] on textarea at bounding box center [93, 43] width 51 height 15
type textarea "- Logé par la famille: Il habite avec sa copine"
click at [233, 129] on label "Oui" at bounding box center [215, 126] width 83 height 8
click at [233, 129] on input "Oui" at bounding box center [215, 126] width 83 height 8
radio input "true"
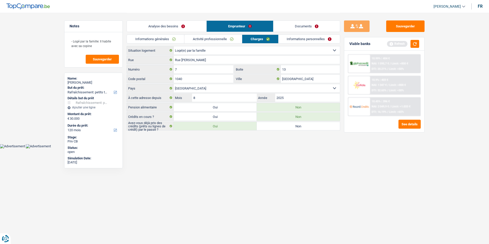
click at [306, 41] on link "Informations personnelles" at bounding box center [309, 39] width 62 height 8
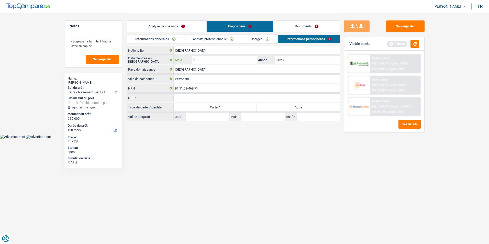
click at [247, 58] on input "9" at bounding box center [224, 60] width 65 height 8
type input "10"
click at [323, 25] on link "Documents" at bounding box center [306, 26] width 66 height 11
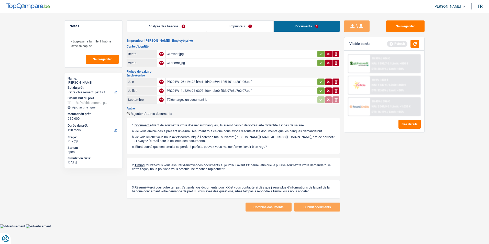
click at [174, 54] on div "CI avant.jpg" at bounding box center [241, 54] width 149 height 8
click at [246, 29] on link "Emprunteur" at bounding box center [240, 26] width 66 height 11
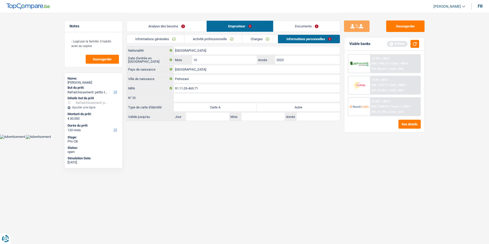
click at [281, 106] on label "Autre" at bounding box center [298, 107] width 83 height 8
click at [281, 106] on input "Autre" at bounding box center [298, 107] width 83 height 8
radio input "true"
click at [180, 23] on link "Analyse des besoins" at bounding box center [167, 26] width 80 height 11
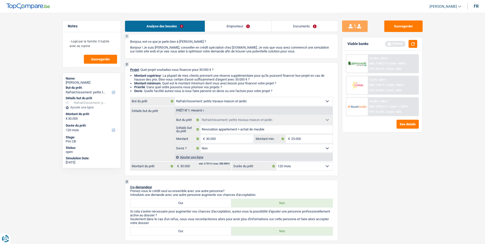
scroll to position [26, 0]
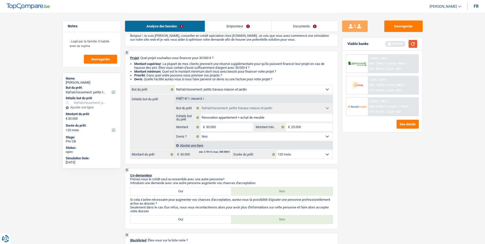
click at [411, 41] on button "button" at bounding box center [413, 44] width 9 height 8
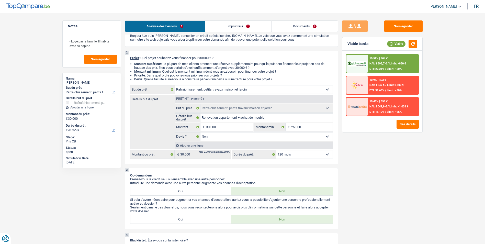
click at [323, 156] on select "12 mois 18 mois 24 mois 30 mois 36 mois 42 mois 48 mois 60 mois 72 mois 84 mois…" at bounding box center [304, 154] width 56 height 8
select select "60"
click at [276, 150] on select "12 mois 18 mois 24 mois 30 mois 36 mois 42 mois 48 mois 60 mois 72 mois 84 mois…" at bounding box center [304, 154] width 56 height 8
select select "60"
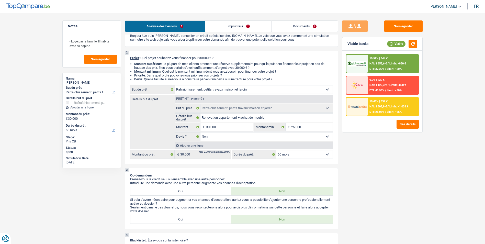
click at [397, 107] on span "Limit: >1.033 €" at bounding box center [398, 106] width 19 height 3
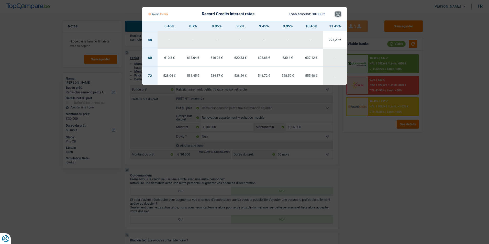
click at [340, 12] on button "×" at bounding box center [337, 14] width 5 height 5
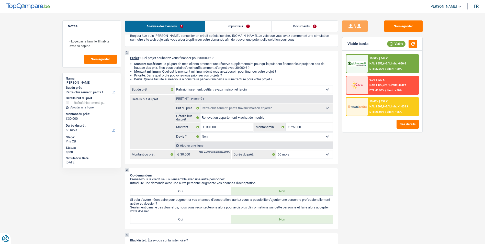
click at [240, 25] on link "Emprunteur" at bounding box center [238, 26] width 66 height 11
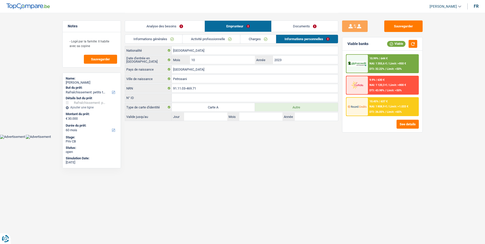
scroll to position [0, 0]
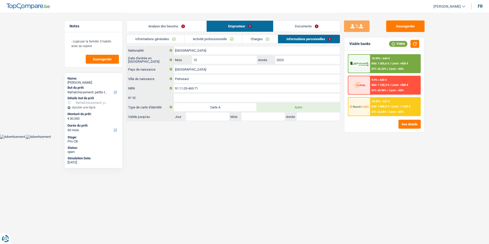
click at [289, 24] on link "Documents" at bounding box center [306, 26] width 66 height 11
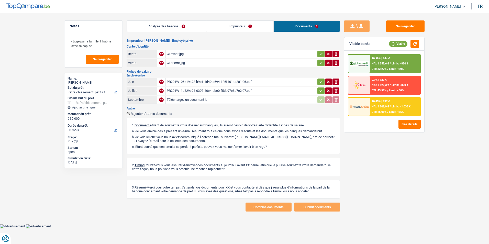
click at [171, 26] on link "Analyse des besoins" at bounding box center [167, 26] width 80 height 11
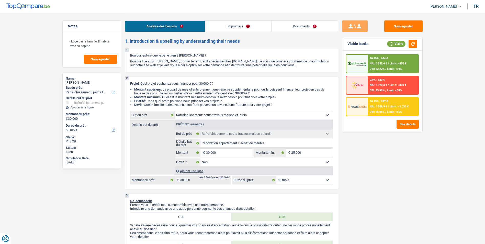
click at [390, 108] on span "Limit: >1.033 €" at bounding box center [398, 106] width 19 height 3
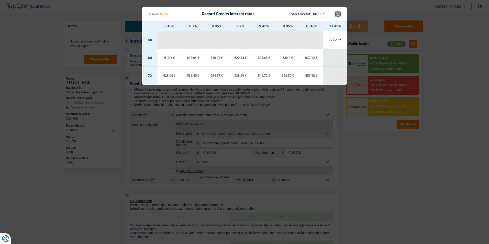
click at [338, 17] on button "×" at bounding box center [337, 14] width 5 height 5
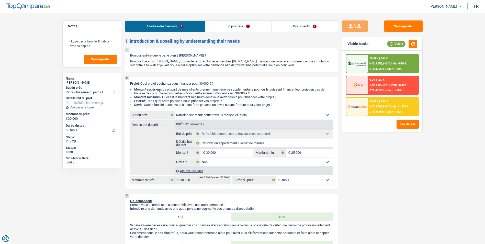
click at [372, 61] on div "10.99% | 644 € NAI: 1 355,6 € / Limit: >850 € DTI: 32.22% / Limit: <50%" at bounding box center [393, 64] width 50 height 18
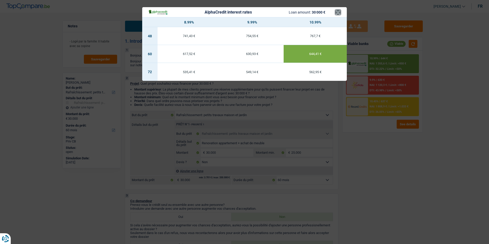
click at [338, 12] on button "×" at bounding box center [337, 12] width 5 height 5
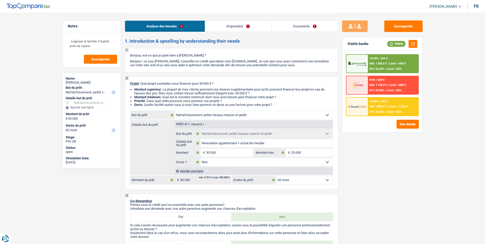
click at [282, 21] on link "Documents" at bounding box center [305, 26] width 66 height 11
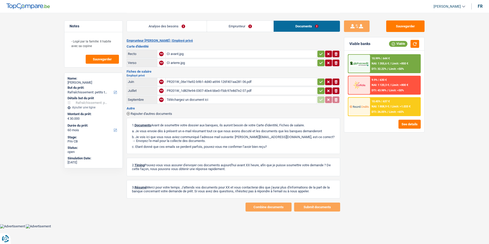
click at [178, 53] on div "CI avant.jpg" at bounding box center [241, 54] width 149 height 8
click at [171, 61] on div "CI arierre.jpg" at bounding box center [241, 63] width 149 height 8
click at [195, 82] on div "PR201W_06e19a92-b9b1-4d40-a694-126f401aa281 06.pdf" at bounding box center [241, 82] width 149 height 8
click at [187, 90] on div "PR201W_1d829e94-0307-40e4-bbe0-f5dc97e8d7e2 07.pdf" at bounding box center [241, 91] width 149 height 8
click at [209, 90] on div "PR201W_1d829e94-0307-40e4-bbe0-f5dc97e8d7e2 07.pdf" at bounding box center [241, 91] width 149 height 8
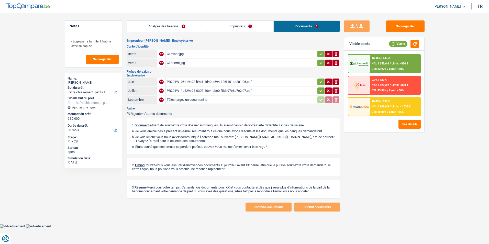
click at [177, 31] on link "Analyse des besoins" at bounding box center [167, 26] width 80 height 11
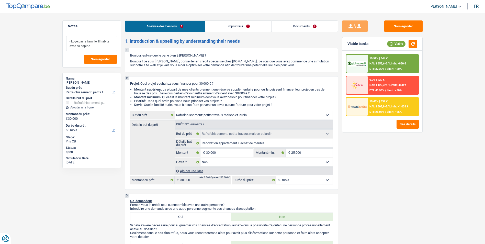
click at [109, 44] on textarea "- Logé par la famille: Il habite avec sa copine" at bounding box center [91, 43] width 51 height 15
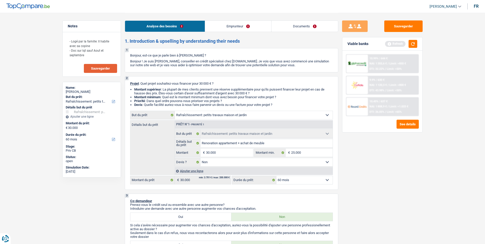
click at [102, 66] on button "Sauvegarder" at bounding box center [100, 68] width 33 height 9
click at [96, 57] on textarea "- Logé par la famille: Il habite avec sa copine - Doc sur lqt sauf Aout et sept…" at bounding box center [91, 48] width 51 height 25
click at [112, 57] on textarea "- Logé par la famille: Il habite avec sa copine - Doc sur lqt sauf Aout et sept…" at bounding box center [91, 48] width 51 height 25
type textarea "- Logé par la famille: Il habite avec sa copine - Doc sur lqt sauf Aout et sept…"
click at [102, 70] on span "Sauvegarder" at bounding box center [100, 68] width 19 height 3
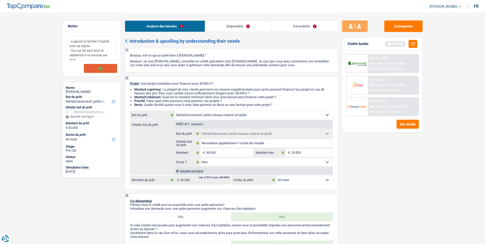
click at [115, 54] on textarea "- Logé par la famille: Il habite avec sa copine - Doc sur lqt sauf Aout et sept…" at bounding box center [91, 48] width 51 height 25
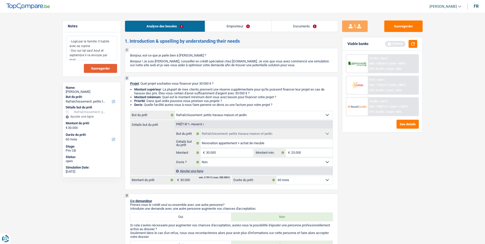
click at [115, 54] on textarea "- Logé par la famille: Il habite avec sa copine - Doc sur lqt sauf Aout et sept…" at bounding box center [91, 48] width 51 height 25
drag, startPoint x: 115, startPoint y: 54, endPoint x: 100, endPoint y: 51, distance: 14.9
click at [100, 51] on textarea "- Logé par la famille: Il habite avec sa copine - Doc sur lqt sauf Aout et sept…" at bounding box center [91, 48] width 51 height 25
click at [115, 49] on textarea "- Logé par la famille: Il habite avec sa copine - Doc sur lqt sauf Aout et sept…" at bounding box center [91, 48] width 51 height 25
drag, startPoint x: 115, startPoint y: 54, endPoint x: 68, endPoint y: 37, distance: 51.0
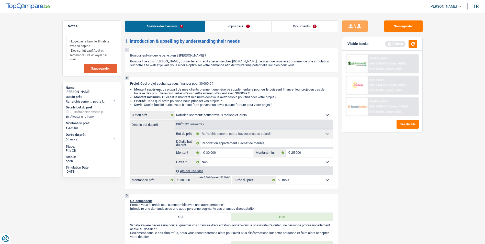
click at [68, 37] on textarea "- Logé par la famille: Il habite avec sa copine - Doc sur lqt sauf Aout et sept…" at bounding box center [91, 48] width 51 height 25
click at [103, 68] on span "Sauvegarder" at bounding box center [100, 68] width 19 height 3
click at [115, 54] on textarea "- Logé par la famille: Il habite avec sa copine - Doc sur lqt sauf Aout et sept…" at bounding box center [91, 48] width 51 height 25
click at [403, 30] on button "Sauvegarder" at bounding box center [403, 26] width 38 height 12
click at [398, 25] on button "Sauvegarder" at bounding box center [403, 26] width 38 height 12
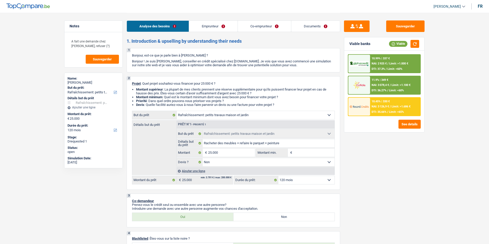
select select "houseOrGarden"
select select "120"
select select "houseOrGarden"
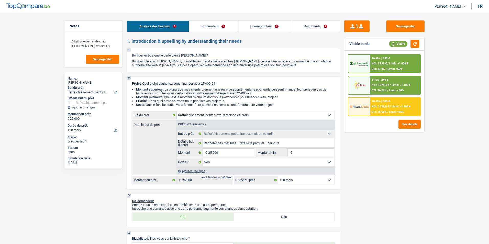
select select "false"
select select "120"
select select "worker"
select select "privateEmployee"
select select "familyAllowances"
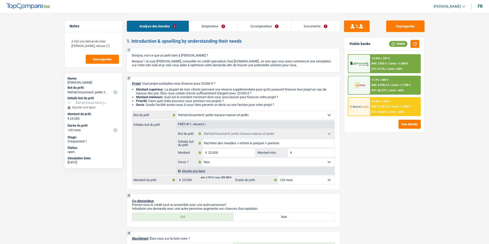
select select "netSalary"
select select "mealVouchers"
select select "ownerWithMortgage"
select select "mortgage"
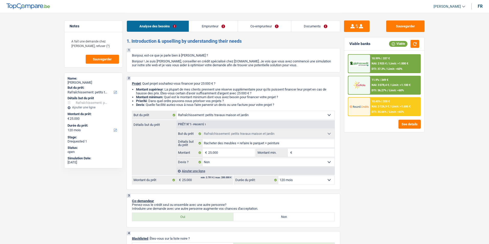
select select "300"
select select "carLoan"
select select "84"
select select "houseOrGarden"
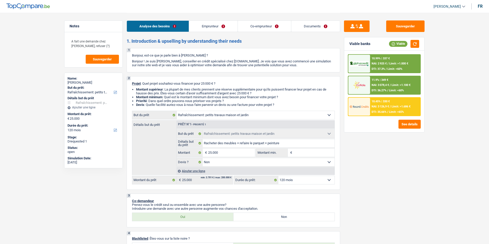
select select "false"
select select "120"
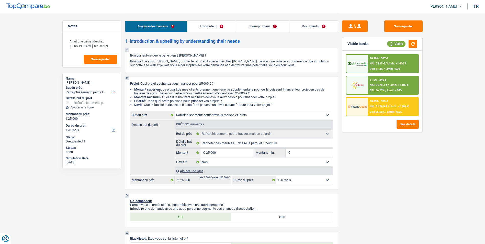
click at [308, 30] on link "Documents" at bounding box center [313, 26] width 49 height 11
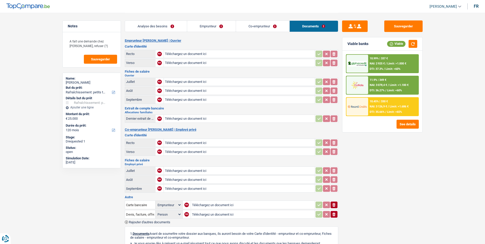
click at [279, 26] on link "Co-emprunteur" at bounding box center [262, 26] width 53 height 11
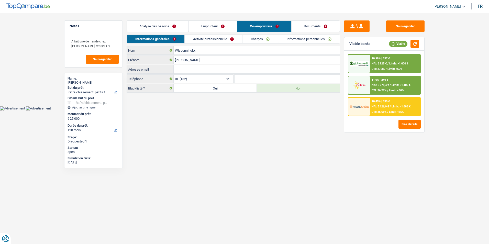
click at [224, 25] on link "Emprunteur" at bounding box center [213, 26] width 48 height 11
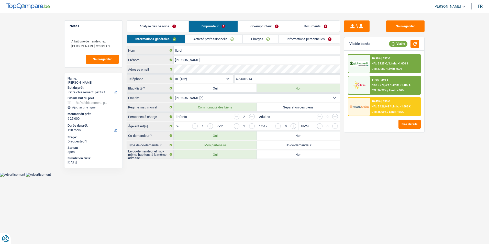
click at [175, 23] on link "Analyse des besoins" at bounding box center [158, 26] width 62 height 11
